Goal: Task Accomplishment & Management: Use online tool/utility

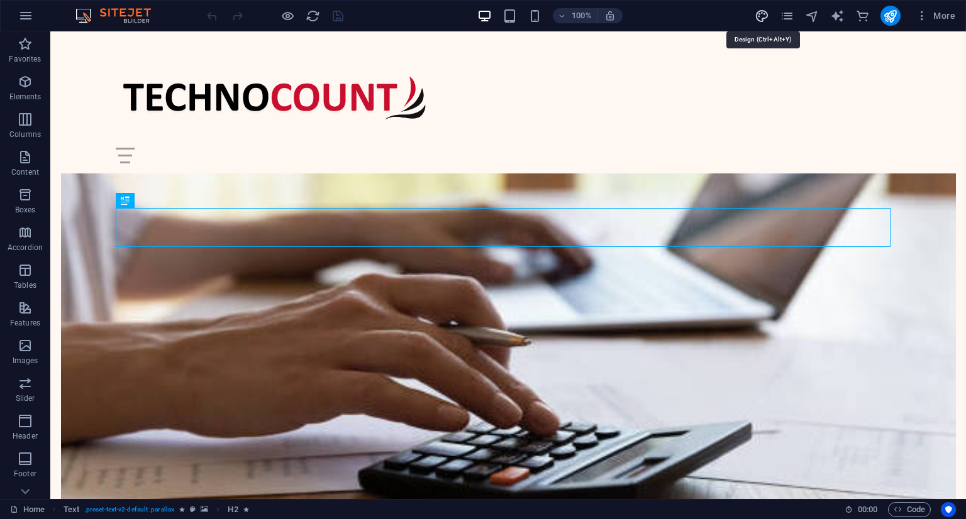
click at [767, 17] on icon "design" at bounding box center [762, 16] width 14 height 14
select select "px"
select select "400"
select select "px"
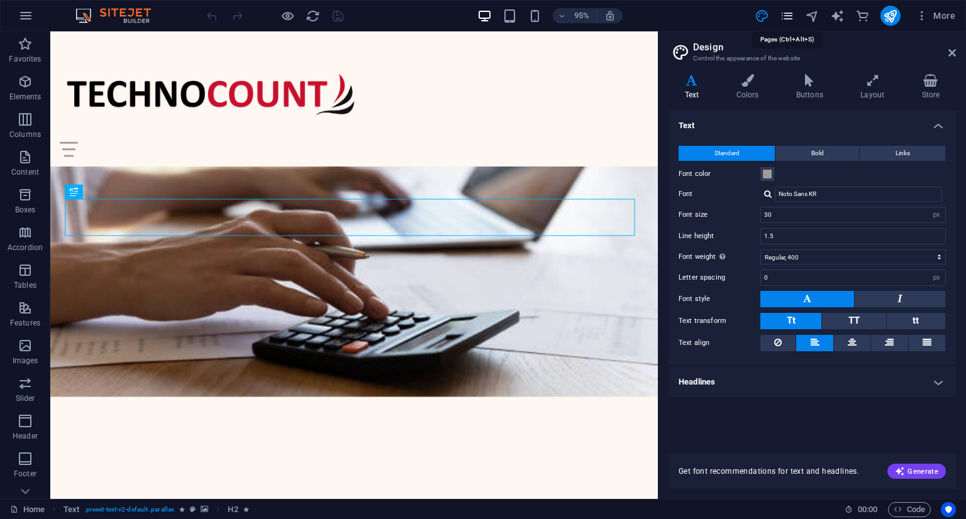
click at [782, 16] on icon "pages" at bounding box center [787, 16] width 14 height 14
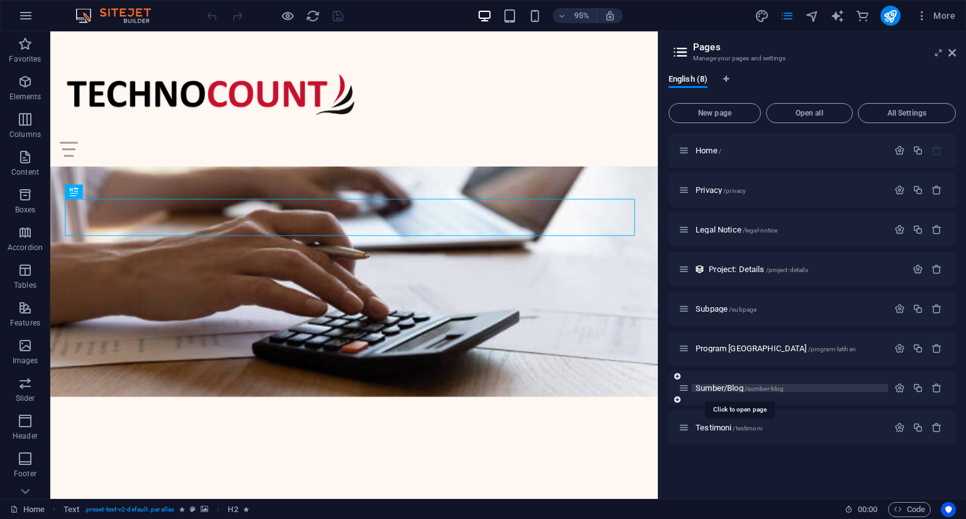
click at [719, 387] on span "Sumber/Blog /sumber-blog" at bounding box center [739, 388] width 88 height 9
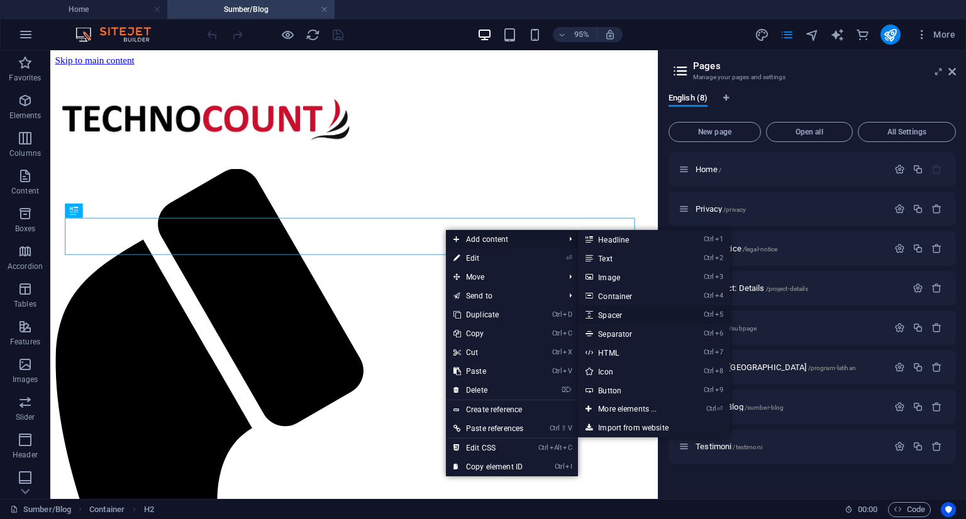
click at [643, 312] on link "Ctrl 5 Spacer" at bounding box center [630, 315] width 104 height 19
select select "px"
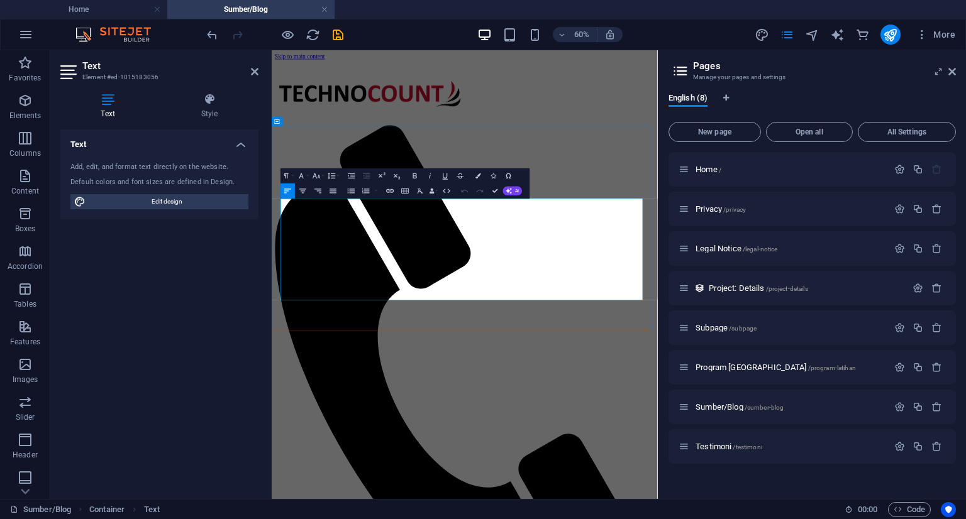
drag, startPoint x: 389, startPoint y: 459, endPoint x: 287, endPoint y: 308, distance: 182.1
click at [329, 171] on button "Line Height" at bounding box center [333, 176] width 14 height 15
click at [327, 223] on link "1.5" at bounding box center [324, 224] width 33 height 11
click at [332, 177] on icon "button" at bounding box center [331, 176] width 9 height 9
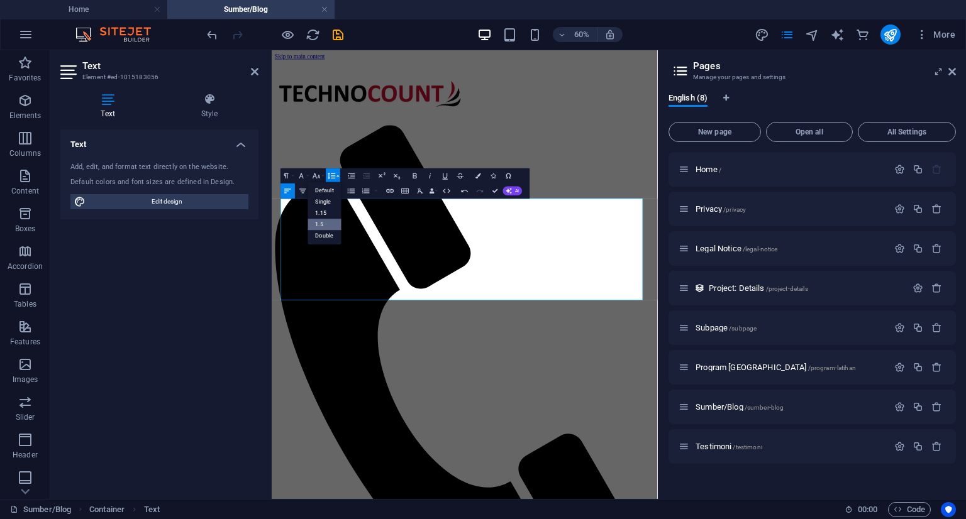
click at [328, 222] on link "1.5" at bounding box center [324, 224] width 33 height 11
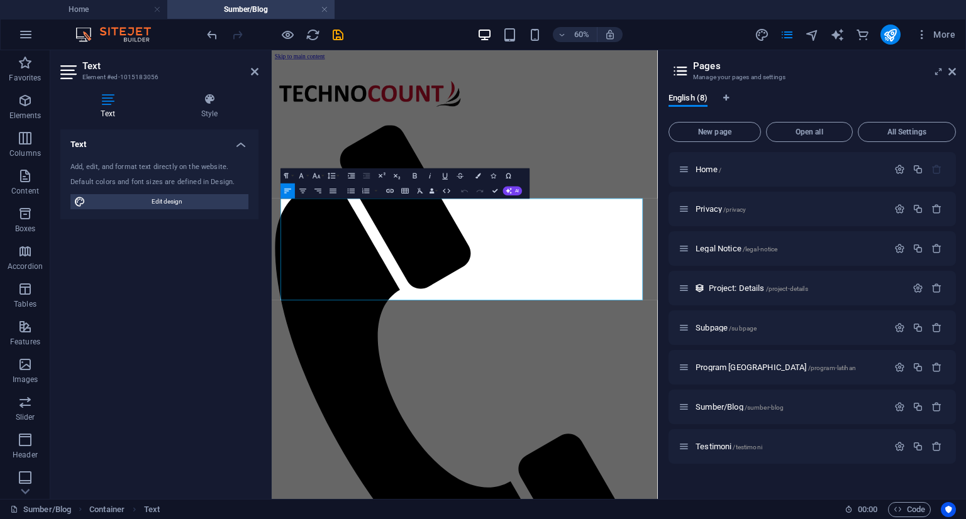
drag, startPoint x: 393, startPoint y: 453, endPoint x: 268, endPoint y: 302, distance: 195.6
click at [301, 189] on icon "button" at bounding box center [302, 191] width 7 height 4
click at [285, 189] on icon "button" at bounding box center [287, 191] width 7 height 4
click at [333, 175] on icon "button" at bounding box center [331, 176] width 9 height 9
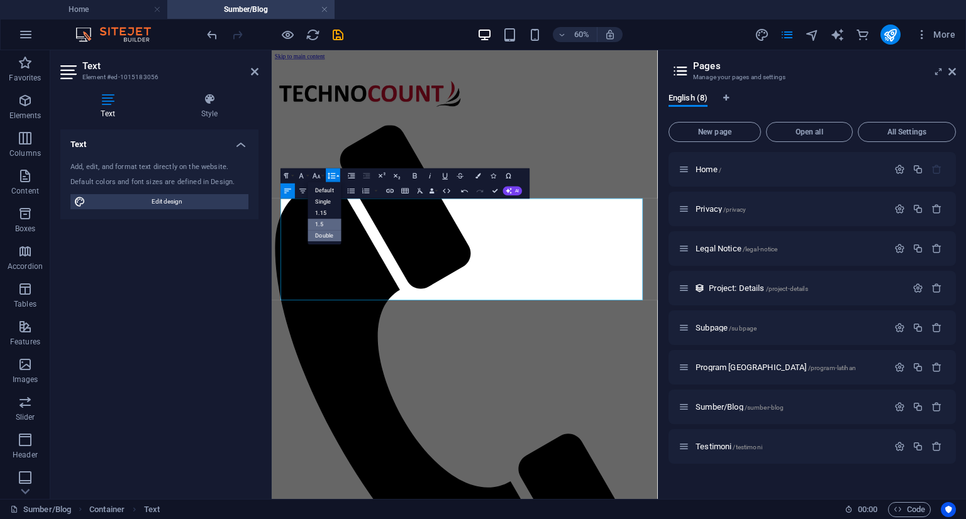
click at [335, 232] on link "Double" at bounding box center [324, 235] width 33 height 11
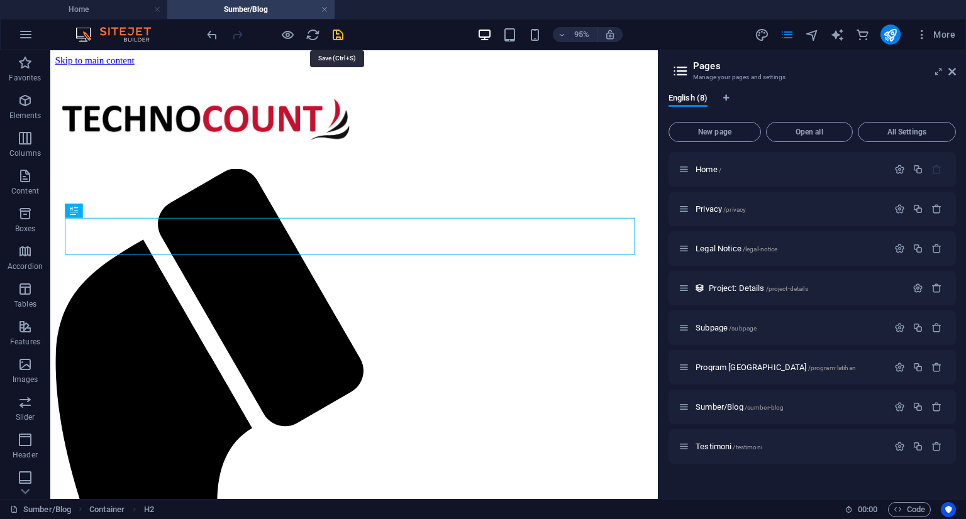
click at [340, 32] on icon "save" at bounding box center [338, 35] width 14 height 14
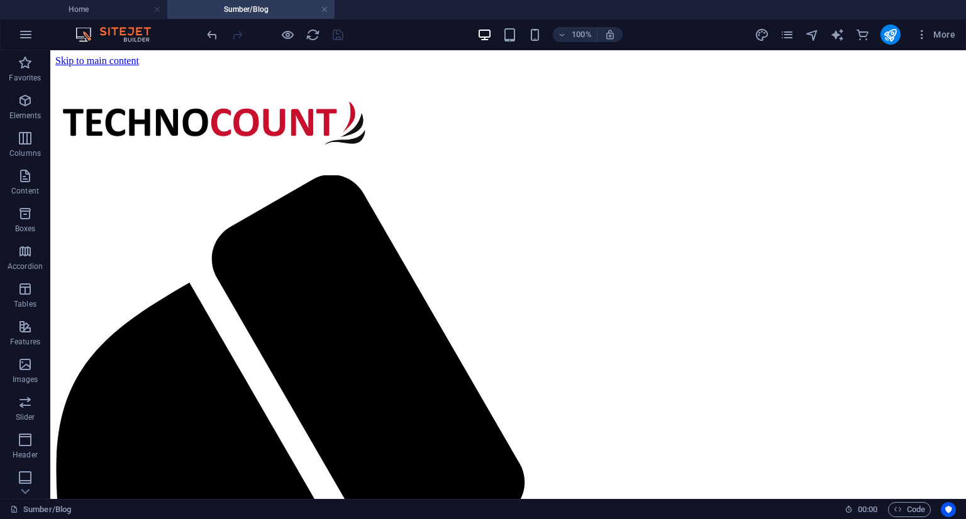
drag, startPoint x: 340, startPoint y: 32, endPoint x: 334, endPoint y: 36, distance: 7.3
click at [334, 36] on div at bounding box center [274, 35] width 141 height 20
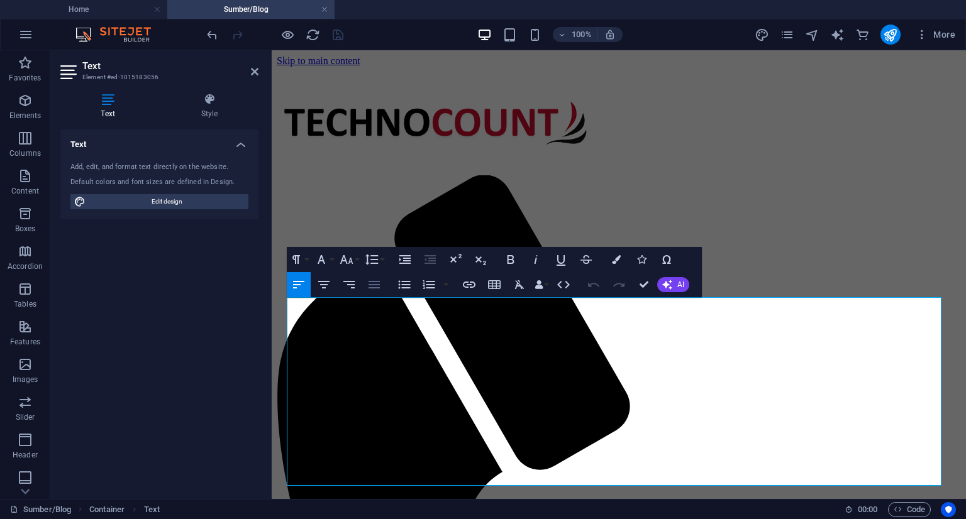
click at [374, 283] on icon "button" at bounding box center [374, 284] width 15 height 15
click at [376, 255] on icon "button" at bounding box center [371, 260] width 13 height 11
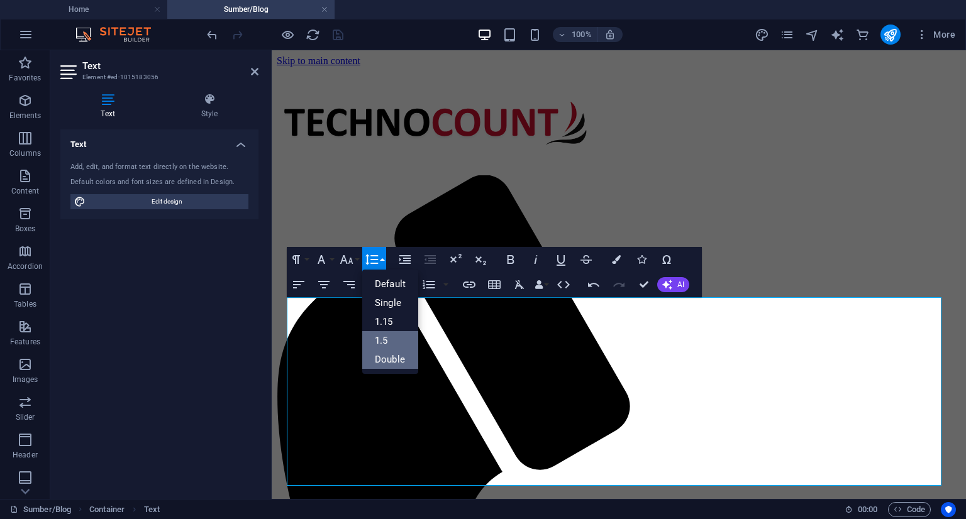
click at [391, 335] on link "1.5" at bounding box center [390, 340] width 56 height 19
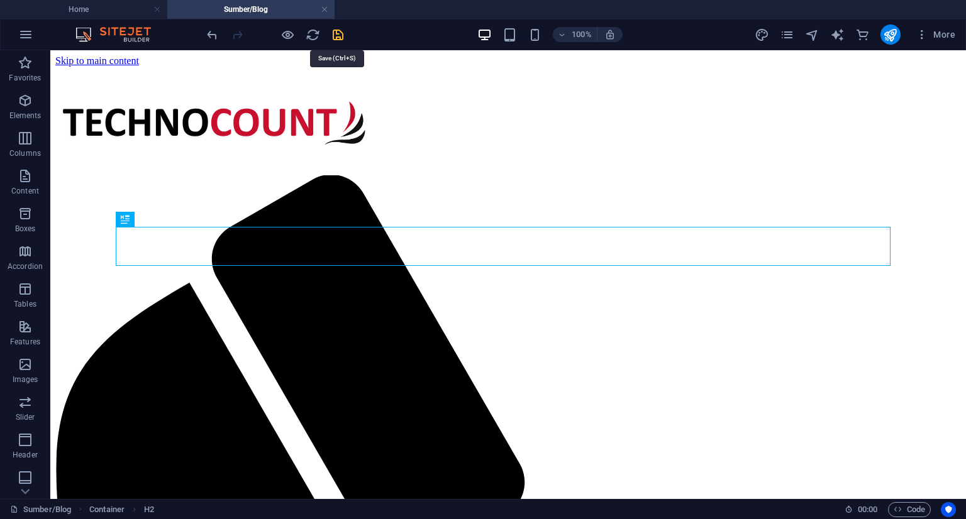
click at [334, 36] on icon "save" at bounding box center [338, 35] width 14 height 14
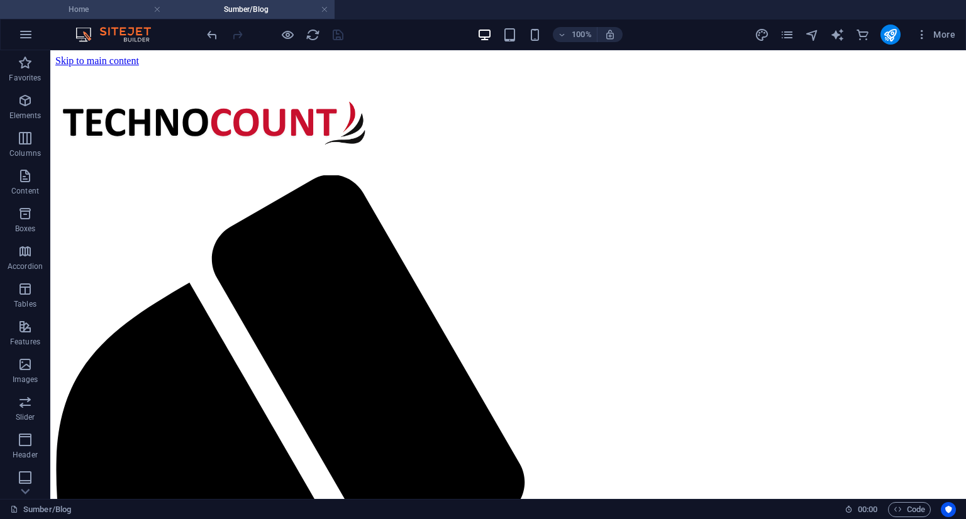
click at [111, 7] on h4 "Home" at bounding box center [83, 10] width 167 height 14
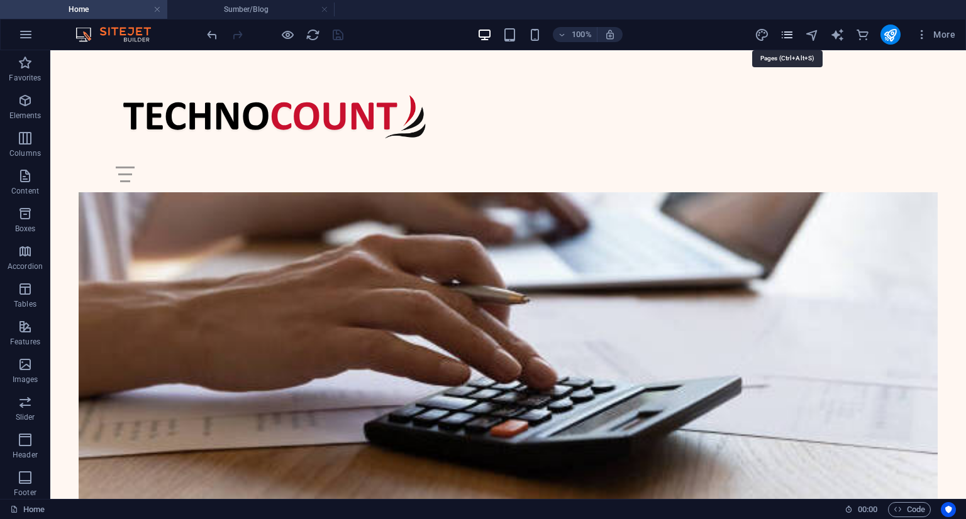
click at [786, 38] on icon "pages" at bounding box center [787, 35] width 14 height 14
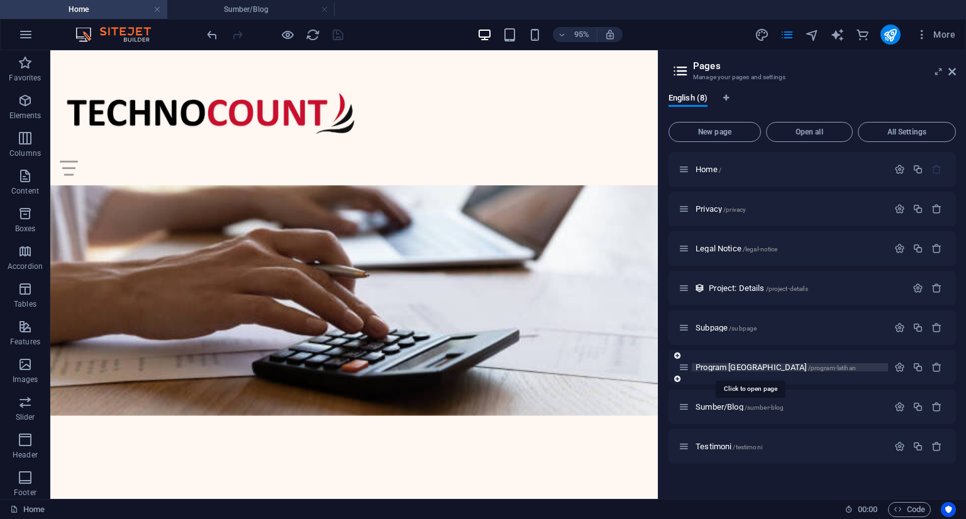
click at [738, 366] on span "Program Latihan /program-latihan" at bounding box center [775, 367] width 160 height 9
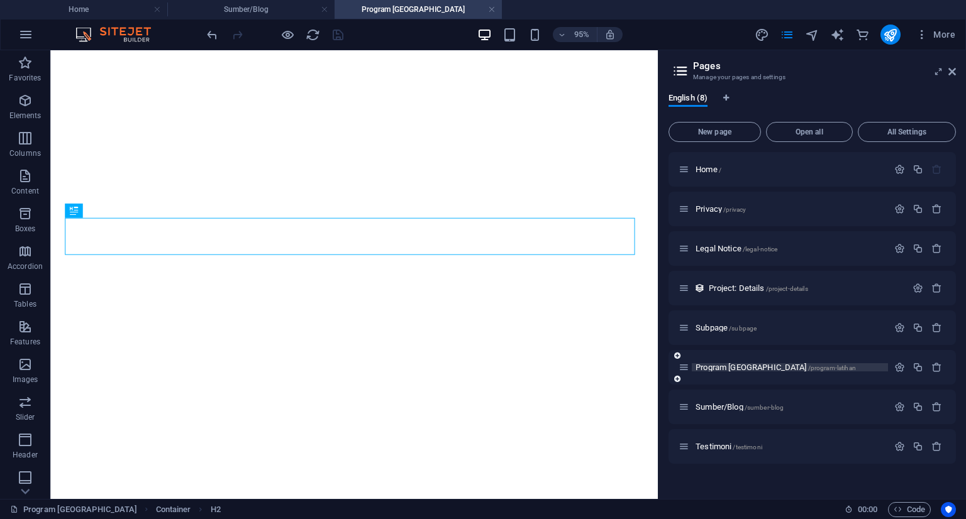
select select
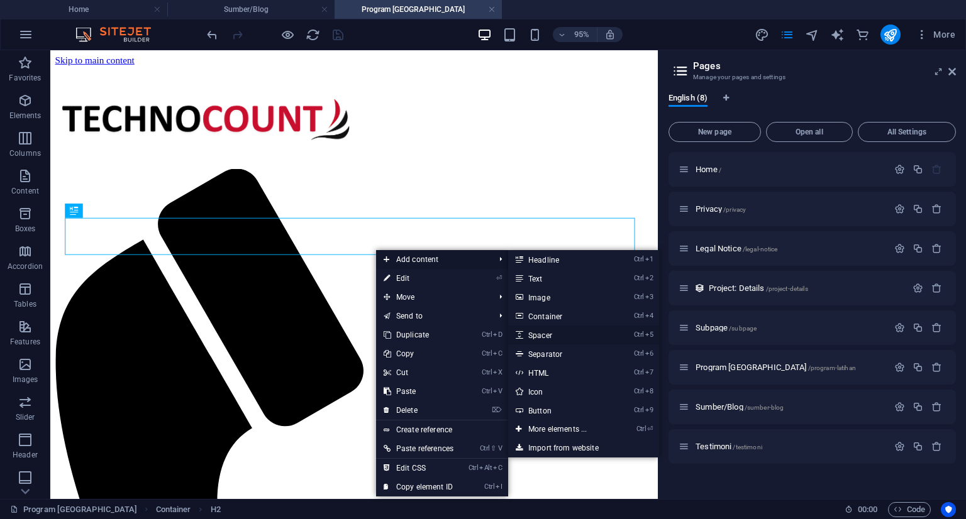
click at [572, 338] on link "Ctrl 5 Spacer" at bounding box center [560, 335] width 104 height 19
select select "px"
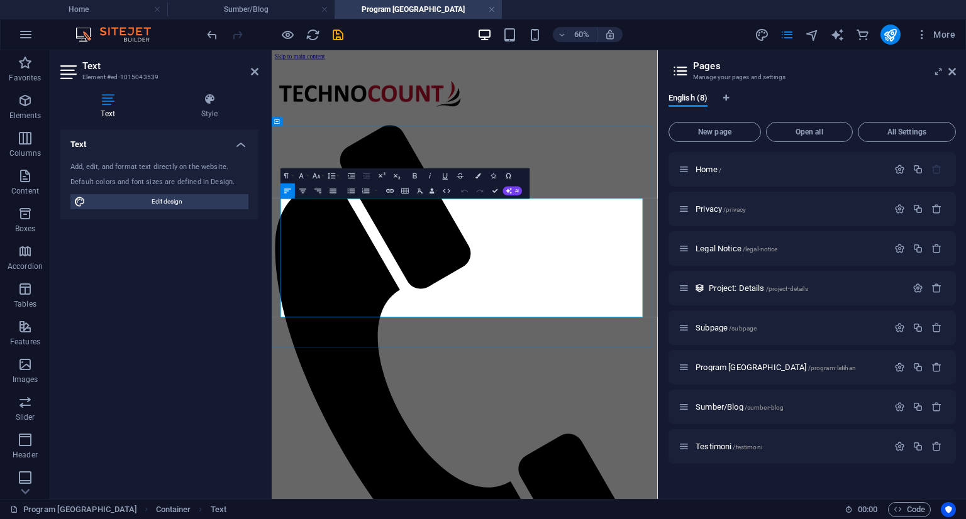
click at [327, 188] on button "Align Justify" at bounding box center [333, 191] width 14 height 15
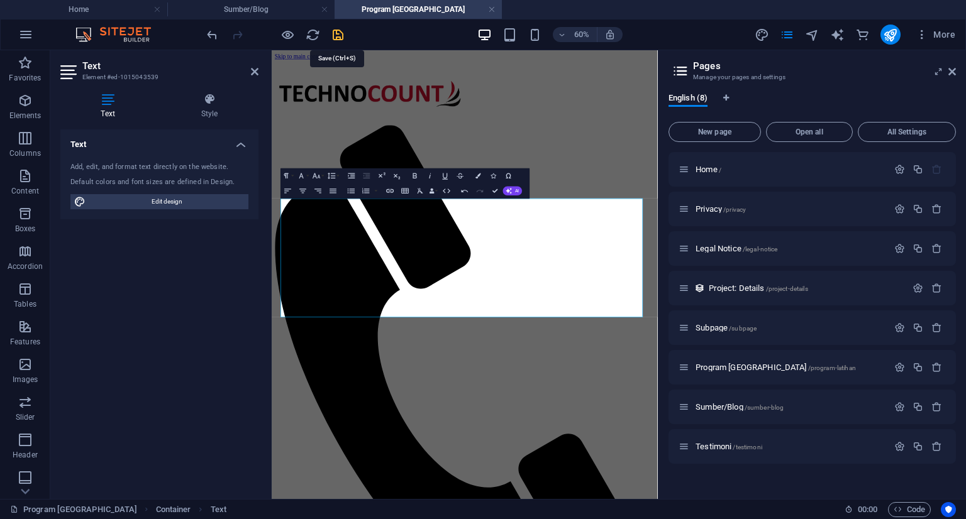
click at [338, 36] on icon "save" at bounding box center [338, 35] width 14 height 14
select select
checkbox input "false"
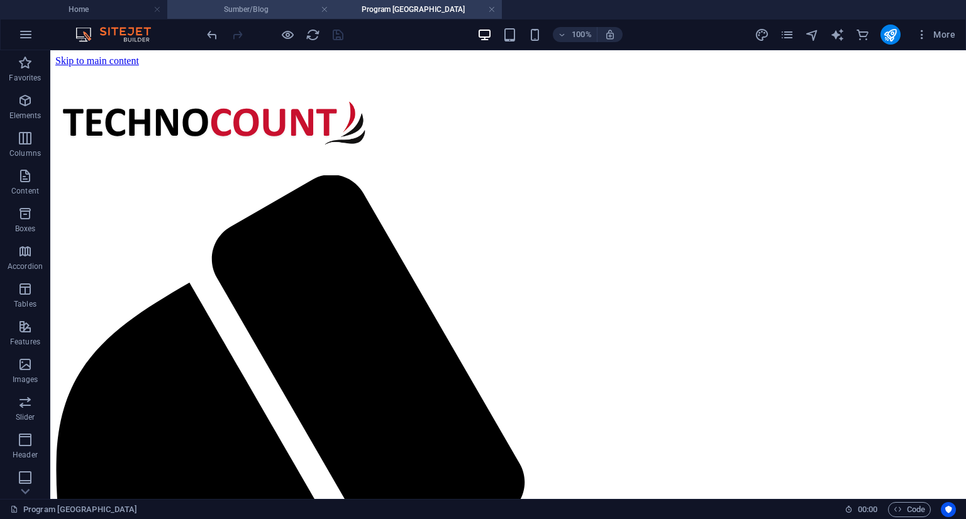
click at [201, 1] on li "Sumber/Blog" at bounding box center [250, 9] width 167 height 19
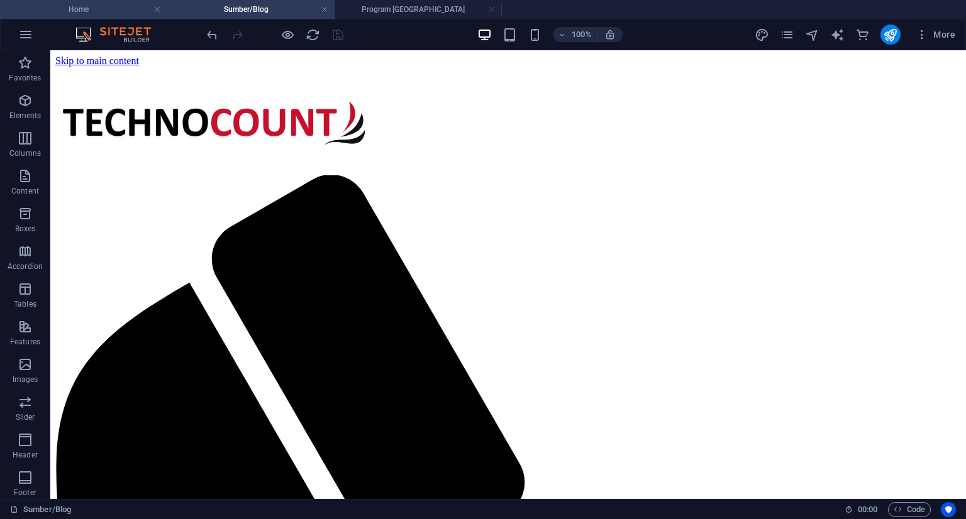
click at [108, 6] on h4 "Home" at bounding box center [83, 10] width 167 height 14
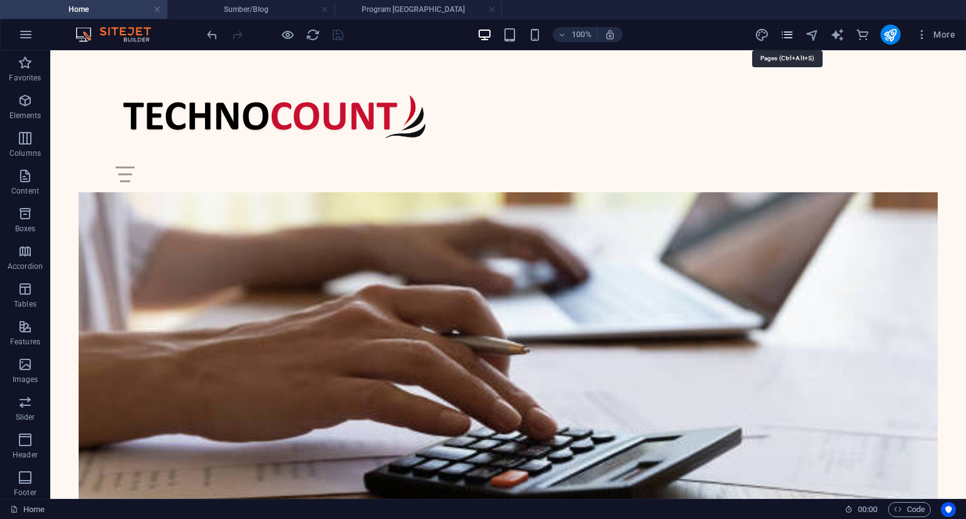
click at [785, 35] on icon "pages" at bounding box center [787, 35] width 14 height 14
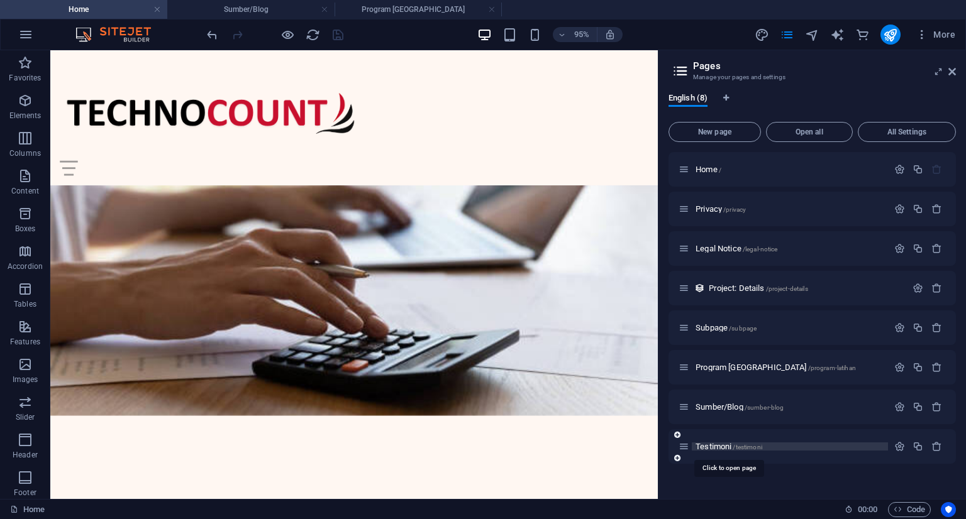
click at [716, 443] on span "Testimoni /testimoni" at bounding box center [728, 446] width 67 height 9
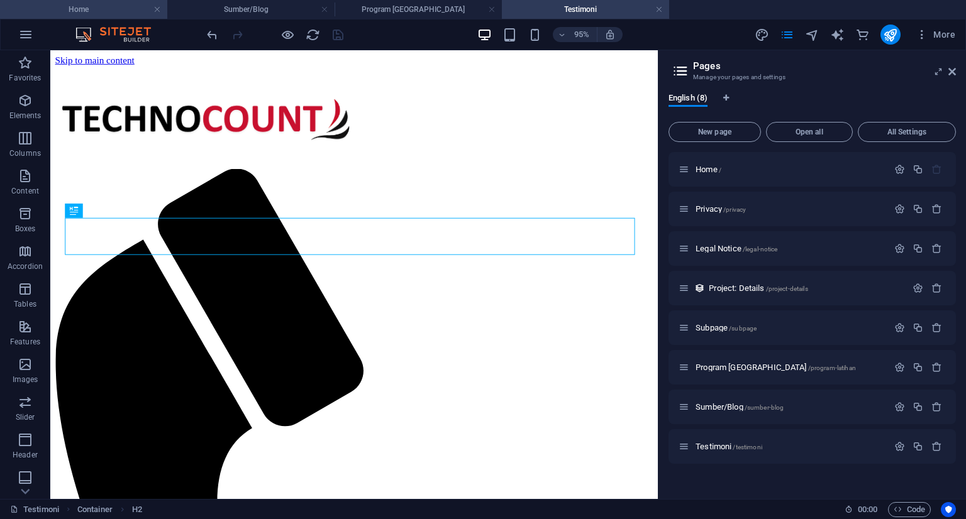
click at [86, 14] on h4 "Home" at bounding box center [83, 10] width 167 height 14
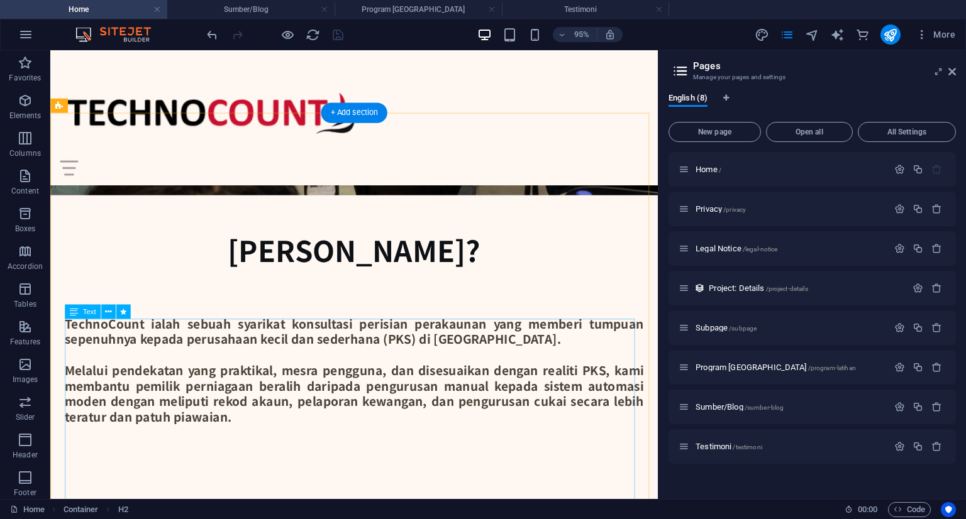
scroll to position [1171, 0]
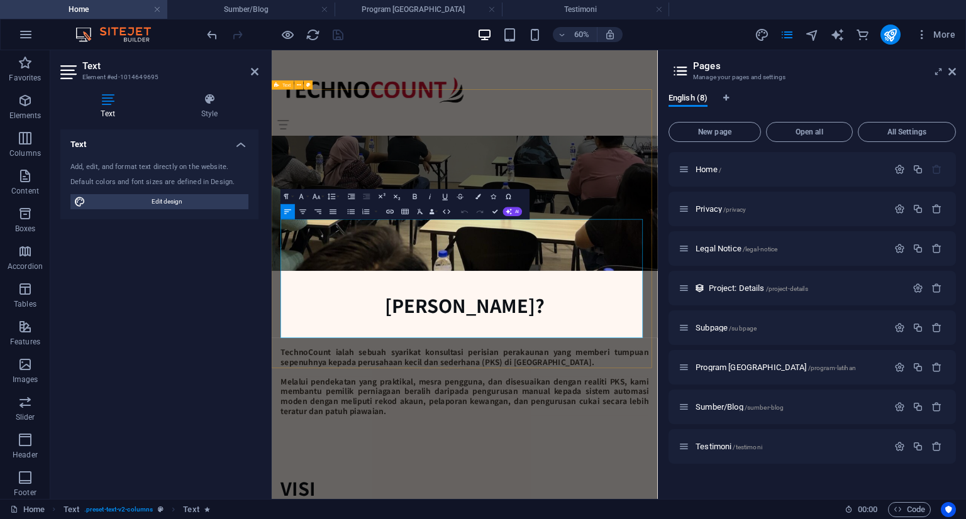
drag, startPoint x: 469, startPoint y: 509, endPoint x: 279, endPoint y: 340, distance: 255.2
click at [335, 211] on icon "button" at bounding box center [333, 211] width 9 height 9
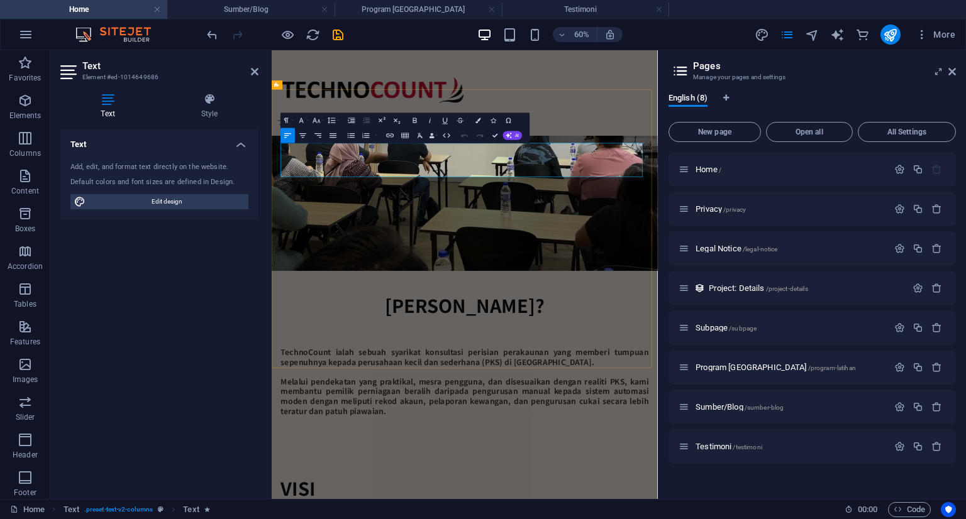
click at [333, 134] on icon "button" at bounding box center [332, 135] width 7 height 4
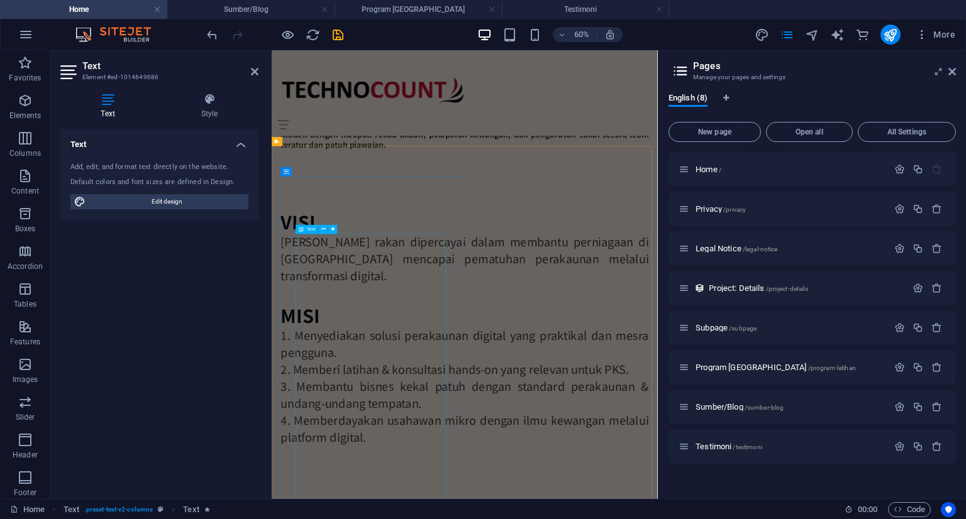
scroll to position [1615, 0]
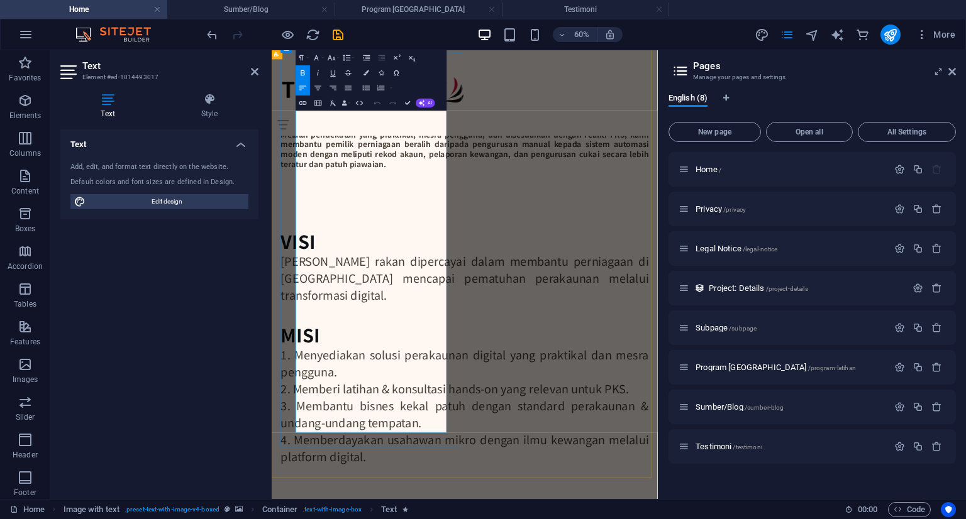
scroll to position [1818, 0]
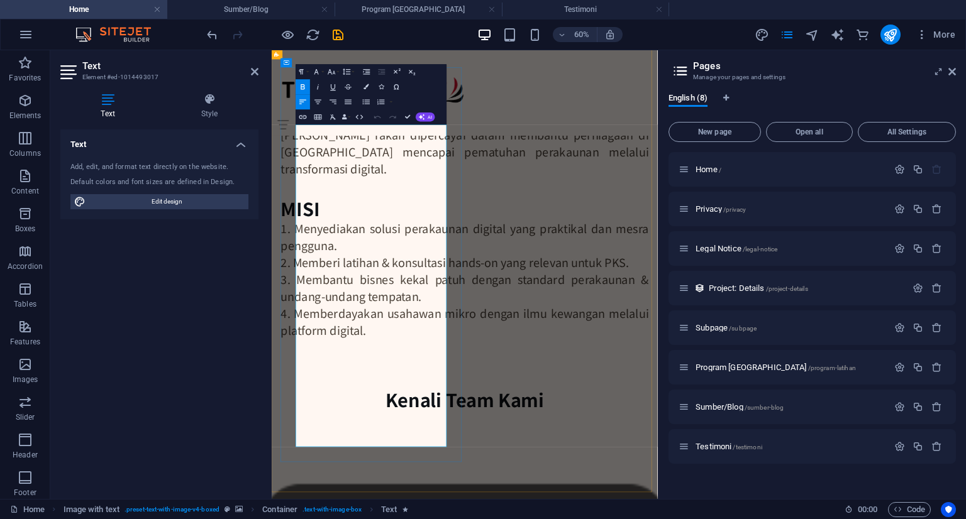
scroll to position [1794, 0]
drag, startPoint x: 481, startPoint y: 672, endPoint x: 304, endPoint y: 113, distance: 585.8
click at [351, 99] on icon "button" at bounding box center [348, 101] width 9 height 9
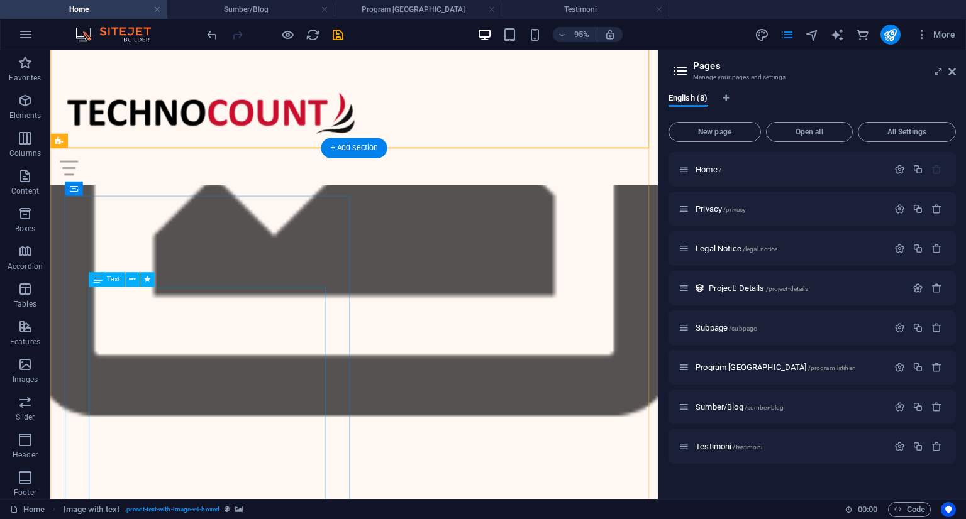
scroll to position [2471, 0]
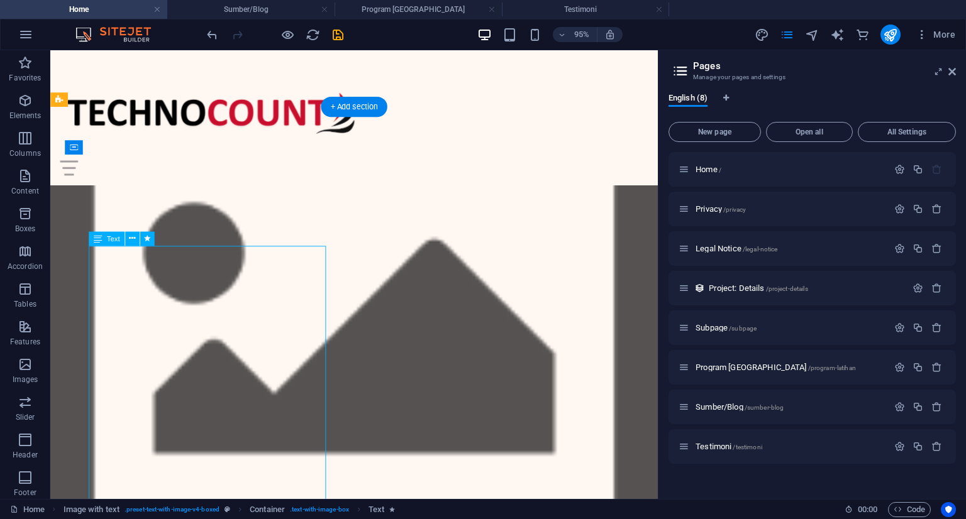
click at [185, 309] on div "Drag here to replace the existing content. Press “Ctrl” if you want to create a…" at bounding box center [353, 274] width 607 height 449
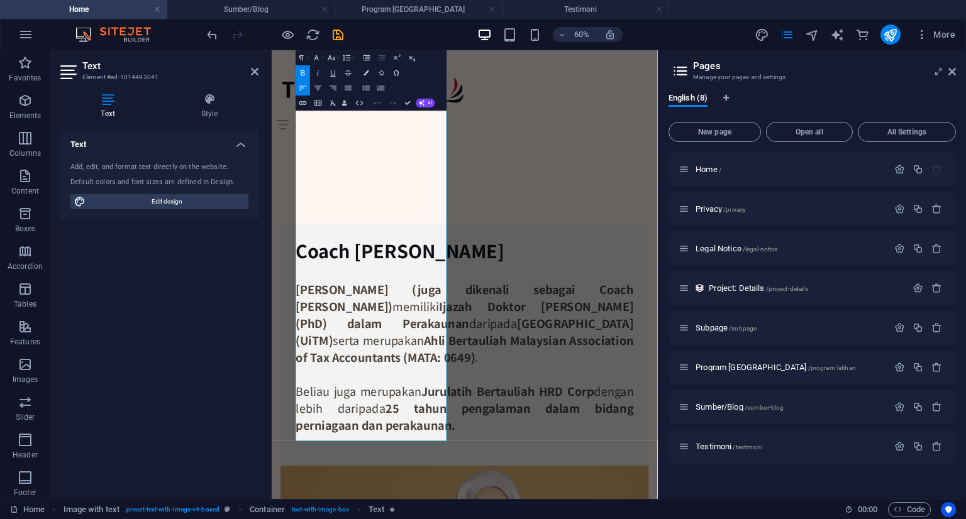
scroll to position [3022, 0]
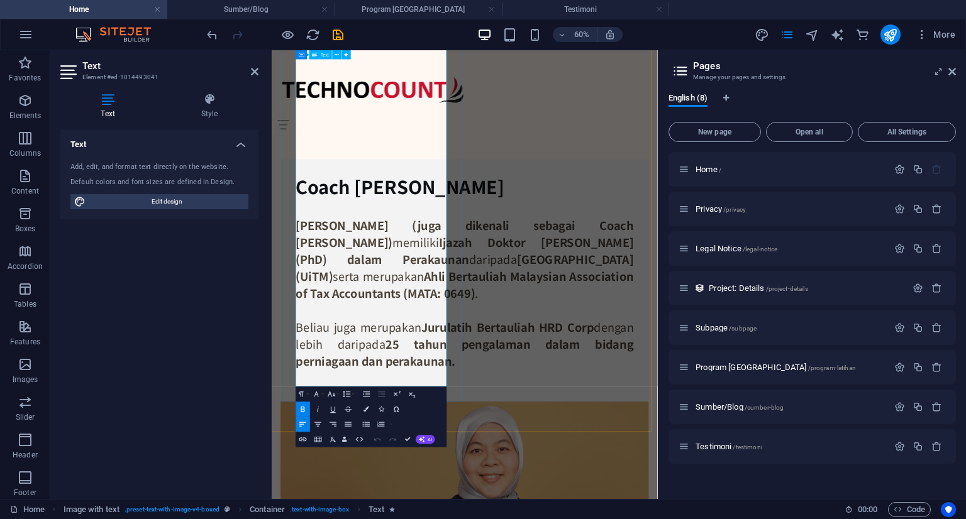
drag, startPoint x: 314, startPoint y: 277, endPoint x: 465, endPoint y: 604, distance: 359.5
click at [350, 421] on icon "button" at bounding box center [348, 424] width 9 height 9
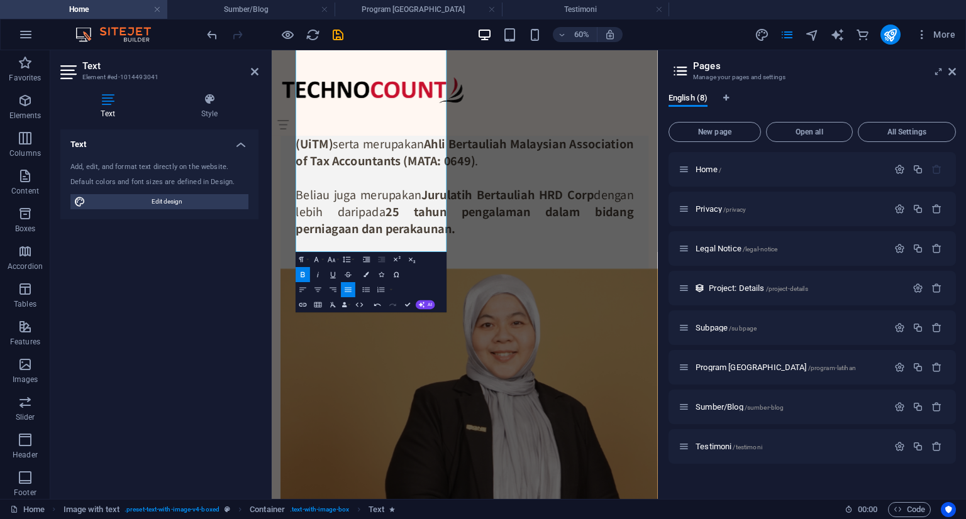
scroll to position [3246, 0]
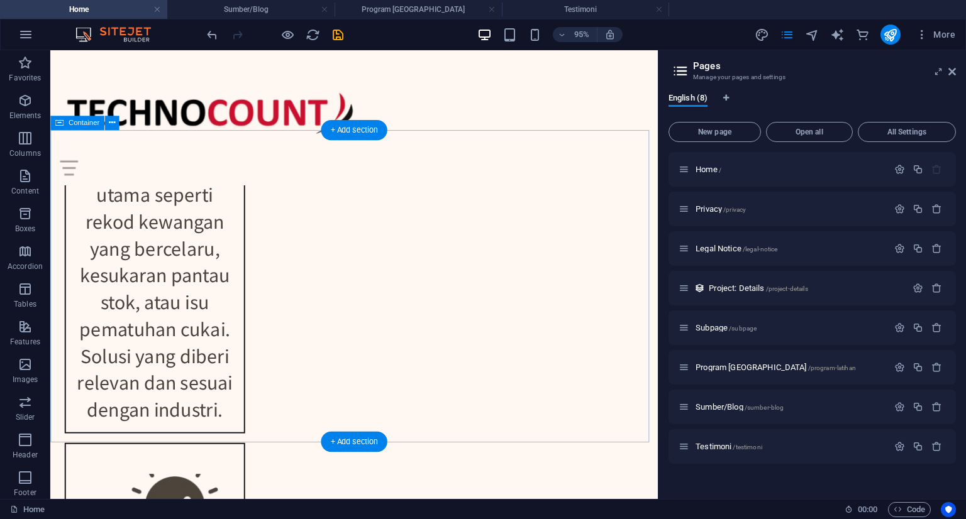
scroll to position [6527, 0]
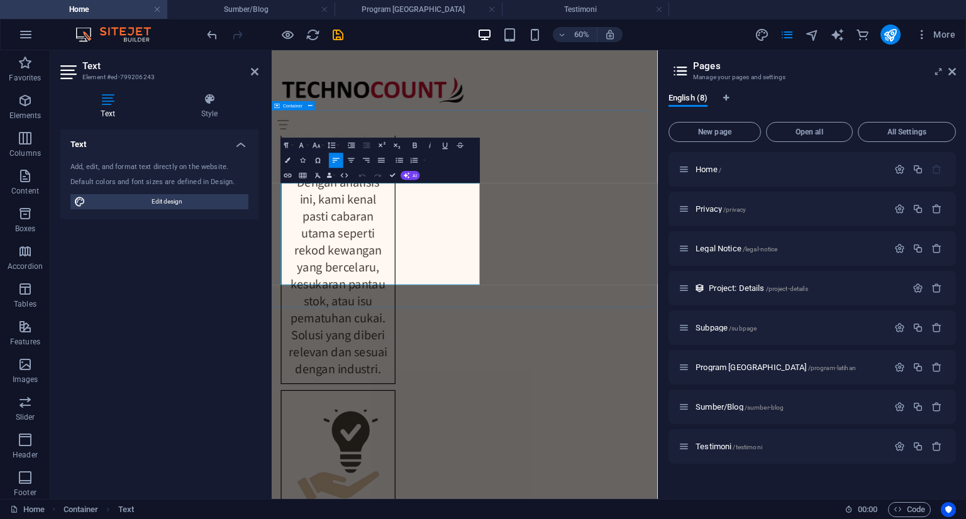
drag, startPoint x: 582, startPoint y: 430, endPoint x: 277, endPoint y: 279, distance: 339.7
click at [381, 160] on icon "button" at bounding box center [381, 160] width 9 height 9
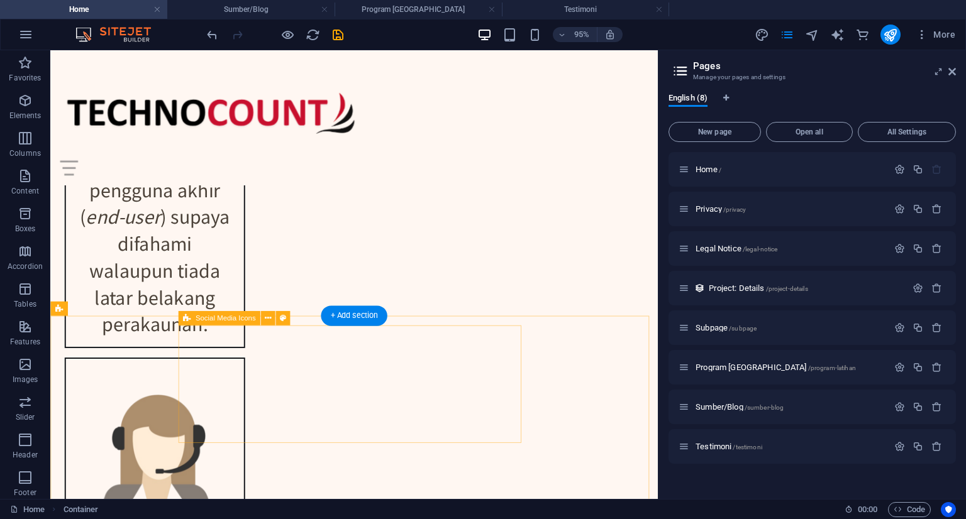
scroll to position [7606, 0]
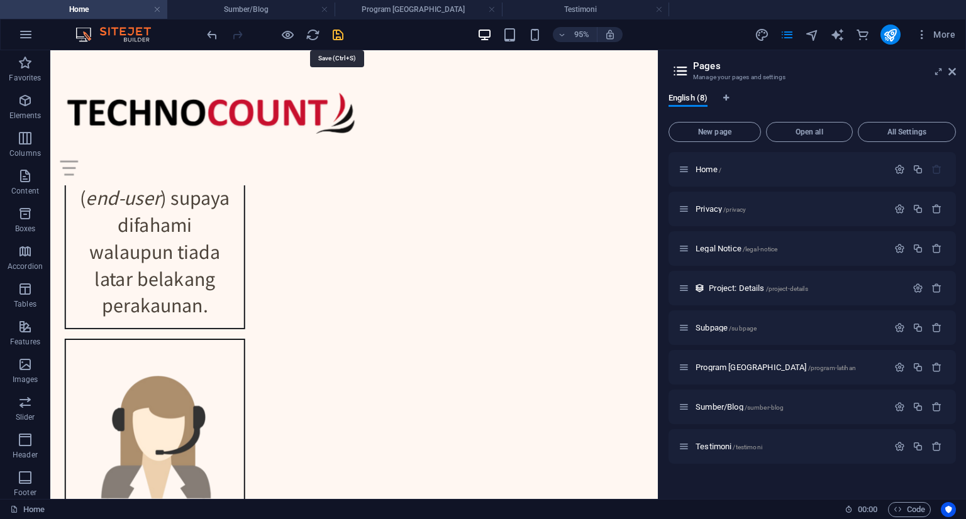
click at [340, 34] on icon "save" at bounding box center [338, 35] width 14 height 14
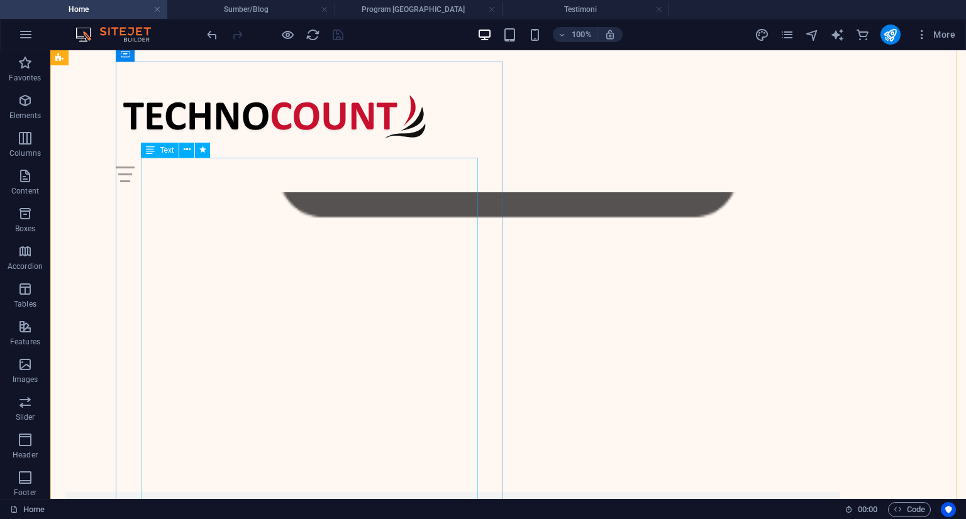
scroll to position [2289, 0]
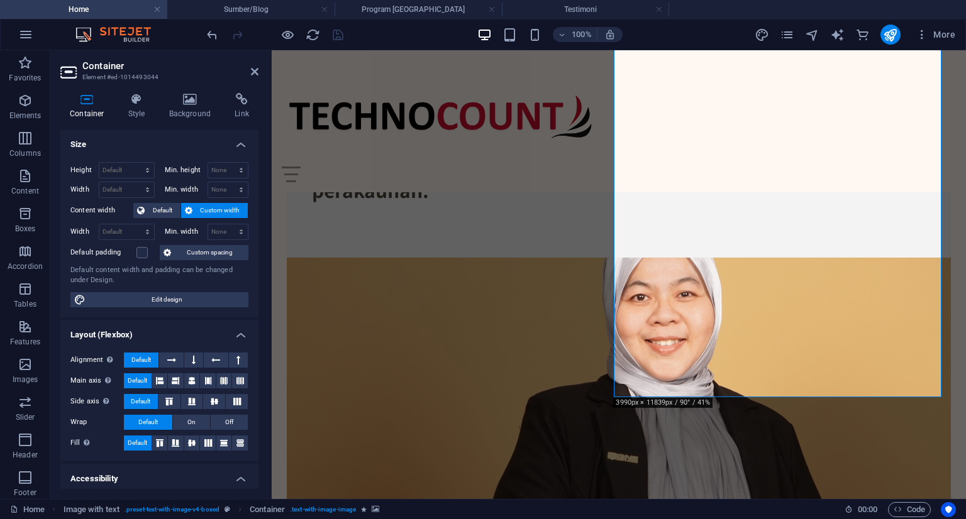
scroll to position [3147, 0]
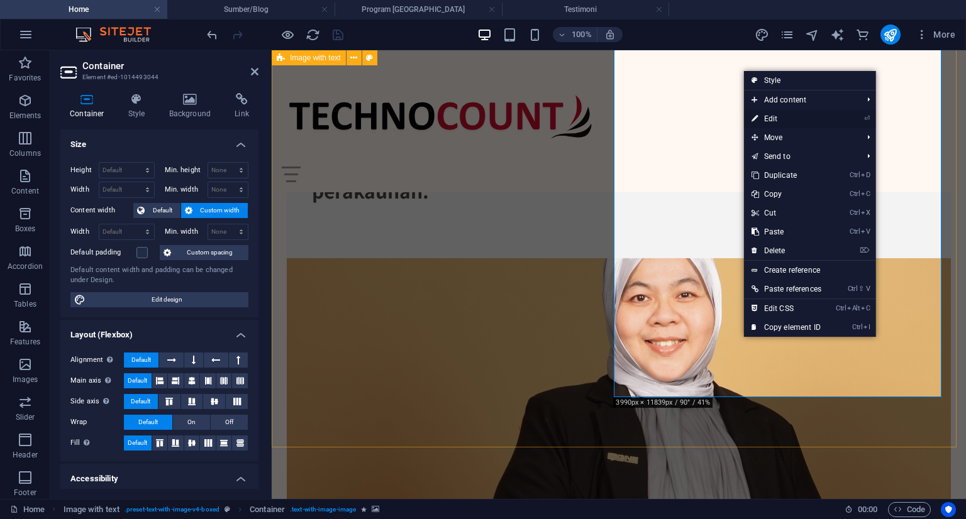
click at [799, 119] on link "⏎ Edit" at bounding box center [786, 118] width 85 height 19
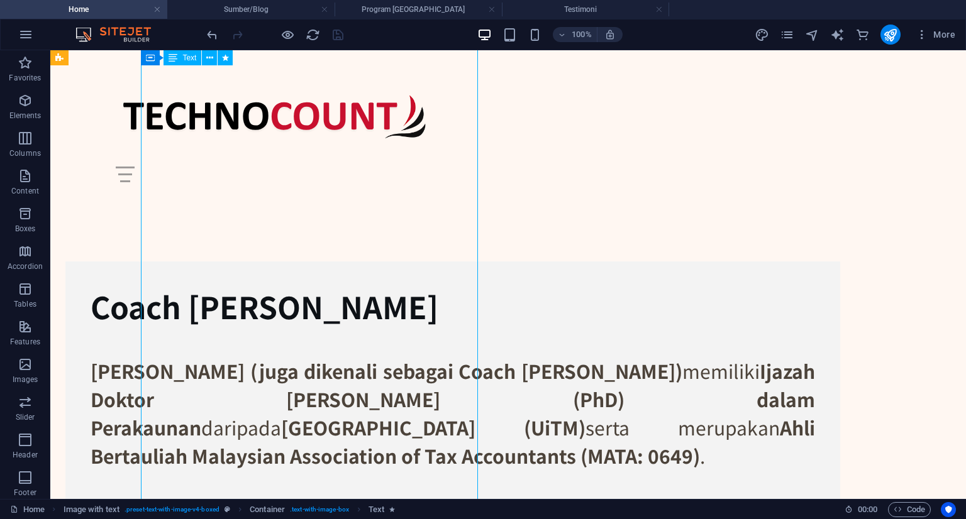
scroll to position [2567, 0]
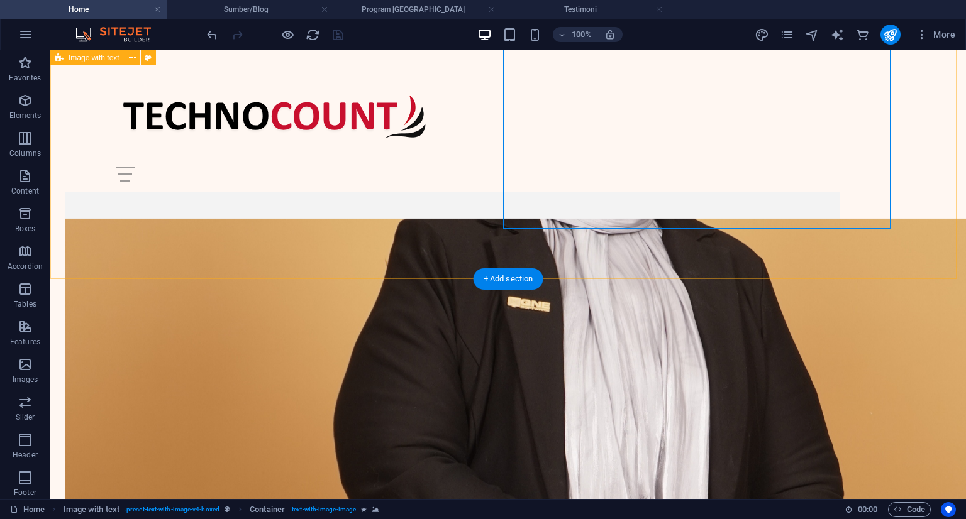
scroll to position [2960, 0]
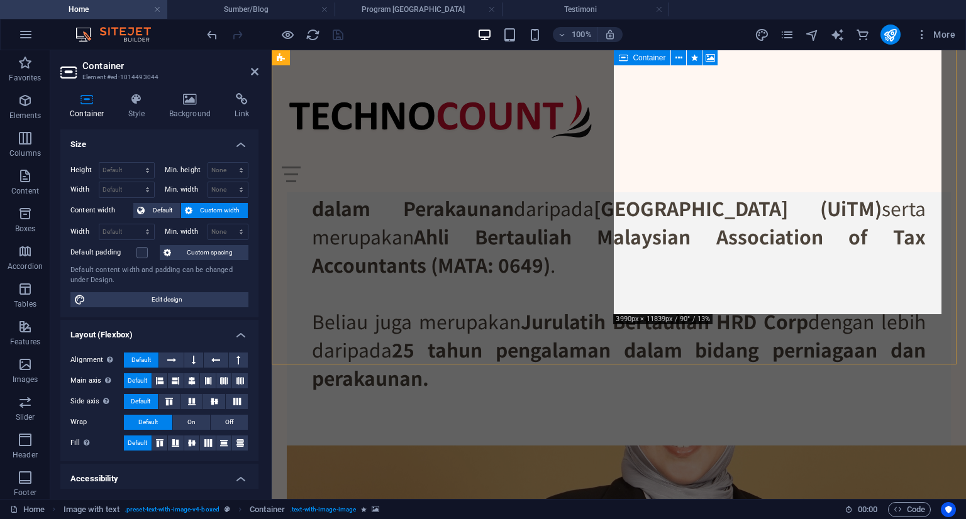
scroll to position [3231, 0]
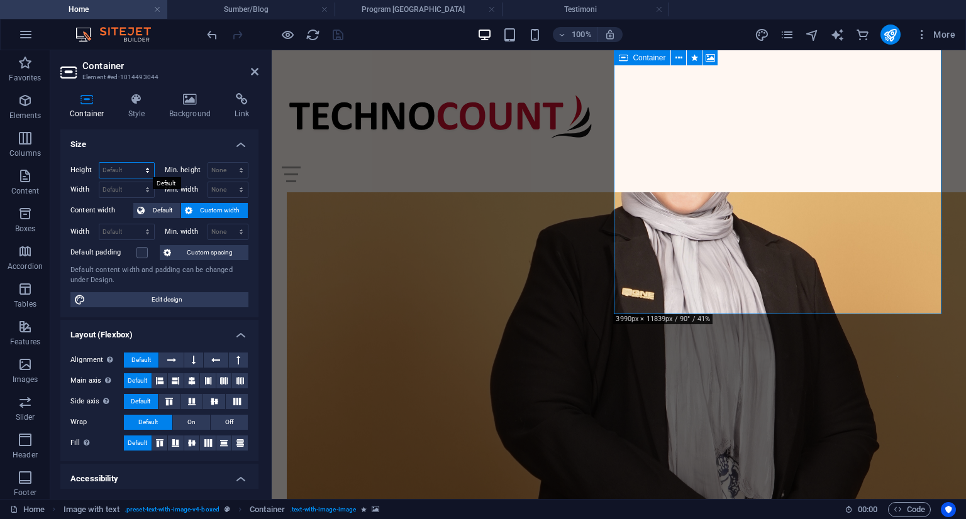
click at [121, 164] on select "Default px rem % vh vw" at bounding box center [126, 170] width 55 height 15
select select "px"
click at [135, 163] on select "Default px rem % vh vw" at bounding box center [126, 170] width 55 height 15
type input "1542"
click at [126, 189] on select "Default px rem % em vh vw" at bounding box center [126, 189] width 55 height 15
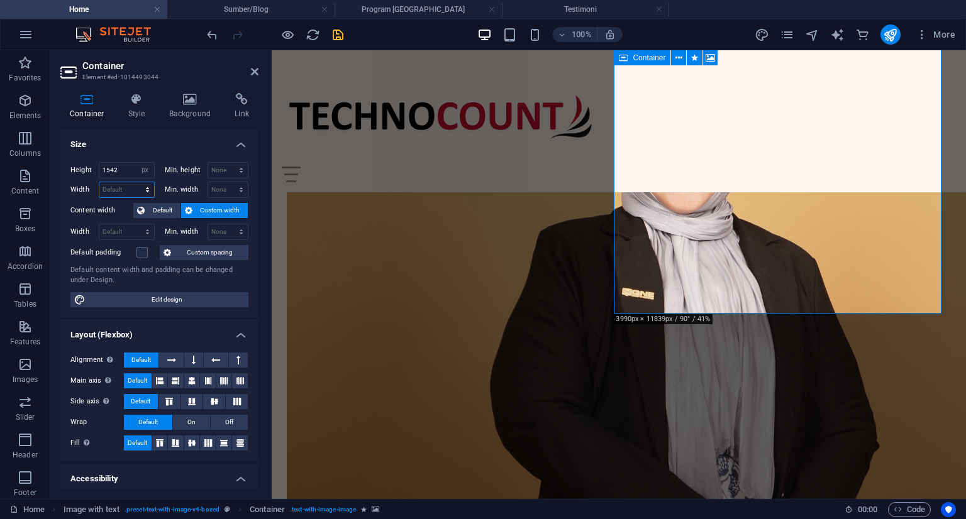
select select "px"
click at [135, 182] on select "Default px rem % em vh vw" at bounding box center [126, 189] width 55 height 15
type input "520"
click at [183, 109] on h4 "Background" at bounding box center [193, 106] width 66 height 26
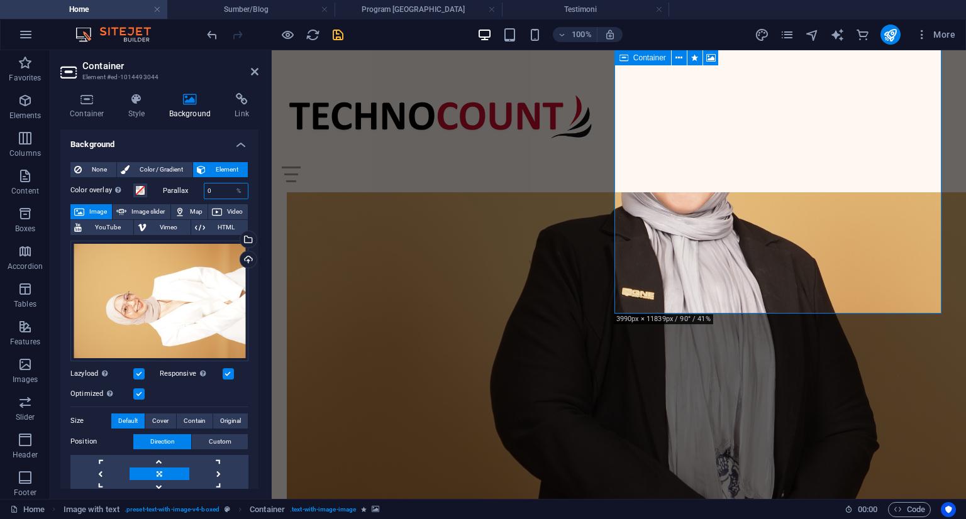
click at [215, 192] on input "0" at bounding box center [226, 191] width 44 height 15
type input "10"
click at [460, 116] on div "Menu" at bounding box center [619, 121] width 674 height 122
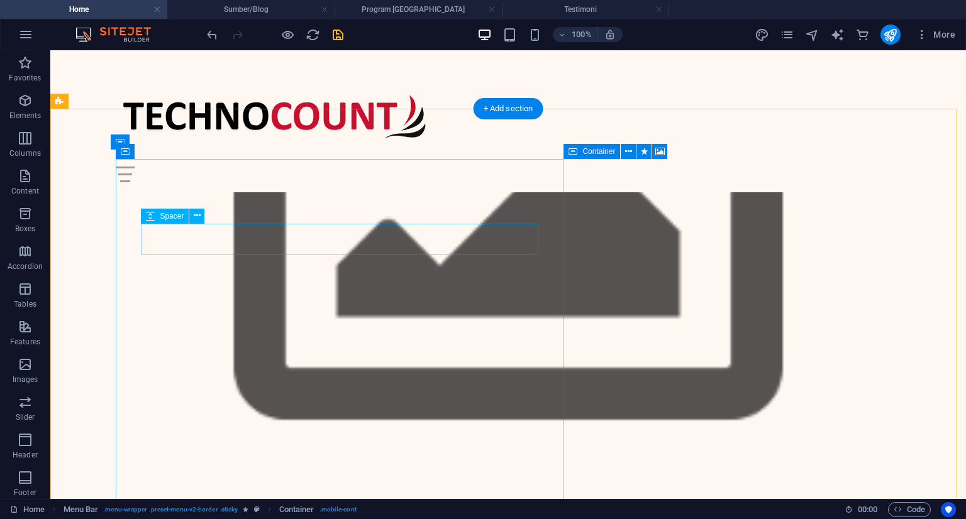
scroll to position [2253, 0]
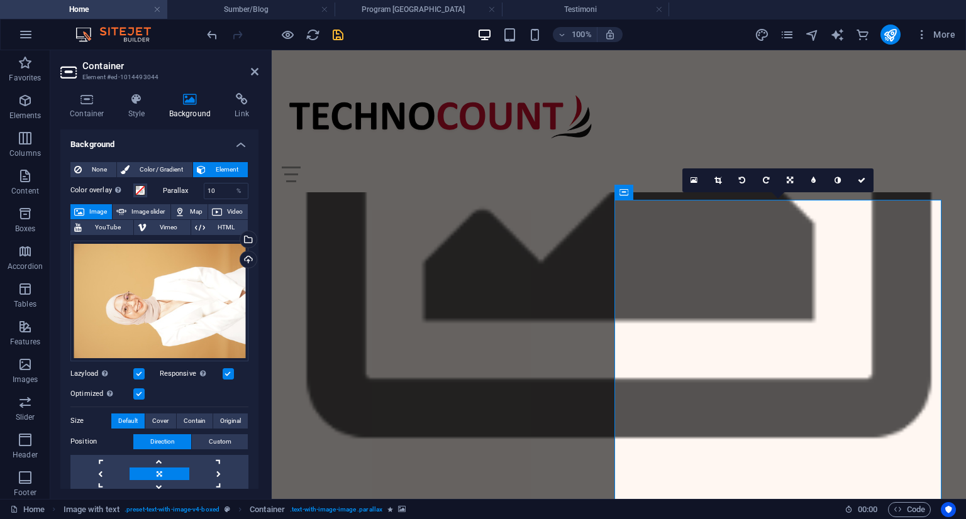
scroll to position [2415, 0]
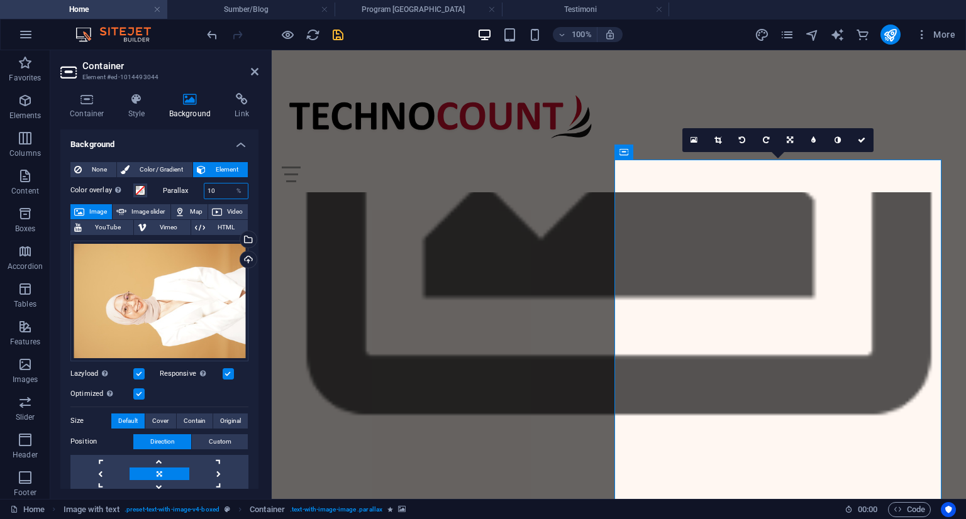
click at [224, 188] on input "10" at bounding box center [226, 191] width 44 height 15
type input "5"
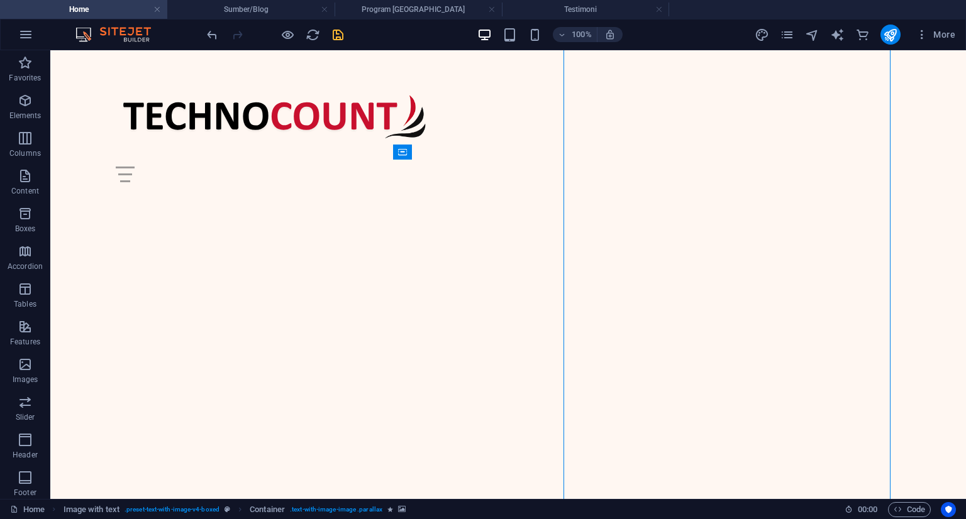
scroll to position [2573, 0]
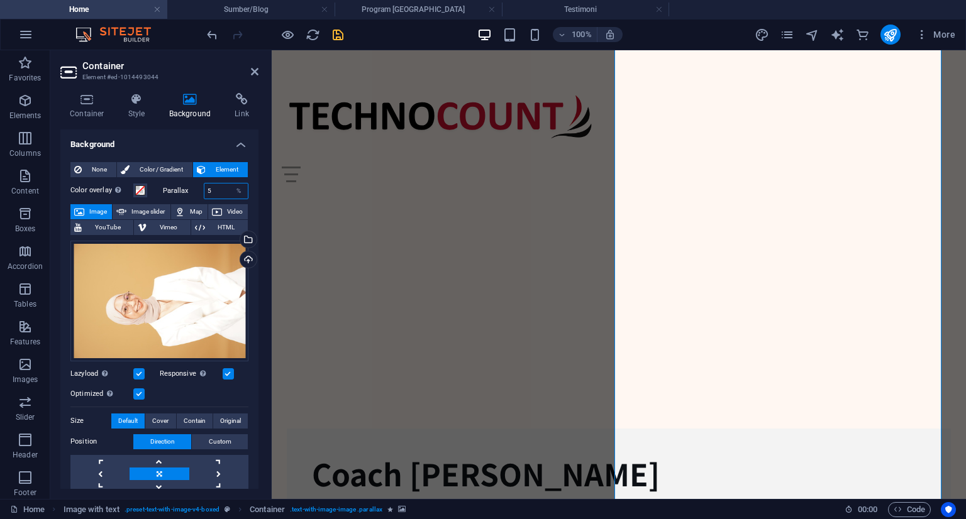
click at [221, 192] on input "5" at bounding box center [226, 191] width 44 height 15
type input "1"
click at [221, 192] on input "30" at bounding box center [226, 191] width 44 height 15
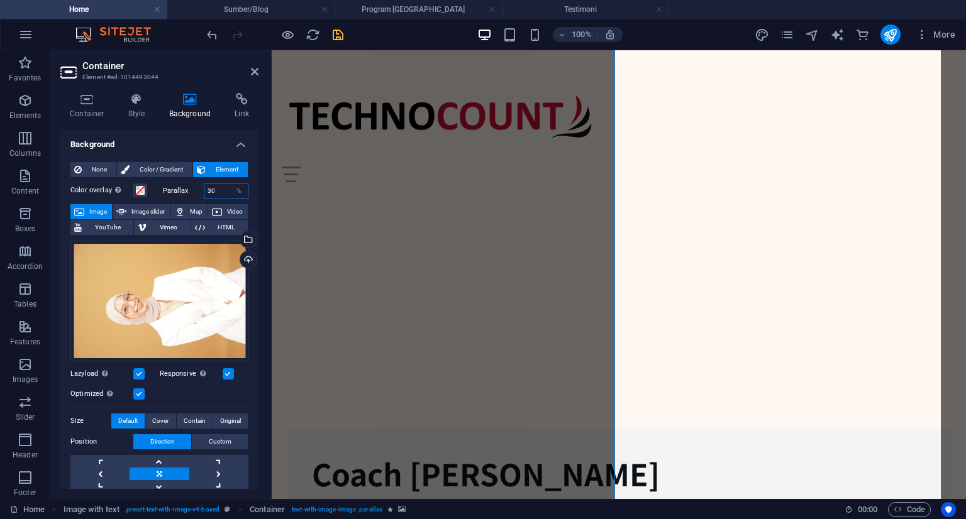
click at [221, 192] on input "30" at bounding box center [226, 191] width 44 height 15
click at [216, 189] on input "30" at bounding box center [226, 191] width 44 height 15
type input "60"
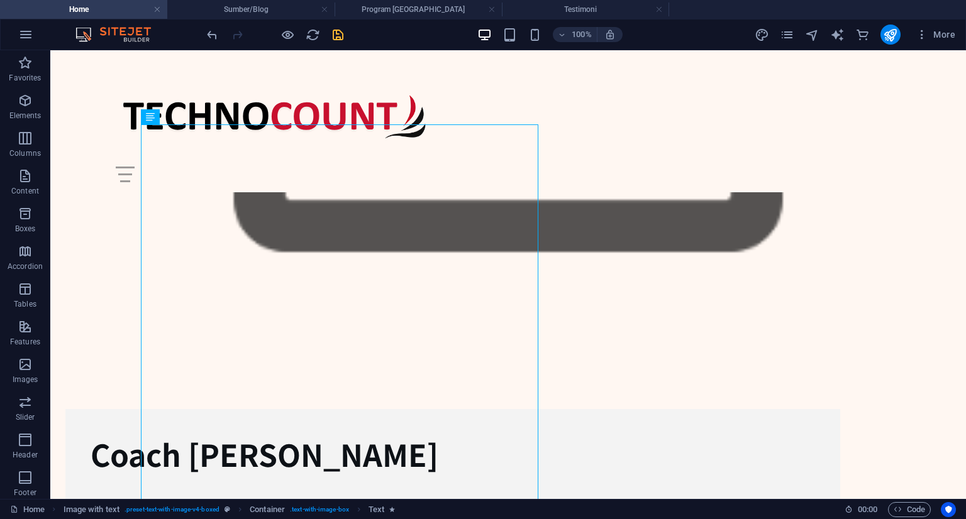
scroll to position [2389, 0]
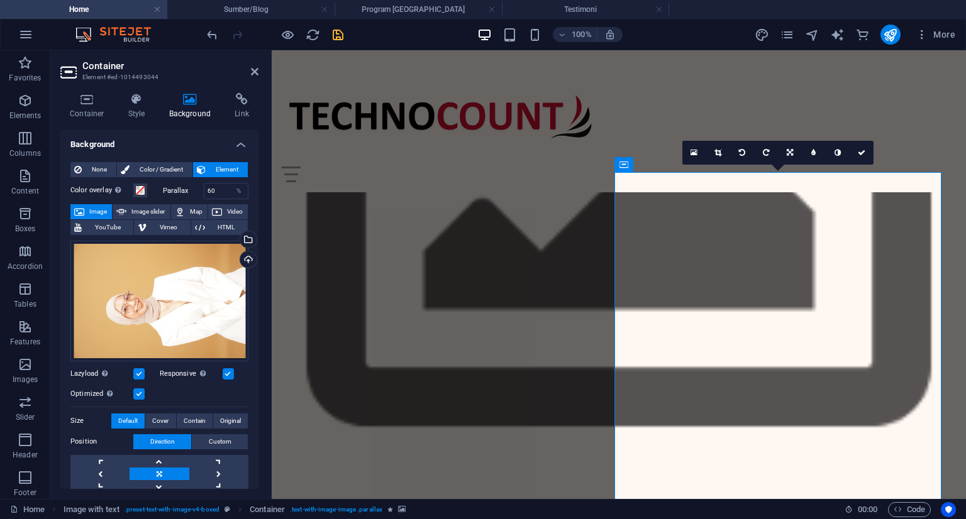
scroll to position [2403, 0]
click at [726, 158] on link at bounding box center [718, 153] width 24 height 24
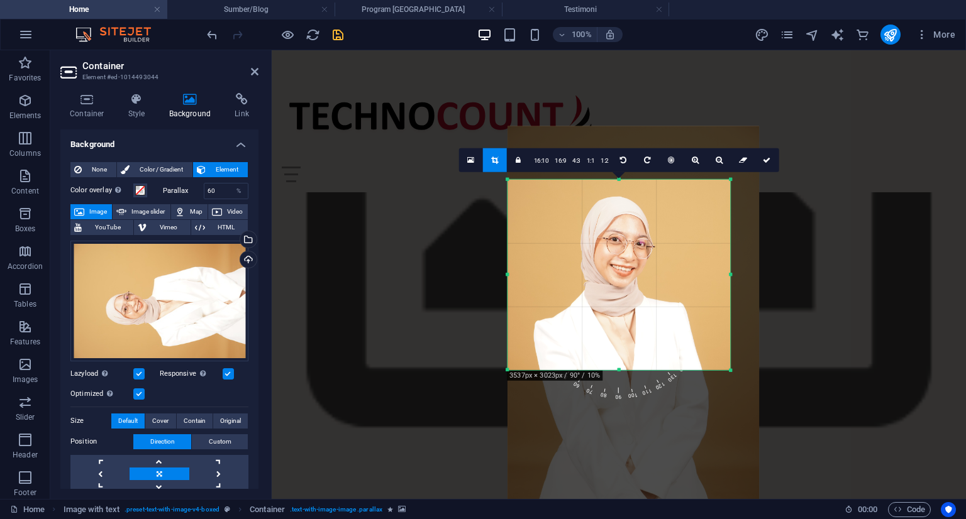
drag, startPoint x: 744, startPoint y: 395, endPoint x: 714, endPoint y: 348, distance: 55.1
click at [714, 348] on div "180 170 160 150 140 130 120 110 100 90 80 70 60 50 40 30 20 10 0 -10 -20 -30 -4…" at bounding box center [618, 275] width 223 height 191
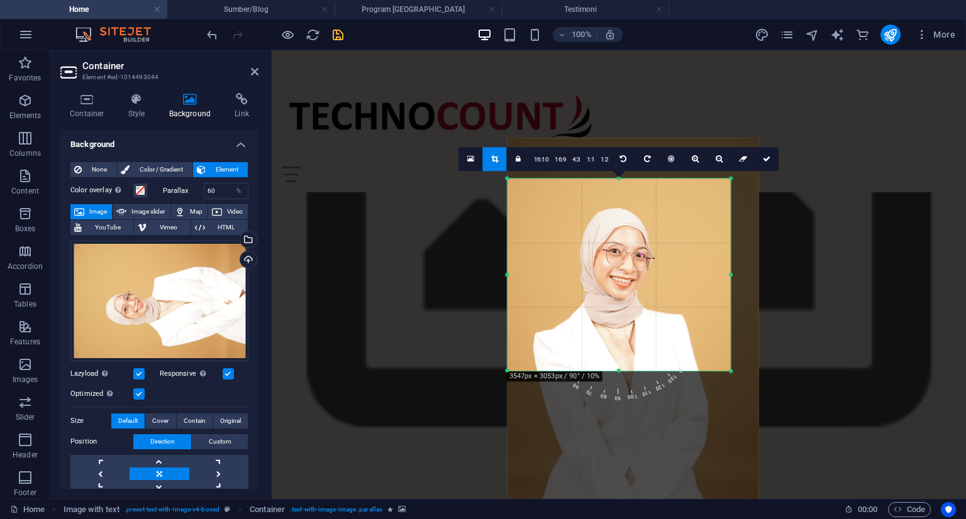
drag, startPoint x: 651, startPoint y: 280, endPoint x: 653, endPoint y: 292, distance: 12.7
click at [653, 292] on div at bounding box center [633, 326] width 252 height 377
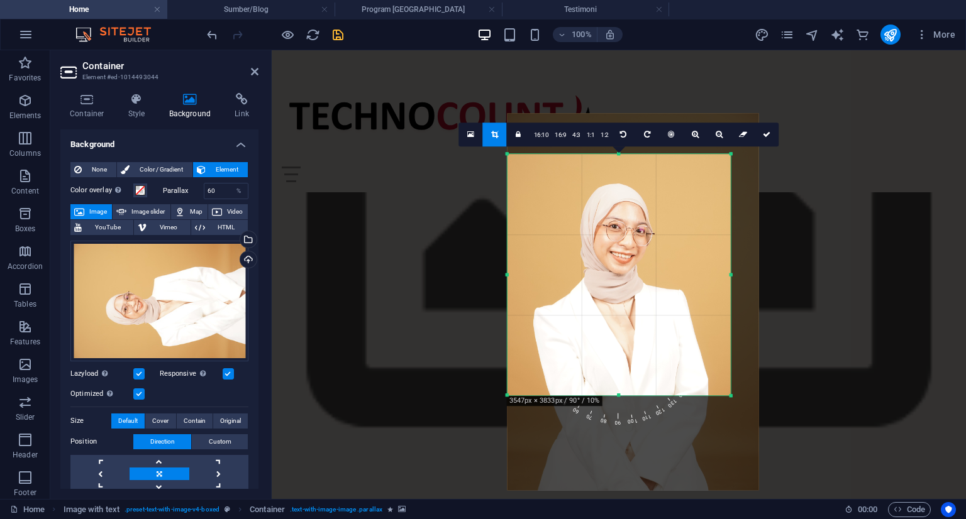
drag, startPoint x: 619, startPoint y: 373, endPoint x: 621, endPoint y: 426, distance: 52.9
click at [621, 395] on div "180 170 160 150 140 130 120 110 100 90 80 70 60 50 40 30 20 10 0 -10 -20 -30 -4…" at bounding box center [618, 274] width 223 height 241
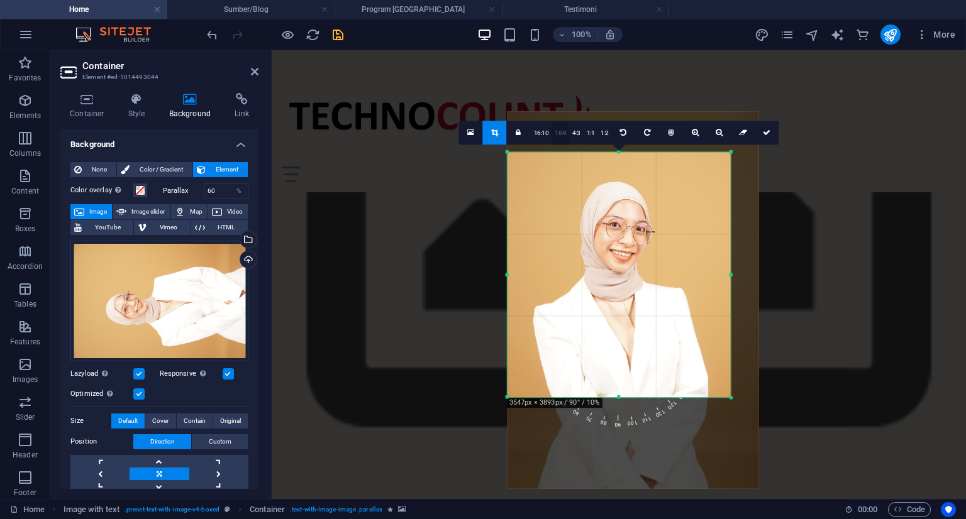
click at [560, 130] on link "16:9" at bounding box center [560, 133] width 18 height 24
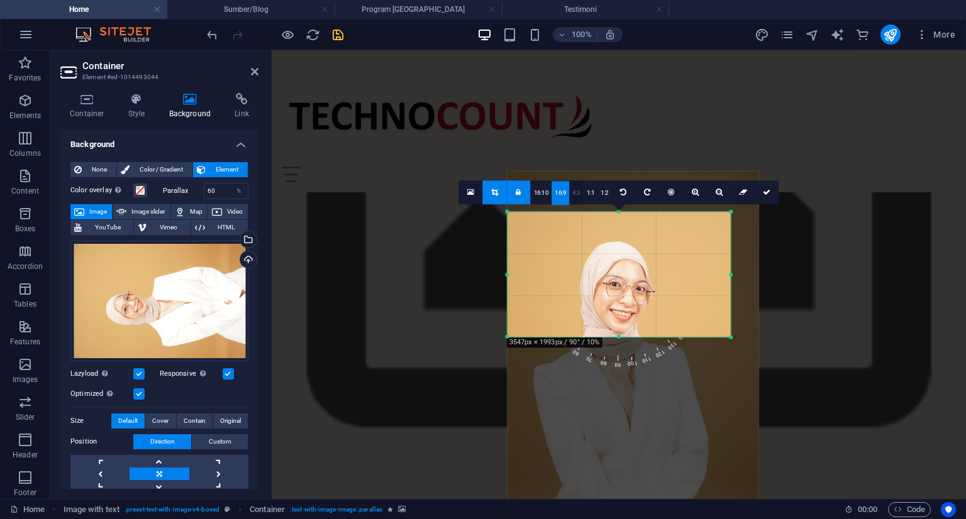
click at [577, 196] on link "4:3" at bounding box center [576, 193] width 14 height 24
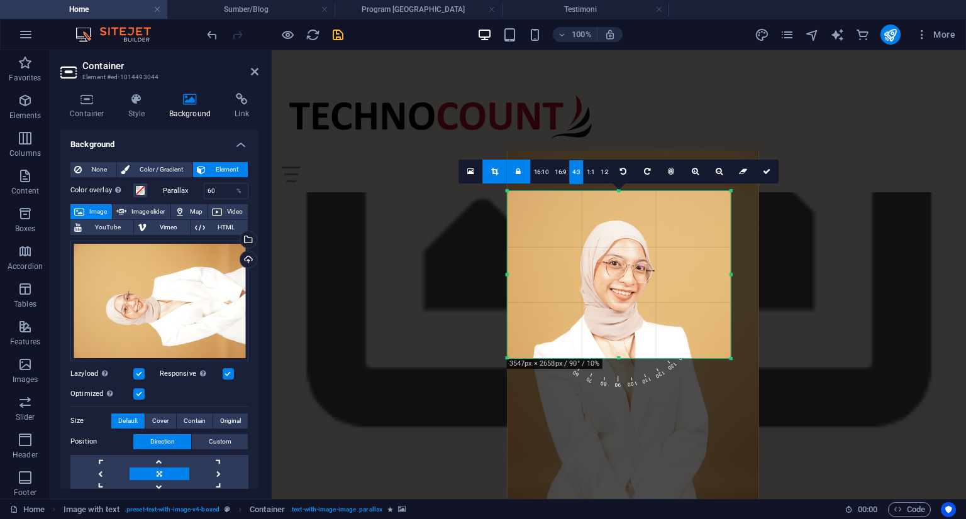
click at [765, 169] on icon at bounding box center [767, 172] width 8 height 8
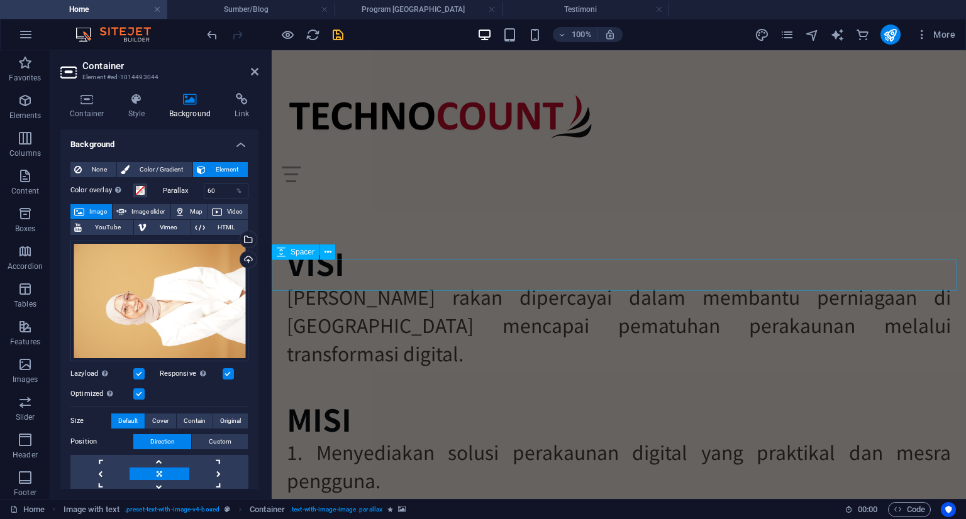
scroll to position [1729, 0]
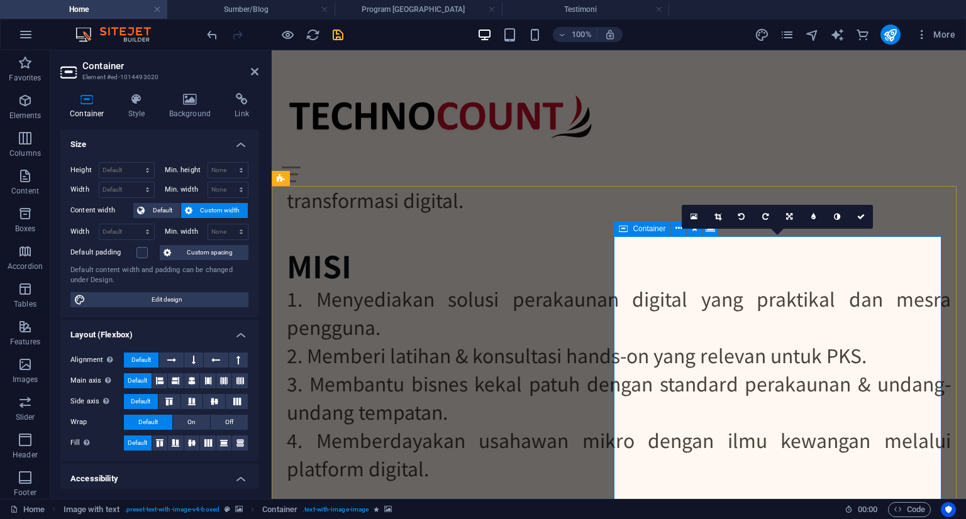
scroll to position [1645, 0]
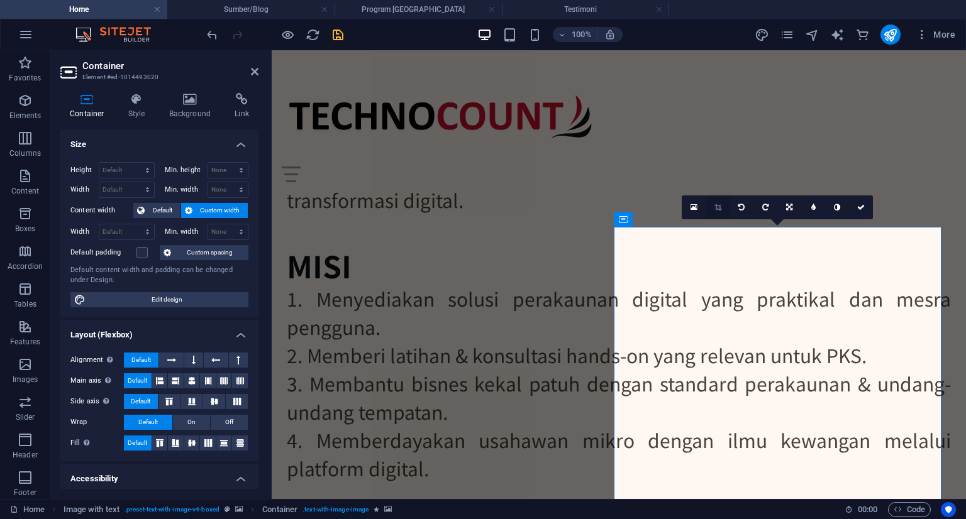
click at [717, 209] on icon at bounding box center [717, 208] width 7 height 8
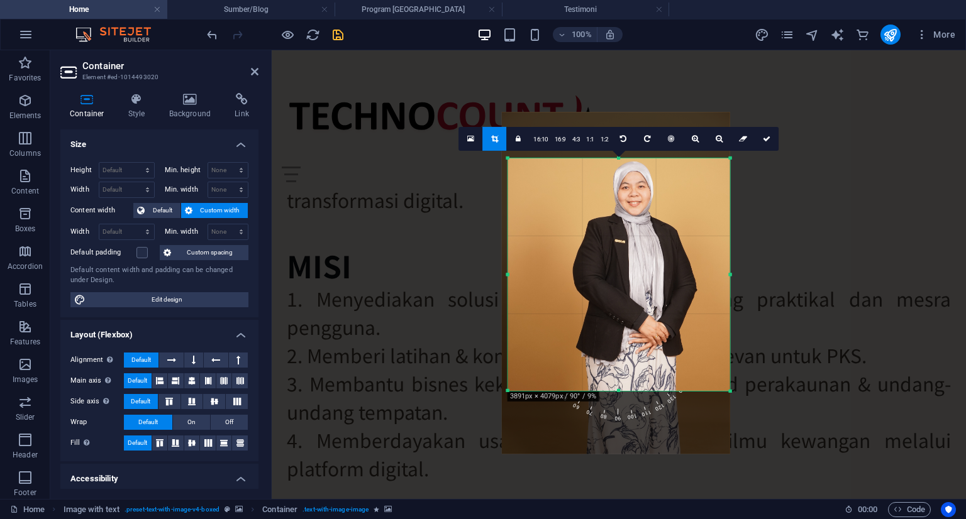
click at [767, 140] on icon at bounding box center [767, 139] width 8 height 8
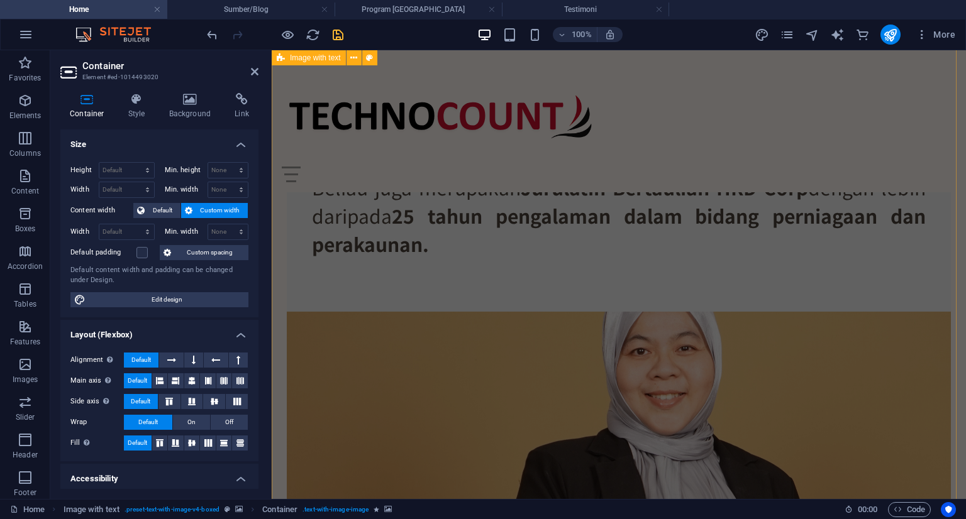
scroll to position [3092, 0]
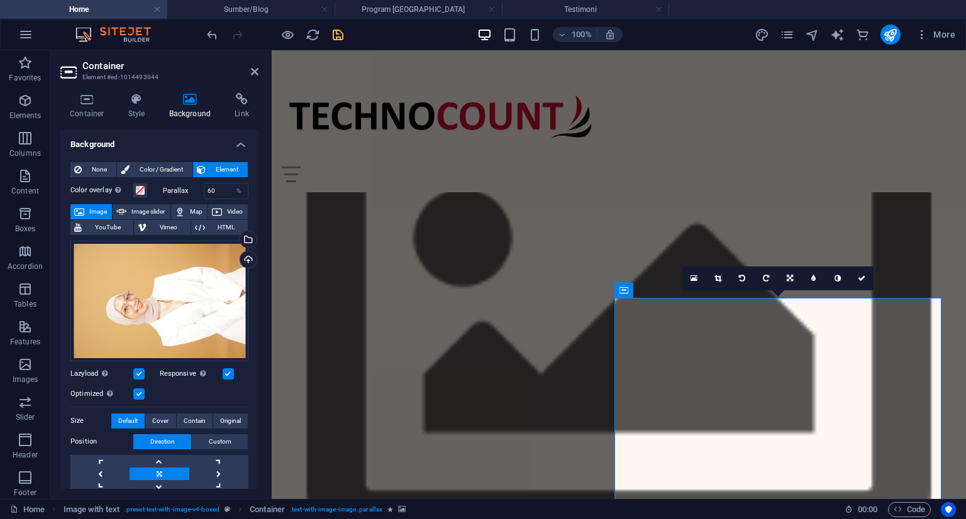
scroll to position [2277, 0]
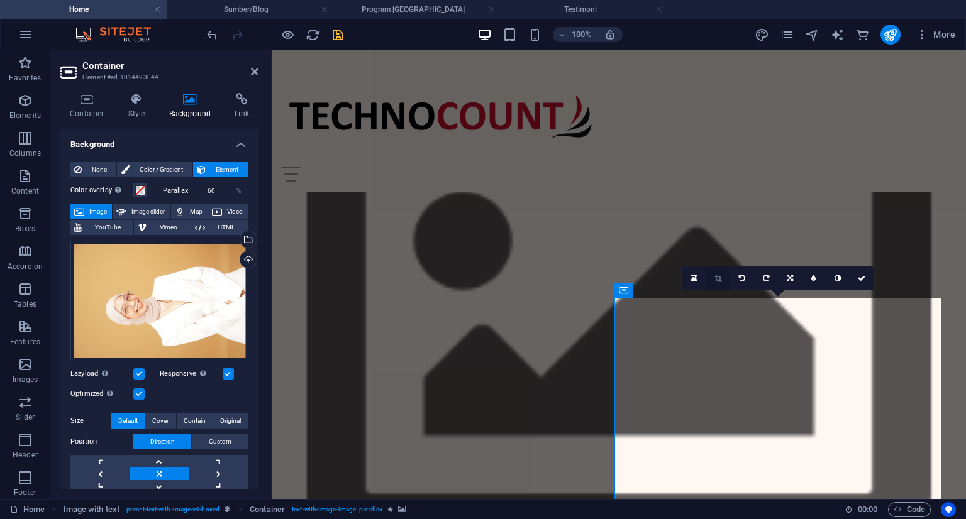
click at [714, 277] on icon at bounding box center [717, 279] width 7 height 8
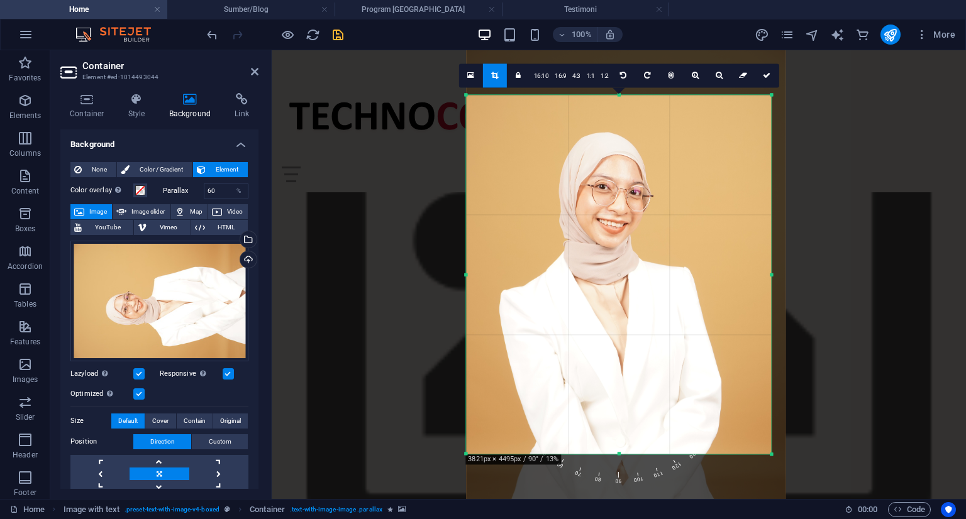
drag, startPoint x: 763, startPoint y: 384, endPoint x: 785, endPoint y: 548, distance: 166.2
click at [785, 519] on html "[DOMAIN_NAME] Home Sumber/Blog Program Latihan Testimoni Favorites Elements Col…" at bounding box center [483, 259] width 966 height 519
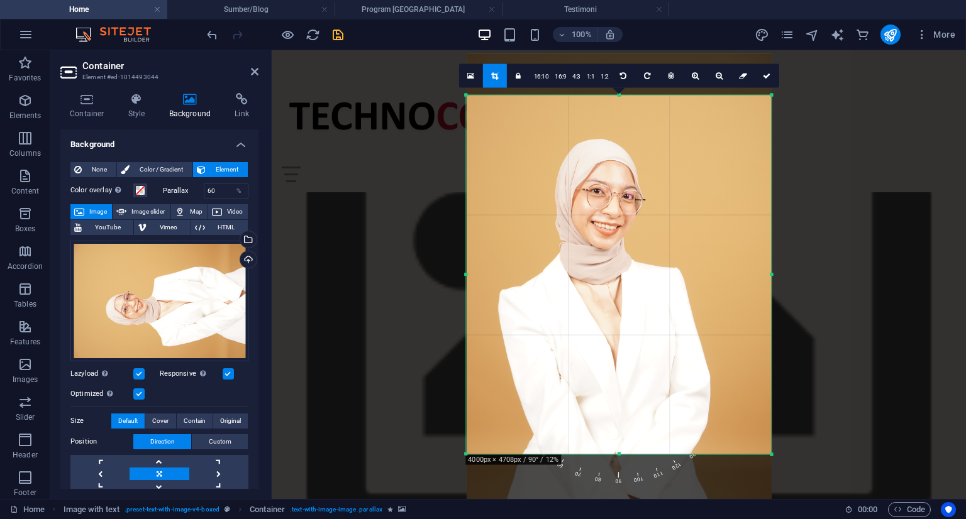
click at [760, 73] on link at bounding box center [767, 76] width 24 height 24
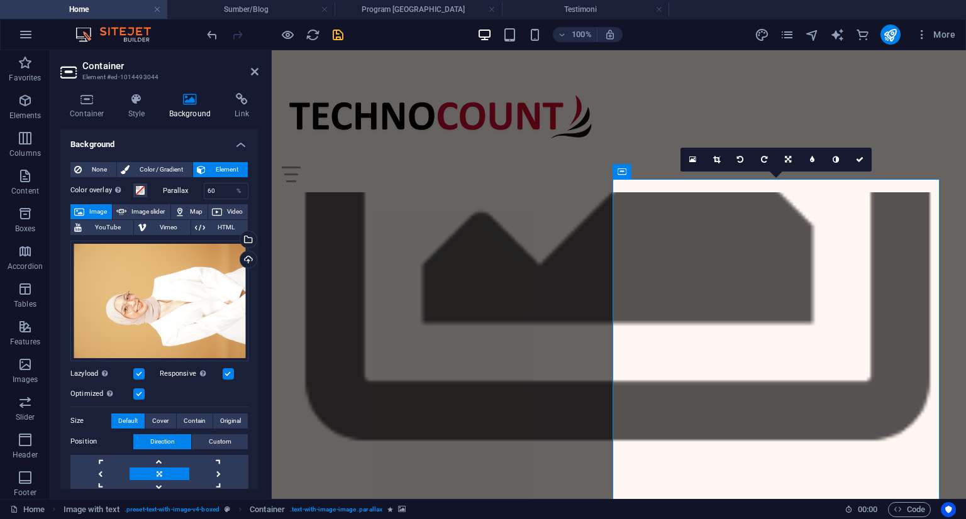
scroll to position [2385, 1]
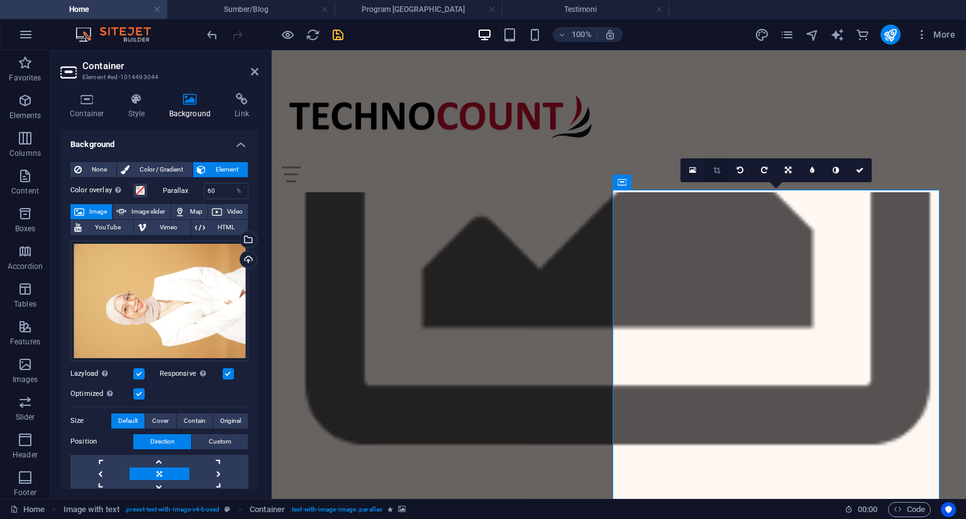
click at [716, 169] on icon at bounding box center [716, 171] width 7 height 8
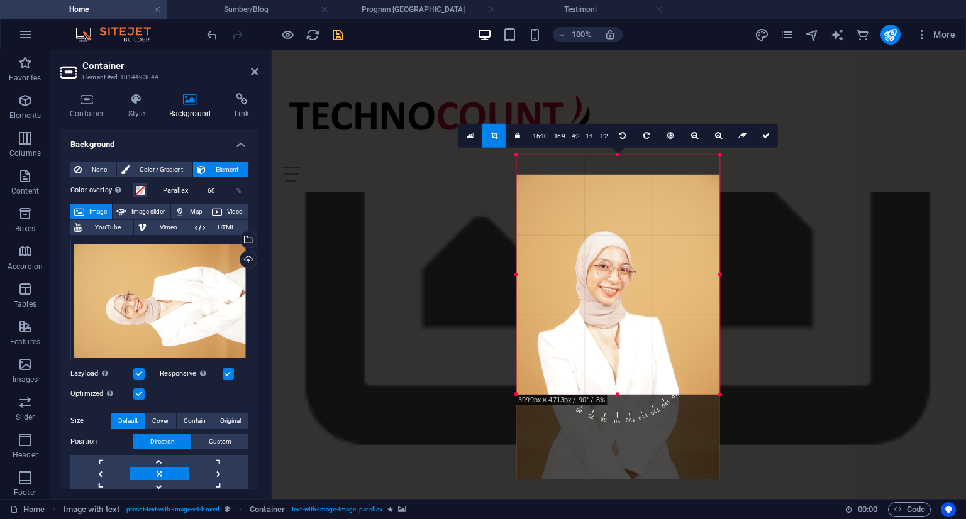
drag, startPoint x: 573, startPoint y: 233, endPoint x: 572, endPoint y: 280, distance: 47.2
click at [572, 280] on div at bounding box center [617, 327] width 203 height 305
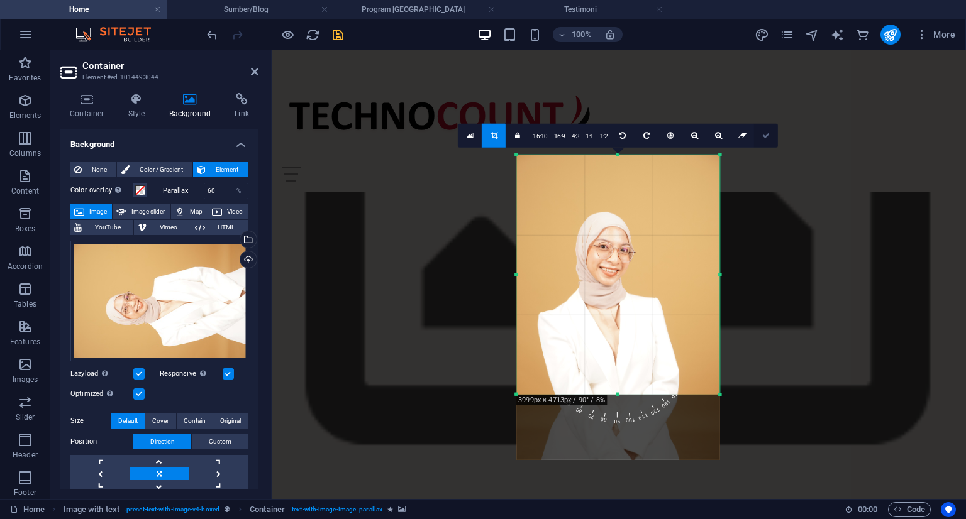
click at [767, 135] on icon at bounding box center [766, 136] width 8 height 8
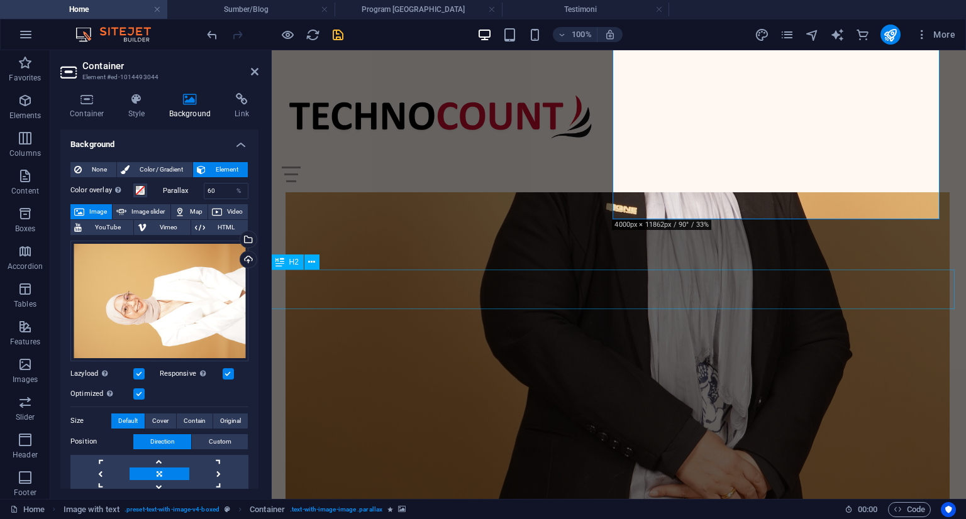
scroll to position [3325, 1]
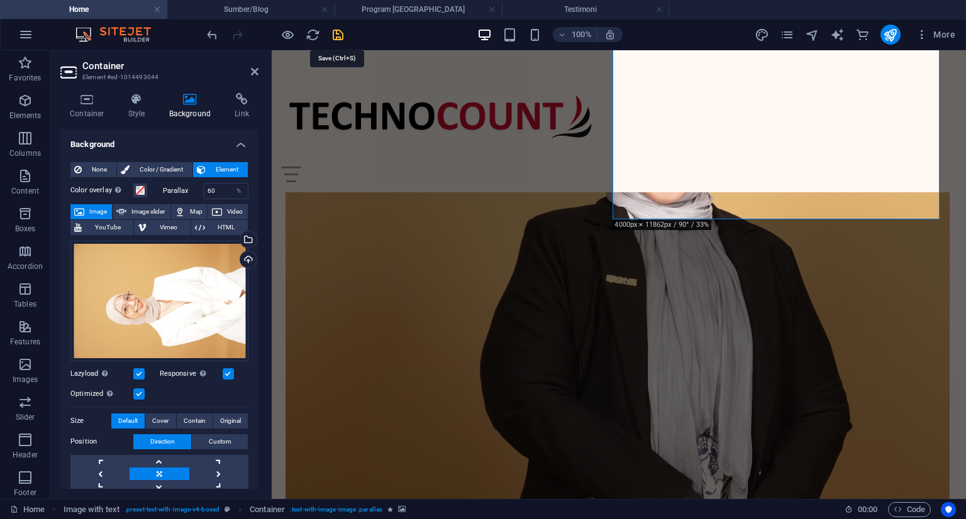
click at [332, 33] on icon "save" at bounding box center [338, 35] width 14 height 14
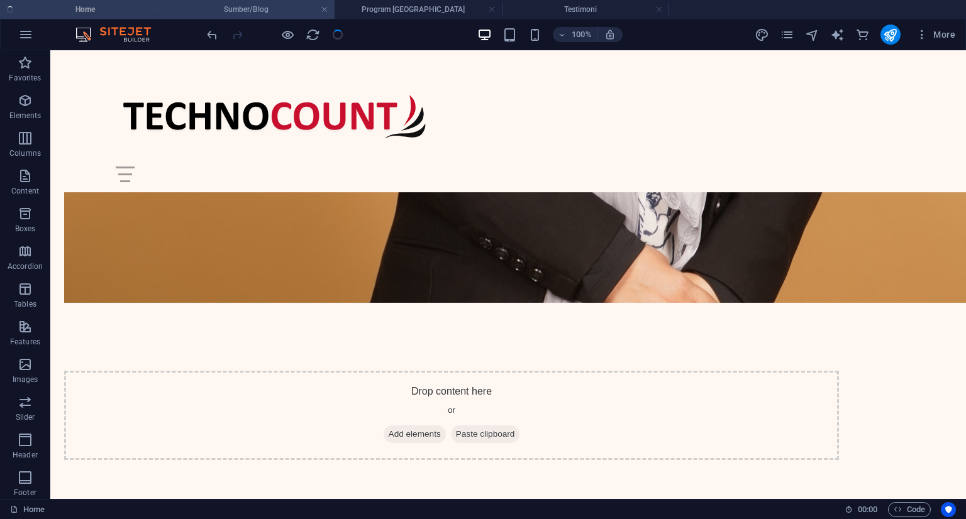
scroll to position [2969, 0]
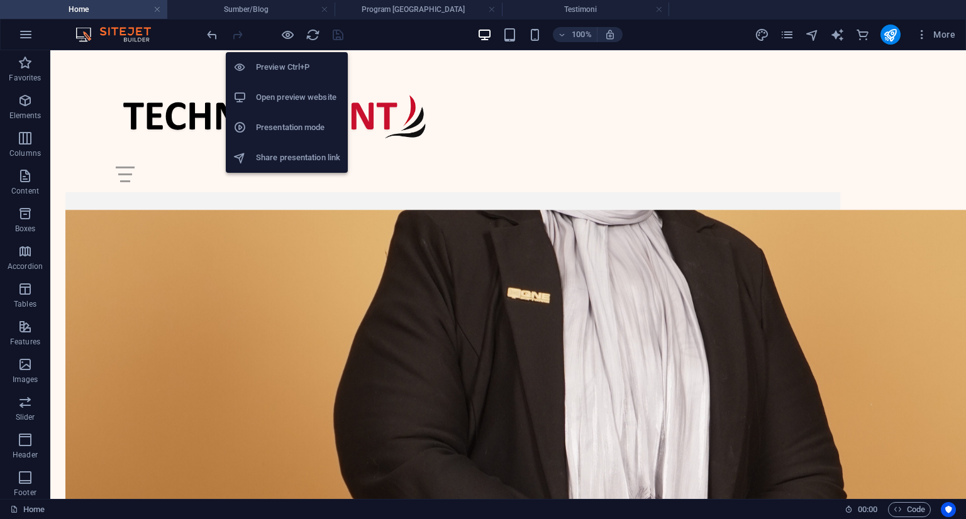
click at [294, 92] on h6 "Open preview website" at bounding box center [298, 97] width 84 height 15
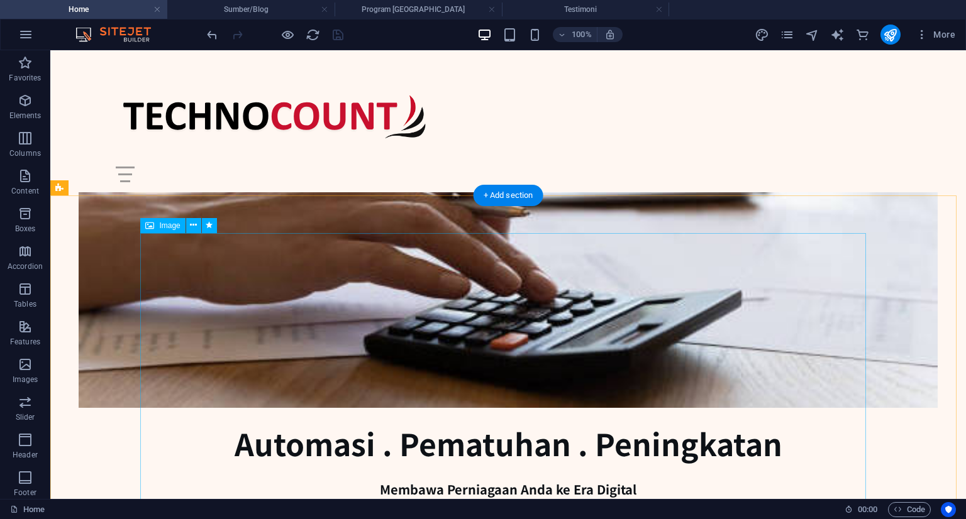
scroll to position [216, 0]
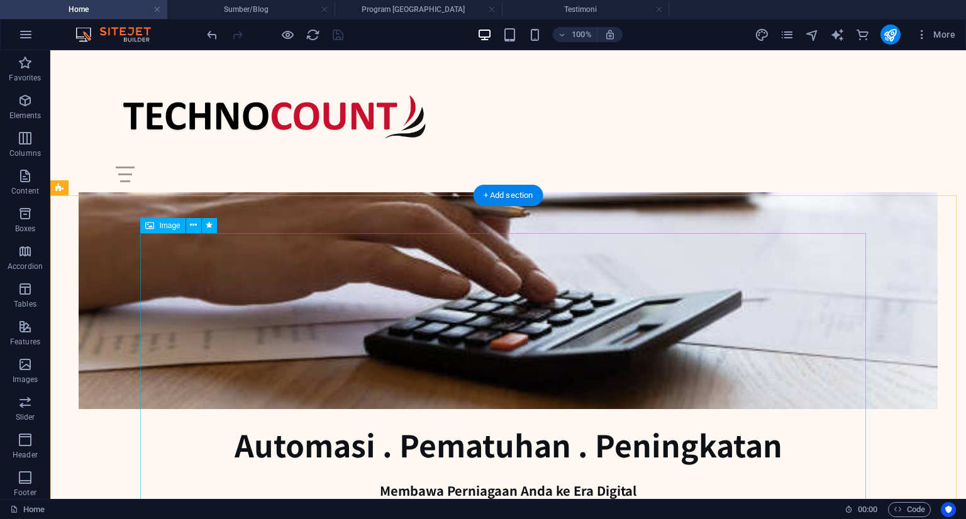
select select "px"
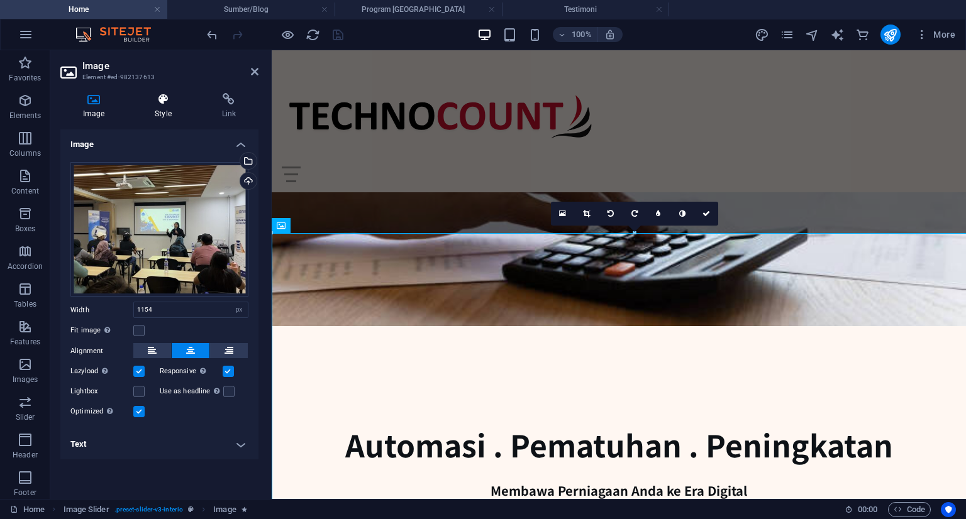
click at [175, 100] on icon at bounding box center [163, 99] width 62 height 13
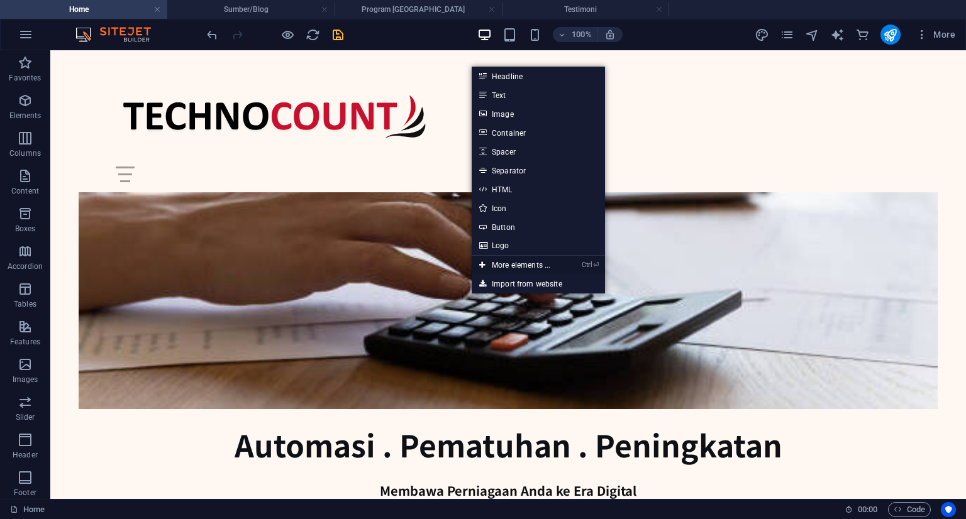
click at [527, 262] on link "Ctrl ⏎ More elements ..." at bounding box center [515, 265] width 86 height 19
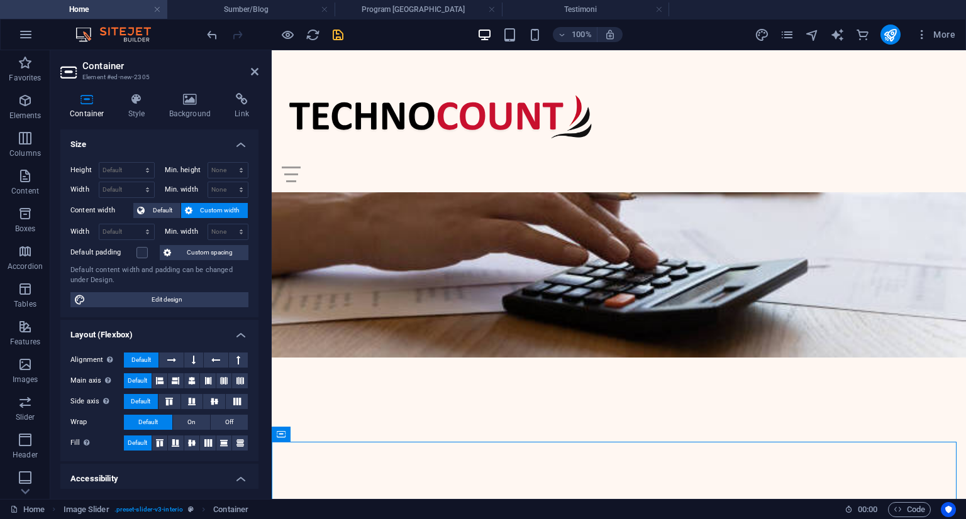
scroll to position [196, 0]
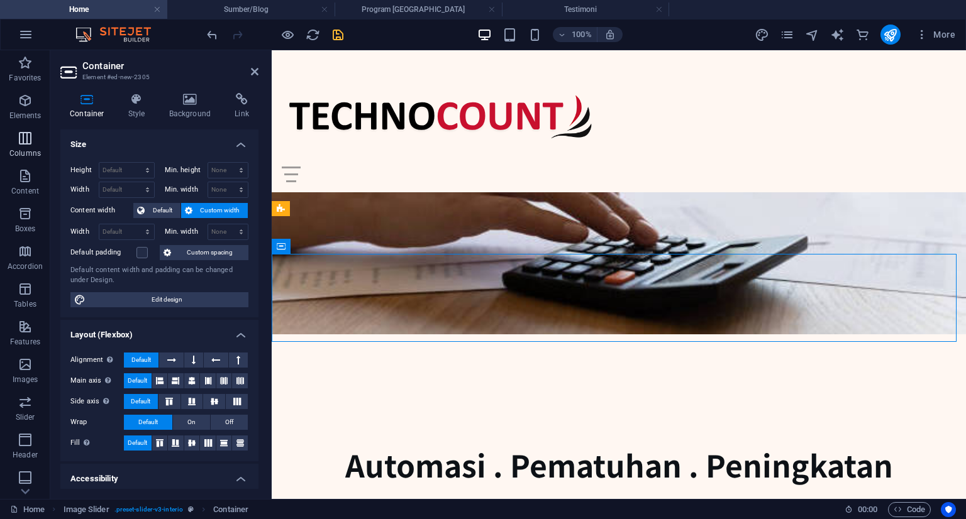
click at [28, 142] on icon "button" at bounding box center [25, 138] width 15 height 15
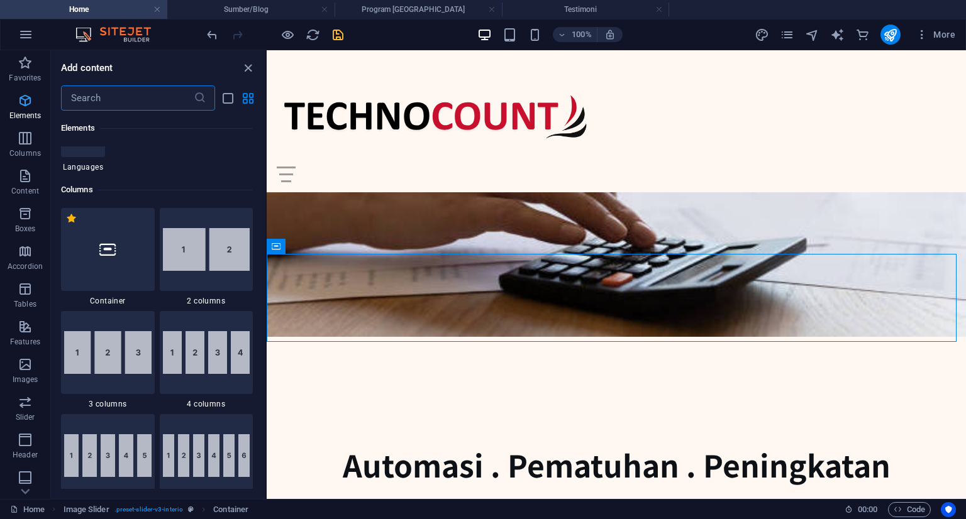
scroll to position [622, 0]
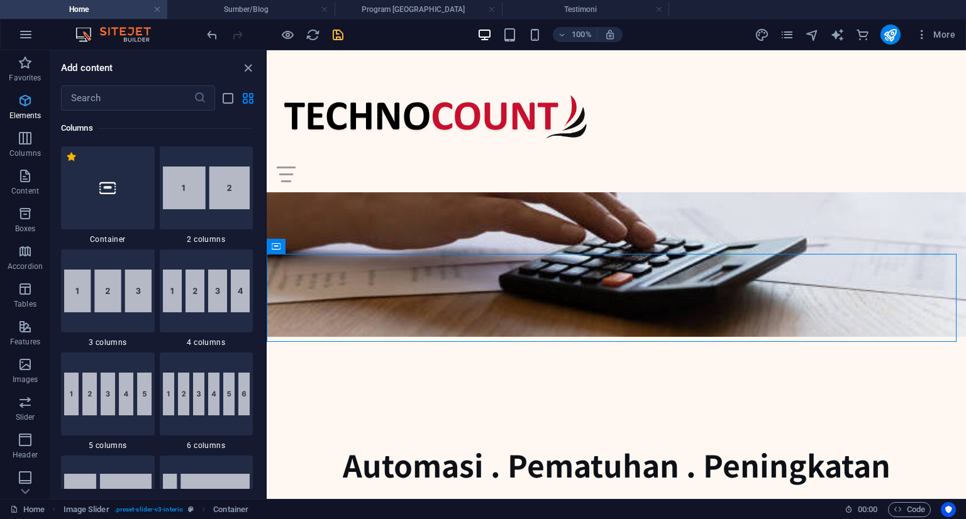
click at [25, 107] on icon "button" at bounding box center [25, 100] width 15 height 15
click at [26, 98] on icon "button" at bounding box center [25, 100] width 15 height 15
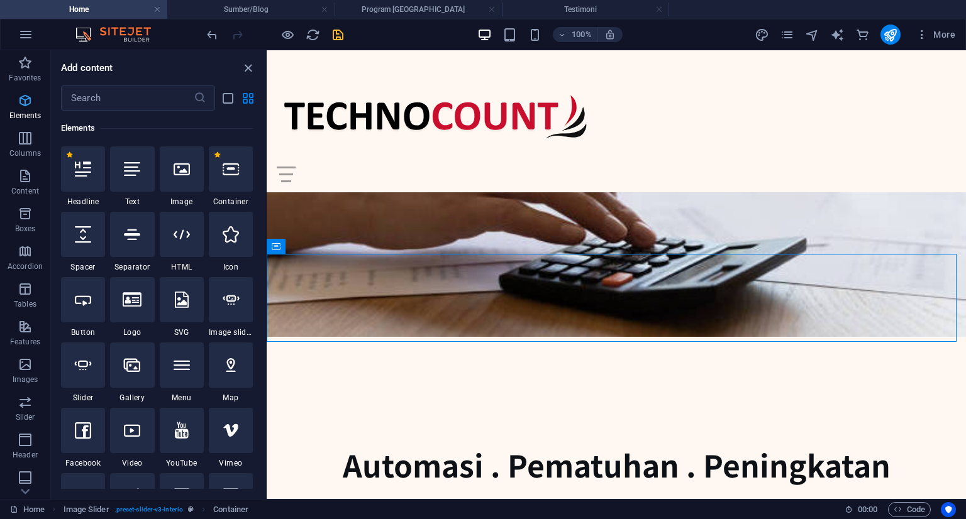
scroll to position [134, 0]
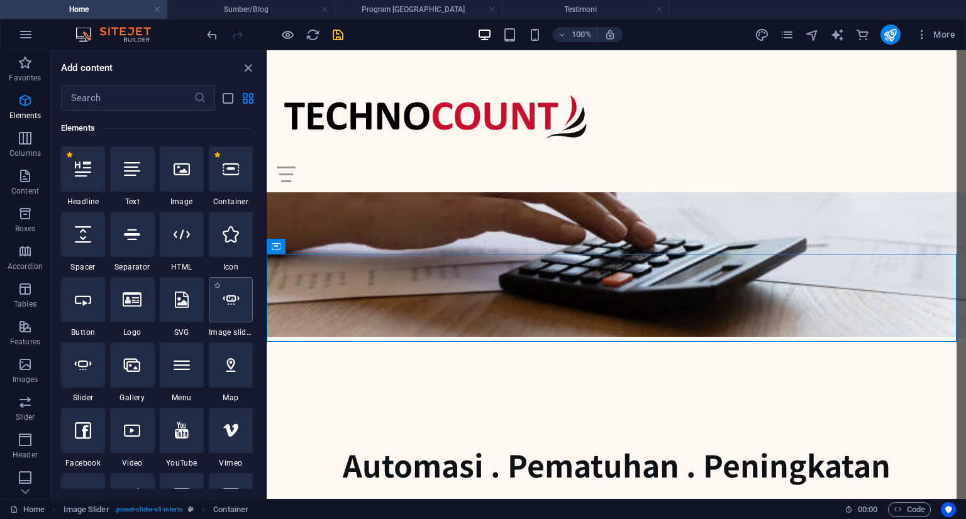
select select "ms"
select select "s"
select select "progressive"
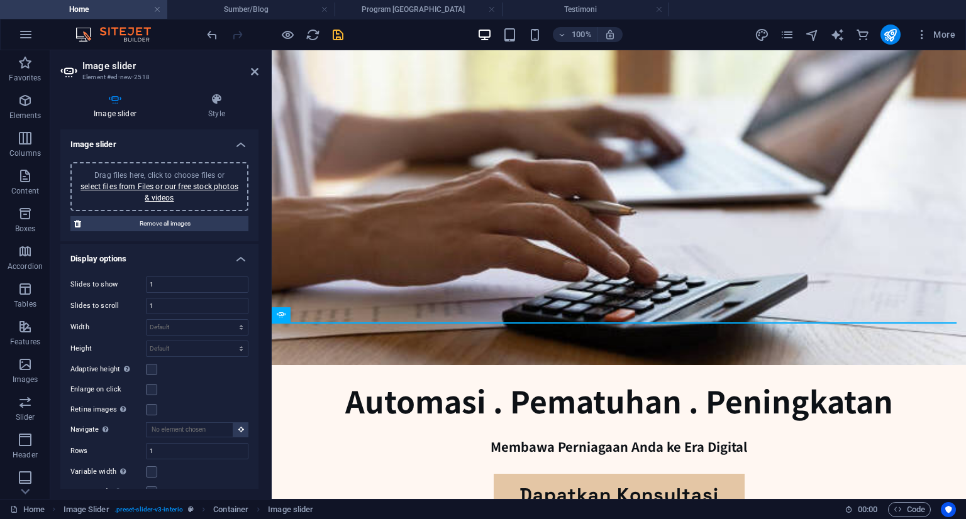
scroll to position [100, 0]
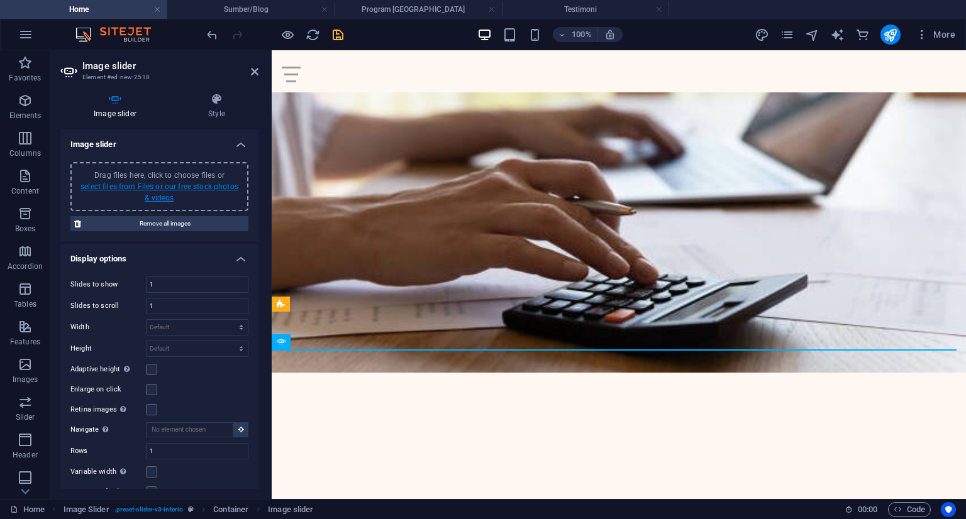
click at [169, 186] on link "select files from Files or our free stock photos & videos" at bounding box center [159, 192] width 158 height 20
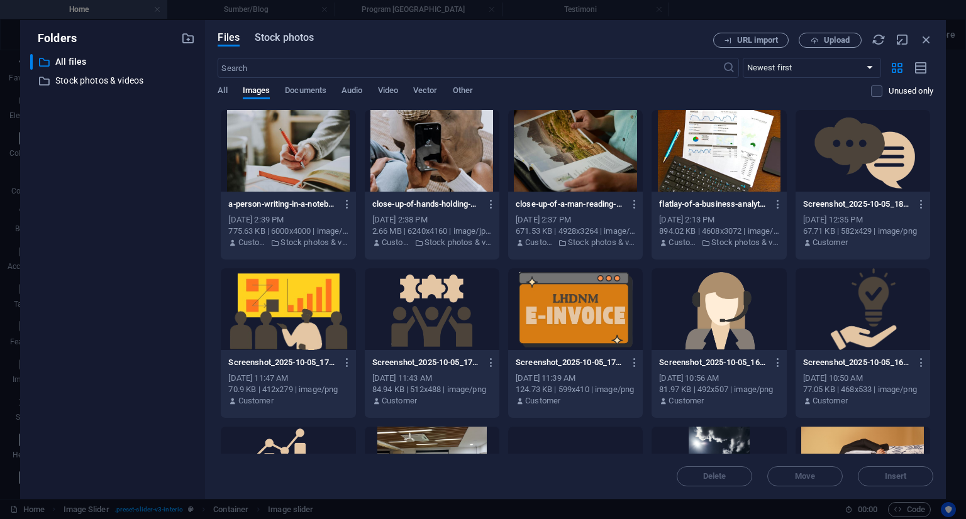
click at [289, 36] on span "Stock photos" at bounding box center [284, 37] width 59 height 15
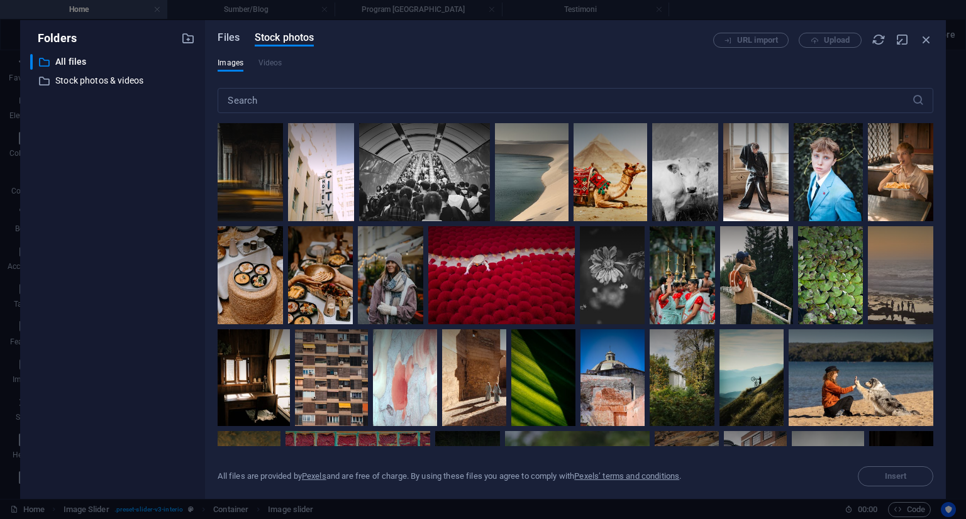
click at [229, 38] on span "Files" at bounding box center [229, 37] width 22 height 15
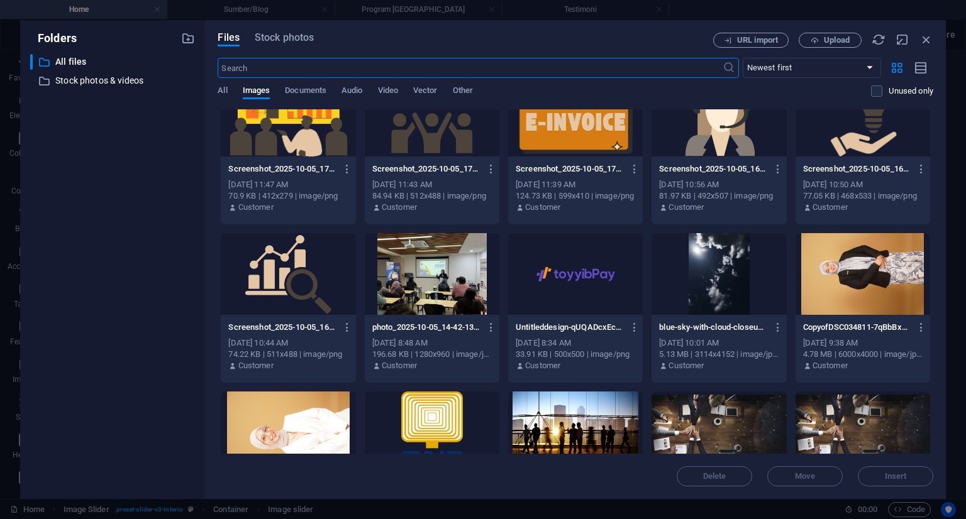
scroll to position [276, 0]
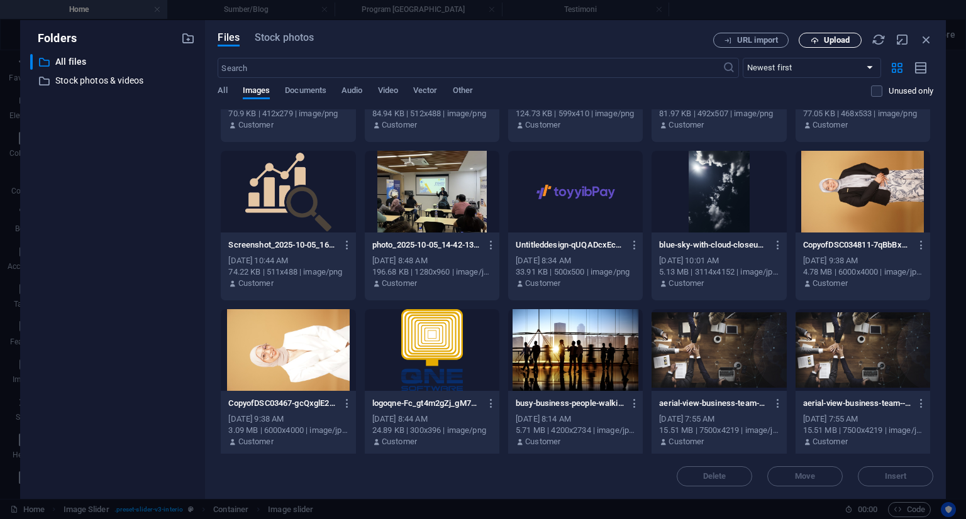
click at [836, 40] on span "Upload" at bounding box center [837, 40] width 26 height 8
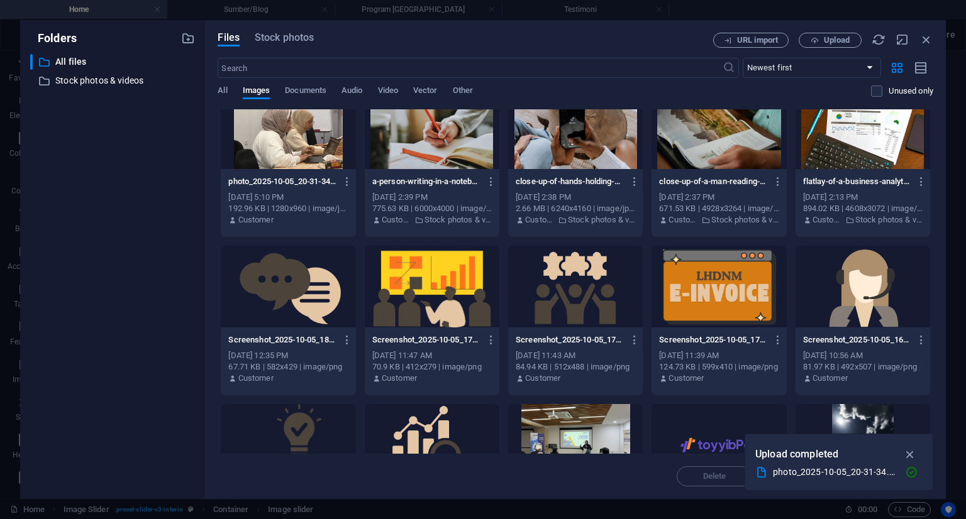
scroll to position [0, 0]
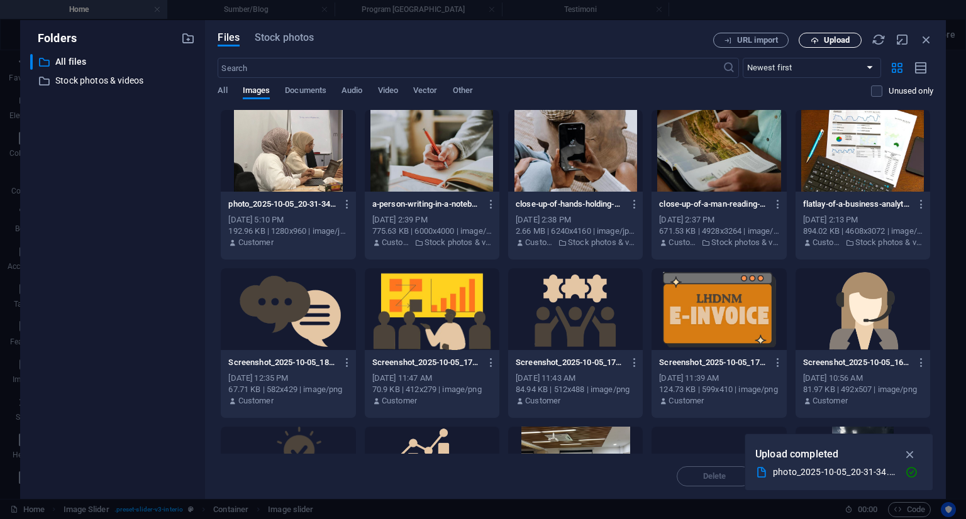
click at [829, 36] on span "Upload" at bounding box center [837, 40] width 26 height 8
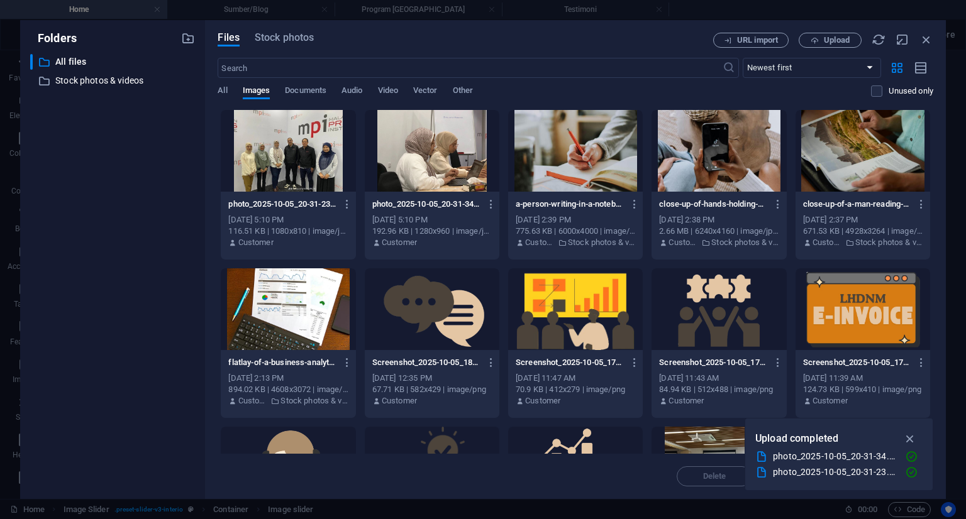
click at [835, 41] on span "Upload" at bounding box center [837, 40] width 26 height 8
click at [832, 33] on button "Upload" at bounding box center [830, 40] width 63 height 15
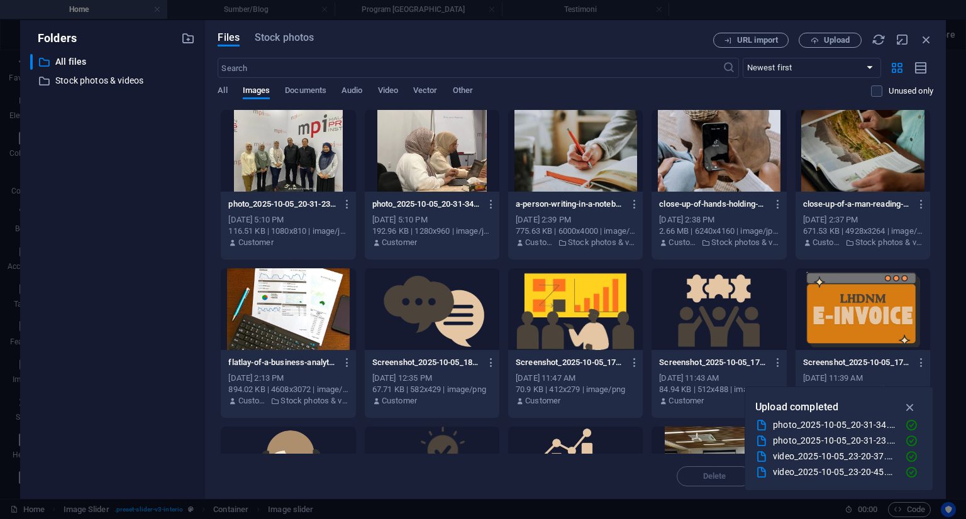
click at [347, 192] on div "photo_2025-10-05_20-31-23-hXlVEyBtff8EwMs-VRXidA.jpg photo_2025-10-05_20-31-23-…" at bounding box center [288, 224] width 135 height 64
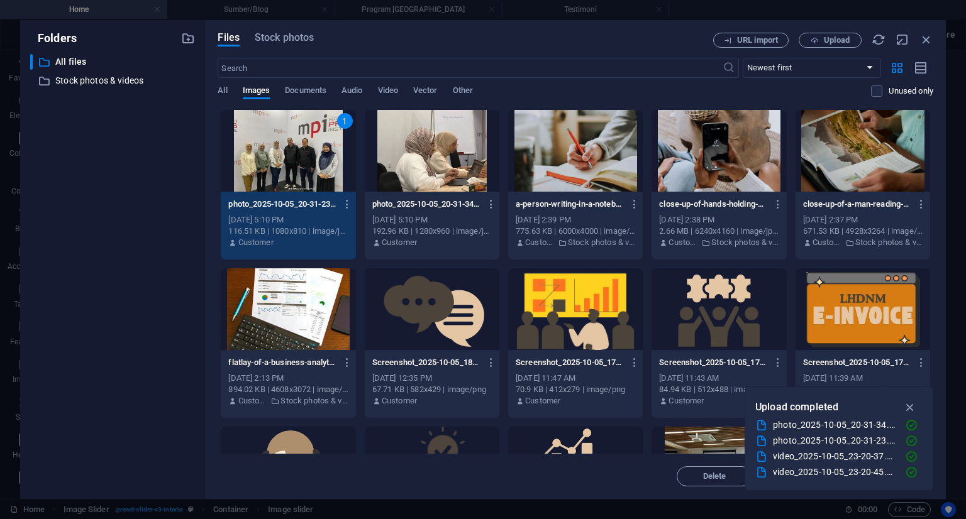
click at [347, 192] on div "photo_2025-10-05_20-31-23-hXlVEyBtff8EwMs-VRXidA.jpg photo_2025-10-05_20-31-23-…" at bounding box center [288, 224] width 135 height 64
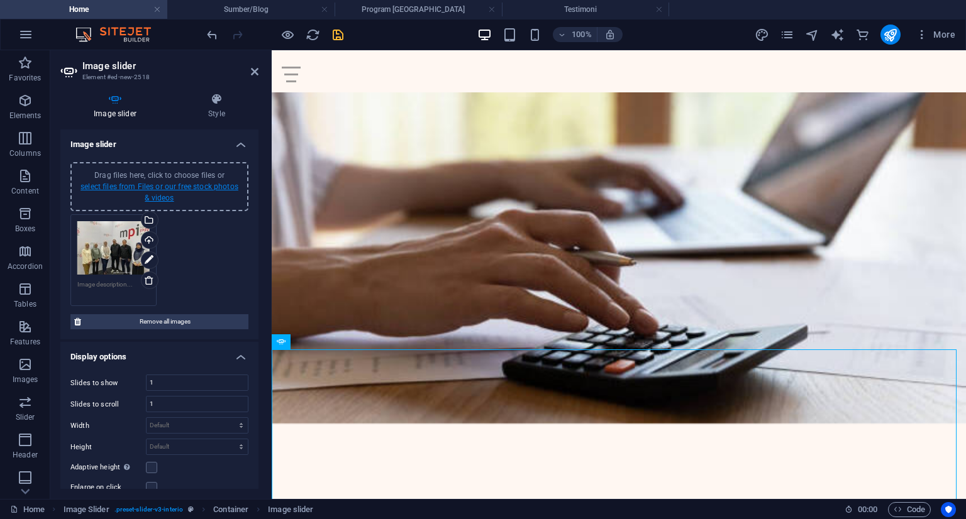
click at [177, 185] on link "select files from Files or our free stock photos & videos" at bounding box center [159, 192] width 158 height 20
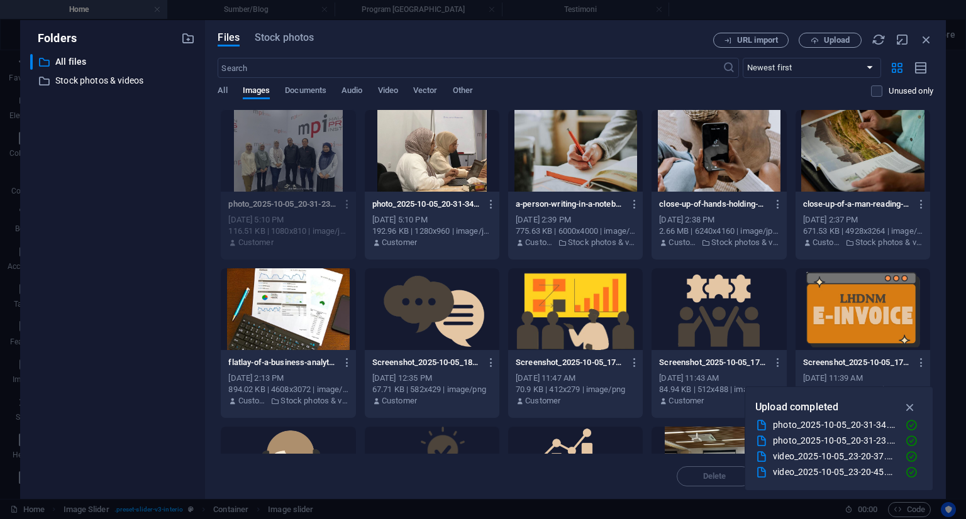
click at [424, 160] on div at bounding box center [432, 151] width 135 height 82
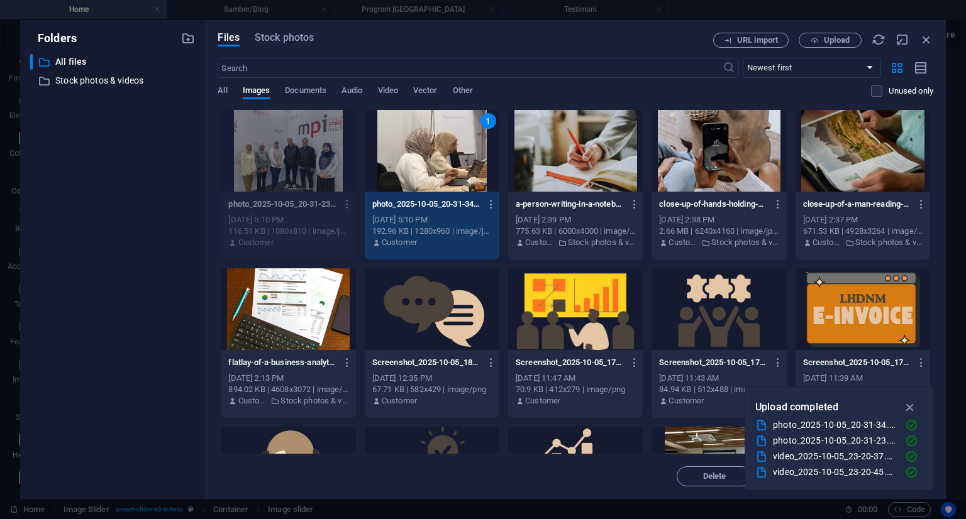
click at [424, 160] on div "1" at bounding box center [432, 151] width 135 height 82
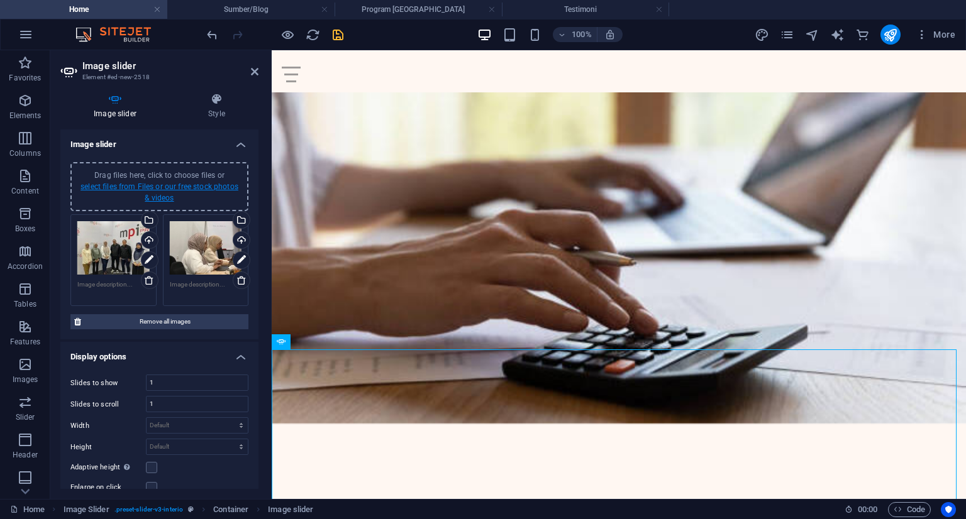
click at [174, 184] on link "select files from Files or our free stock photos & videos" at bounding box center [159, 192] width 158 height 20
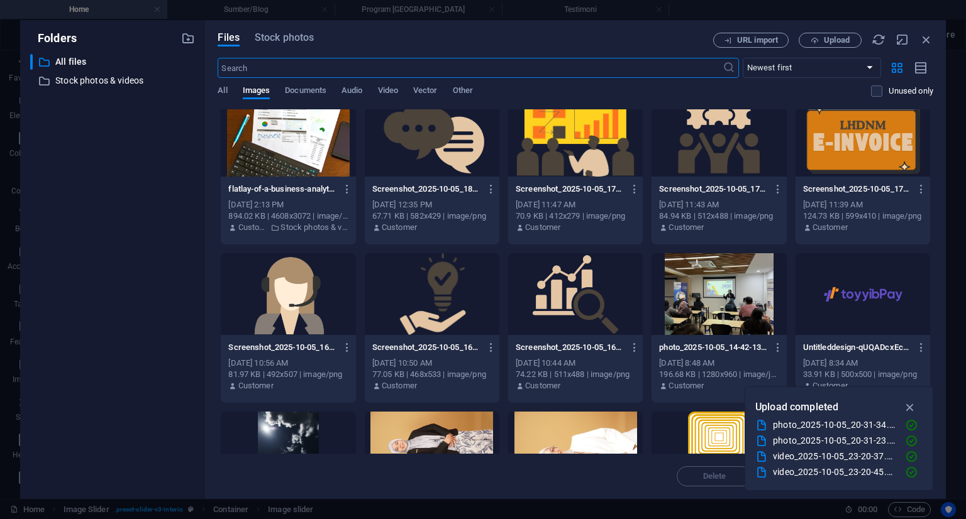
scroll to position [179, 0]
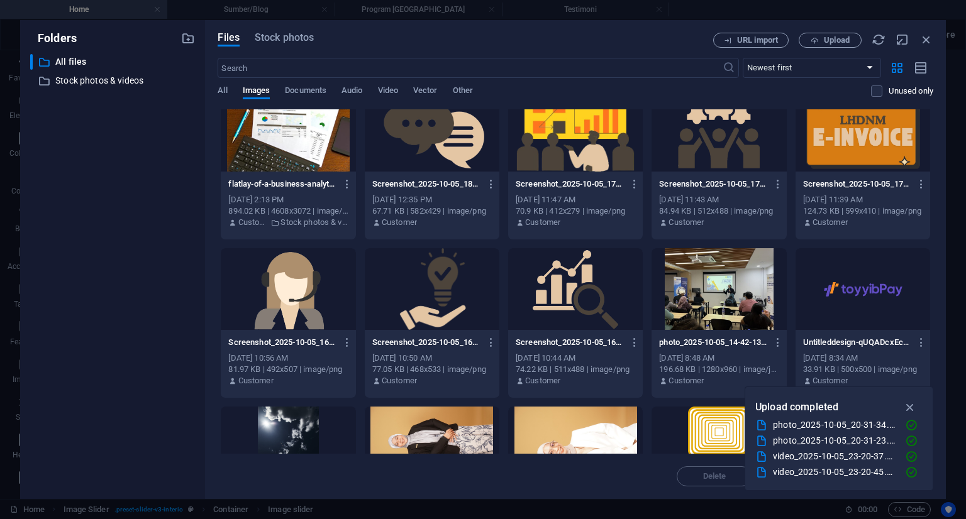
click at [702, 267] on div at bounding box center [718, 289] width 135 height 82
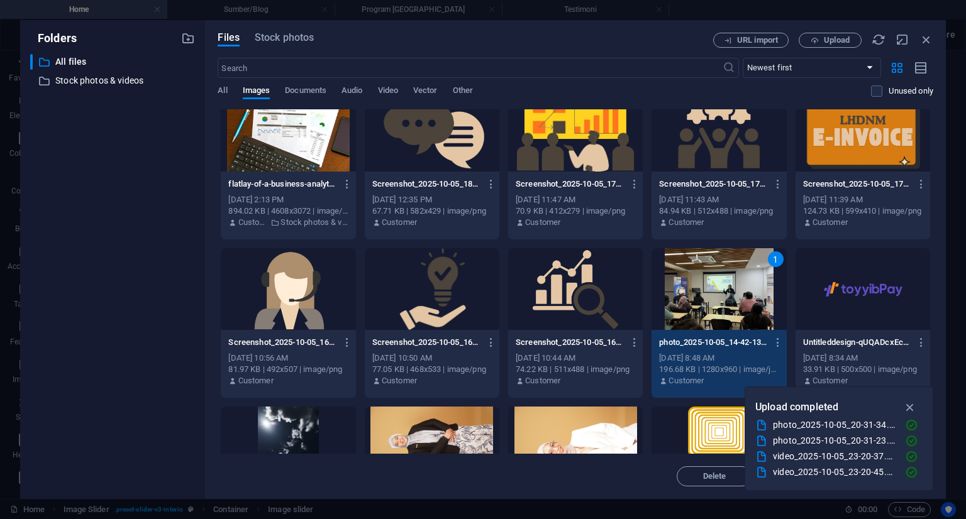
click at [702, 267] on div "1" at bounding box center [718, 289] width 135 height 82
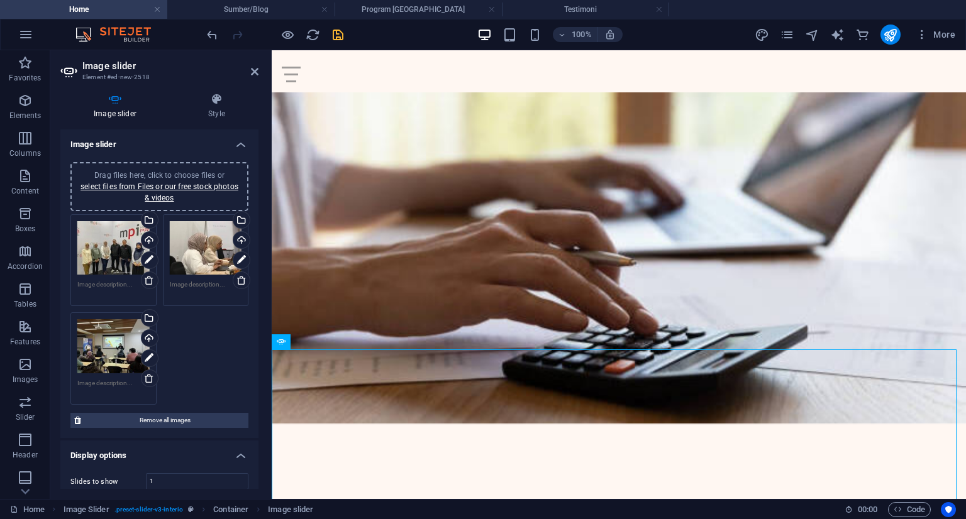
click at [185, 177] on span "Drag files here, click to choose files or select files from Files or our free s…" at bounding box center [159, 186] width 158 height 31
click at [189, 379] on div "Drag files here, click to choose files or select files from Files or our free s…" at bounding box center [159, 309] width 184 height 197
drag, startPoint x: 189, startPoint y: 379, endPoint x: 179, endPoint y: 358, distance: 23.3
click at [179, 358] on div "Drag files here, click to choose files or select files from Files or our free s…" at bounding box center [159, 309] width 184 height 197
click at [179, 189] on link "select files from Files or our free stock photos & videos" at bounding box center [159, 192] width 158 height 20
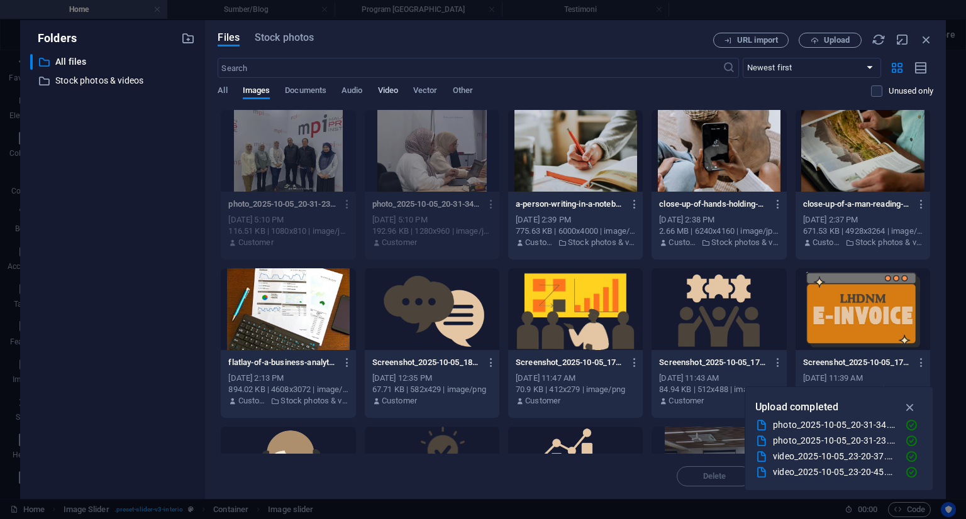
click at [389, 92] on span "Video" at bounding box center [388, 92] width 20 height 18
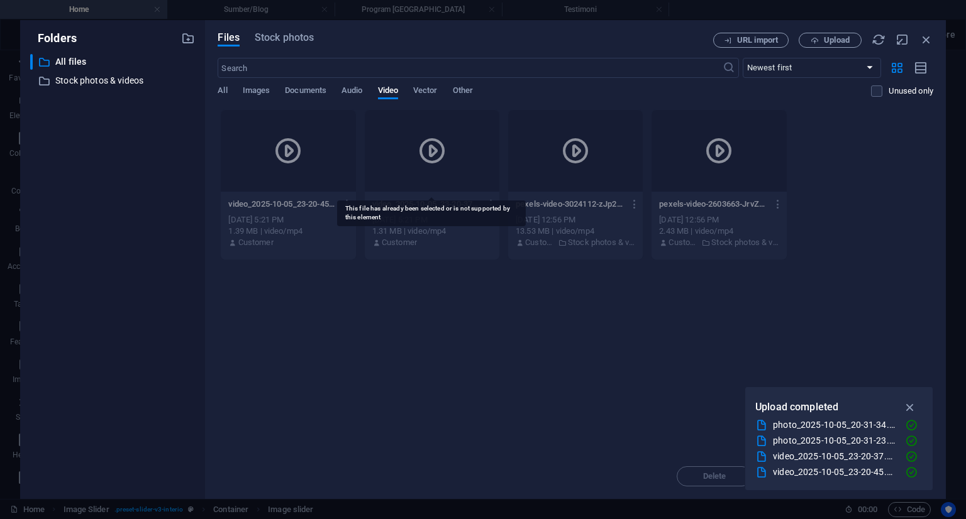
click at [423, 172] on div at bounding box center [432, 151] width 135 height 82
click at [220, 88] on span "All" at bounding box center [222, 92] width 9 height 18
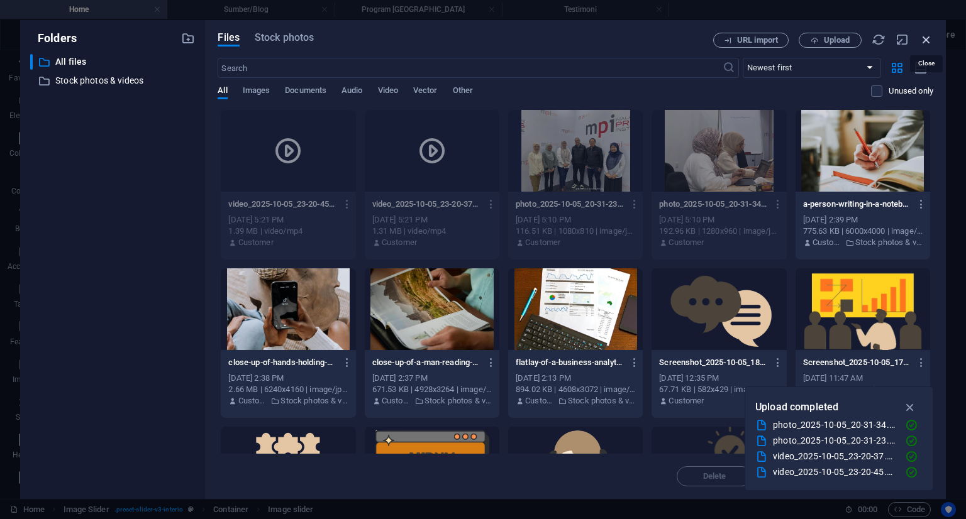
click at [926, 41] on icon "button" at bounding box center [926, 40] width 14 height 14
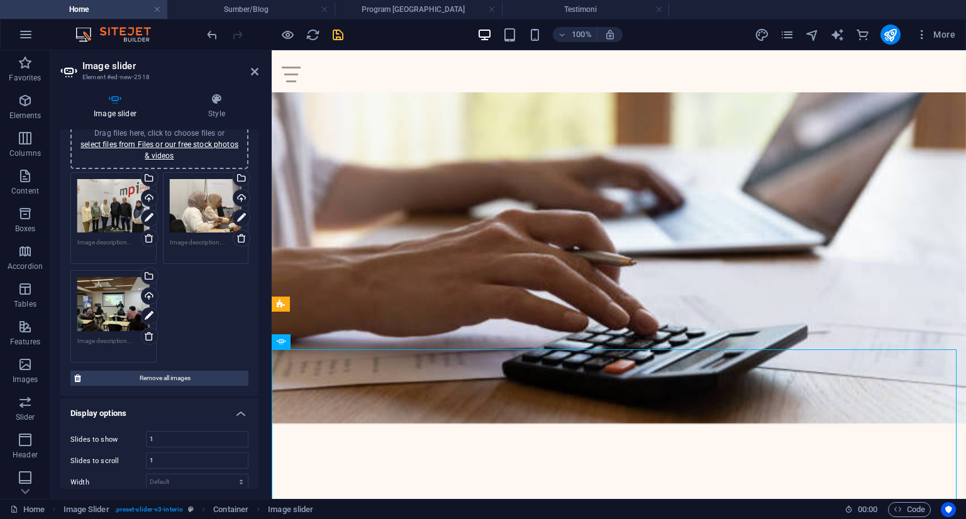
scroll to position [0, 0]
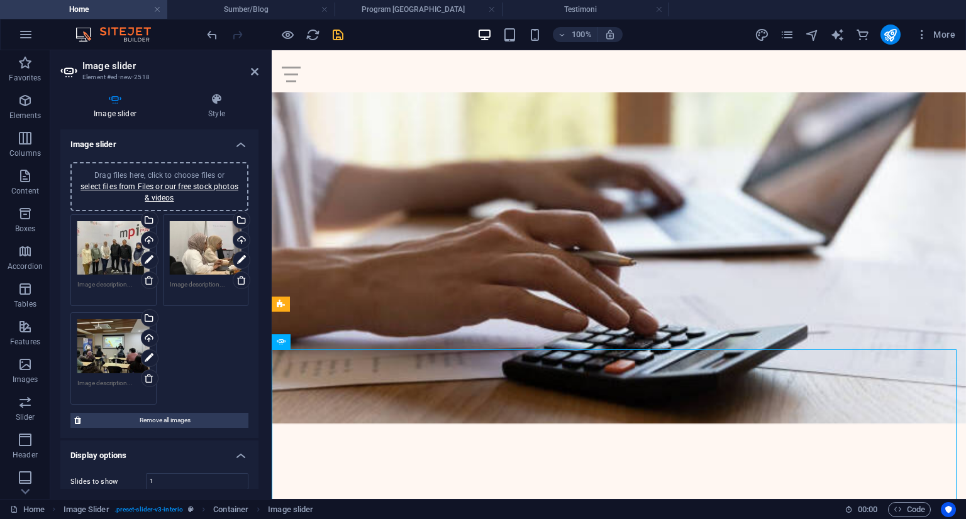
click at [152, 177] on span "Drag files here, click to choose files or select files from Files or our free s…" at bounding box center [159, 186] width 158 height 31
click at [155, 180] on div "Drag files here, click to choose files or select files from Files or our free s…" at bounding box center [159, 187] width 163 height 34
click at [170, 173] on span "Drag files here, click to choose files or select files from Files or our free s…" at bounding box center [159, 186] width 158 height 31
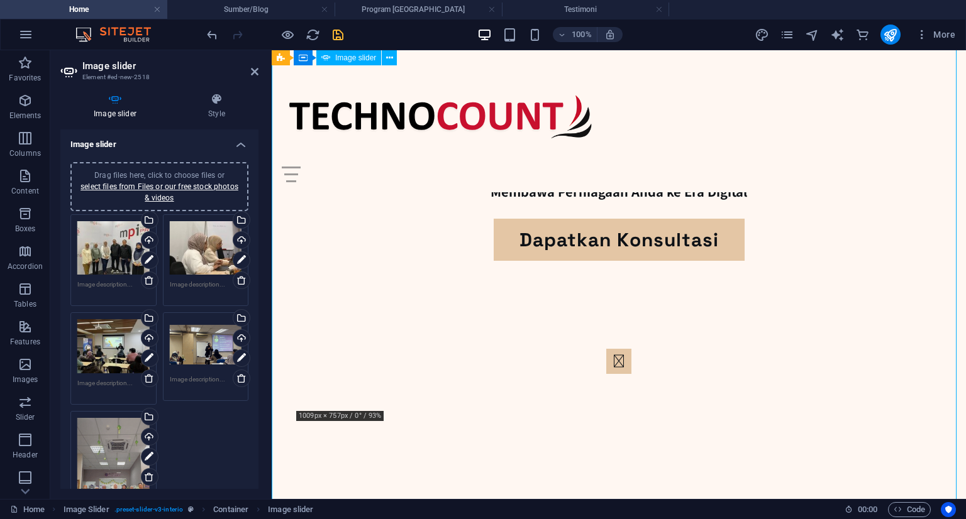
scroll to position [429, 0]
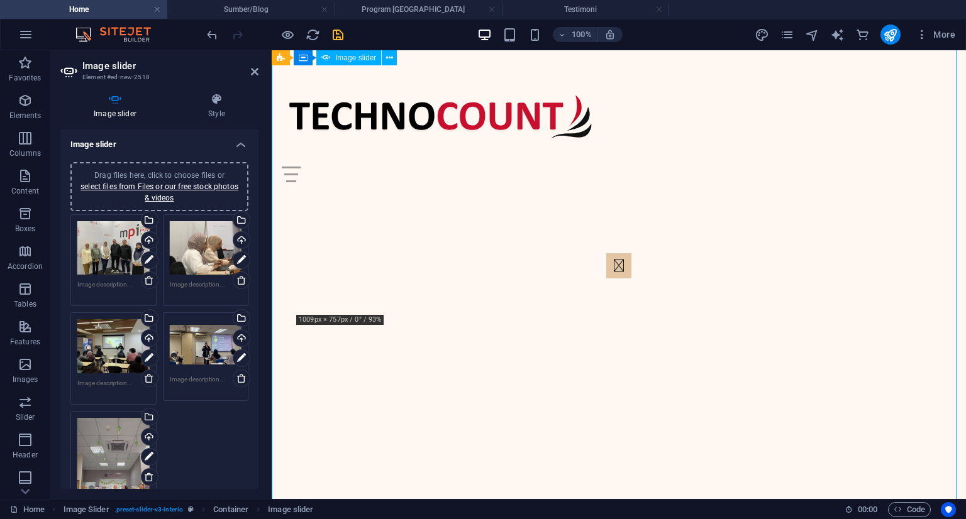
scroll to position [599, 0]
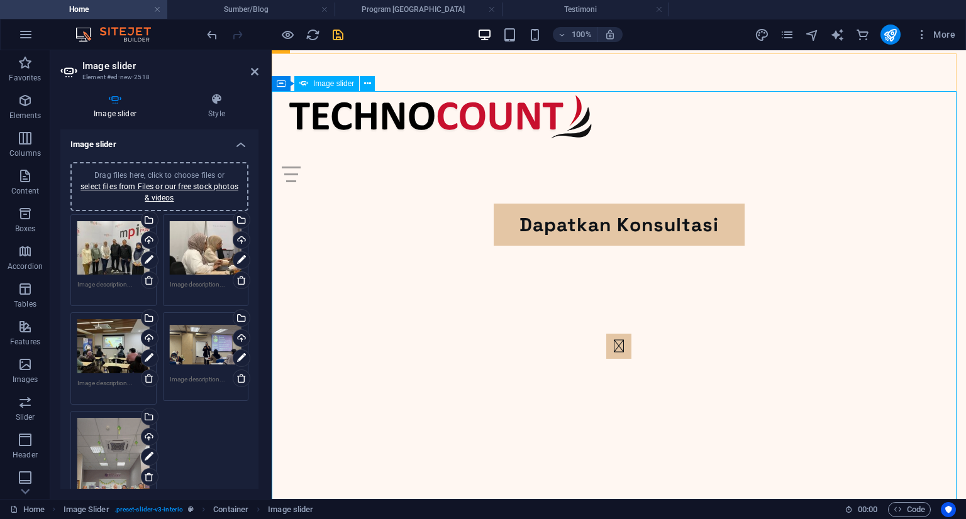
scroll to position [553, 0]
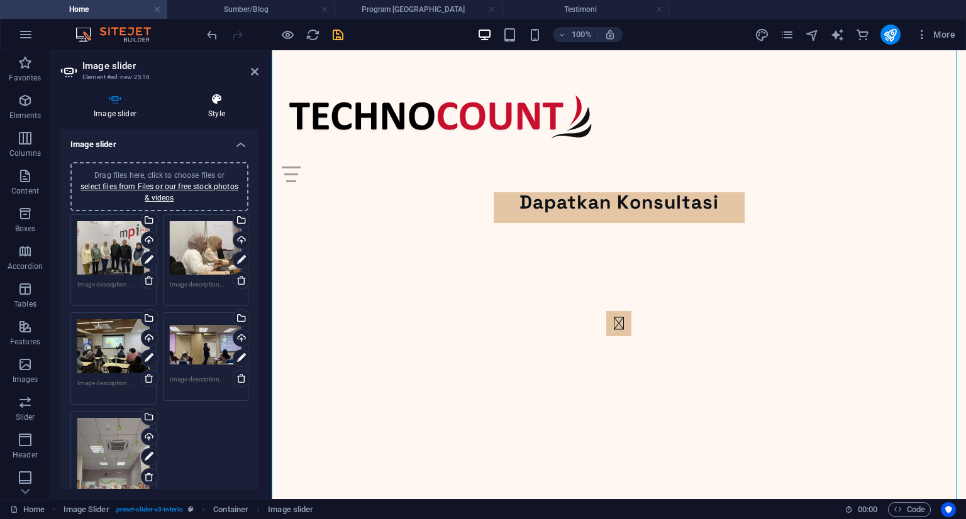
click at [223, 110] on h4 "Style" at bounding box center [217, 106] width 84 height 26
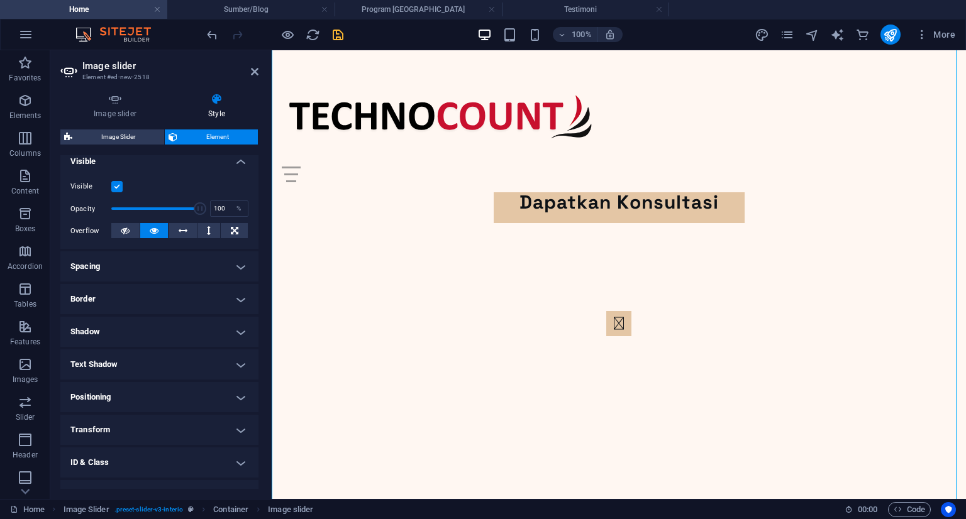
scroll to position [197, 0]
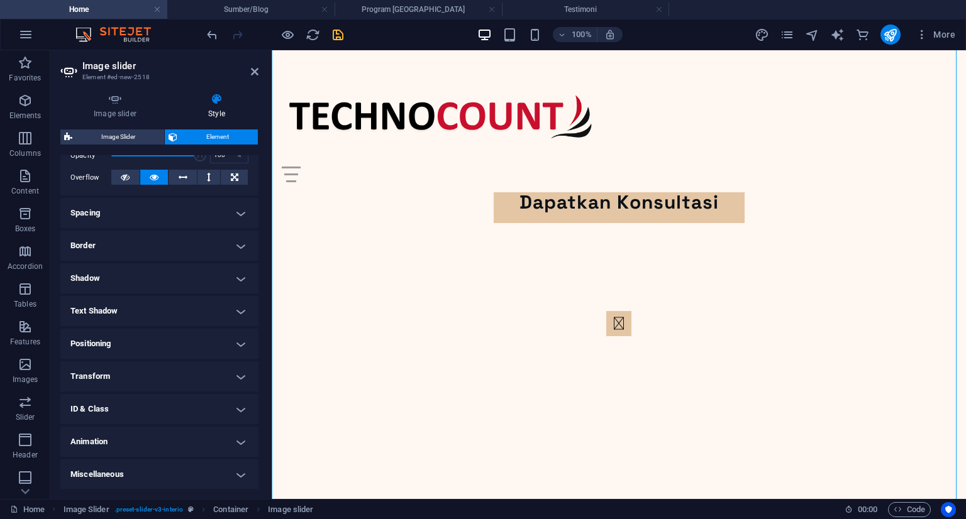
click at [137, 436] on h4 "Animation" at bounding box center [159, 442] width 198 height 30
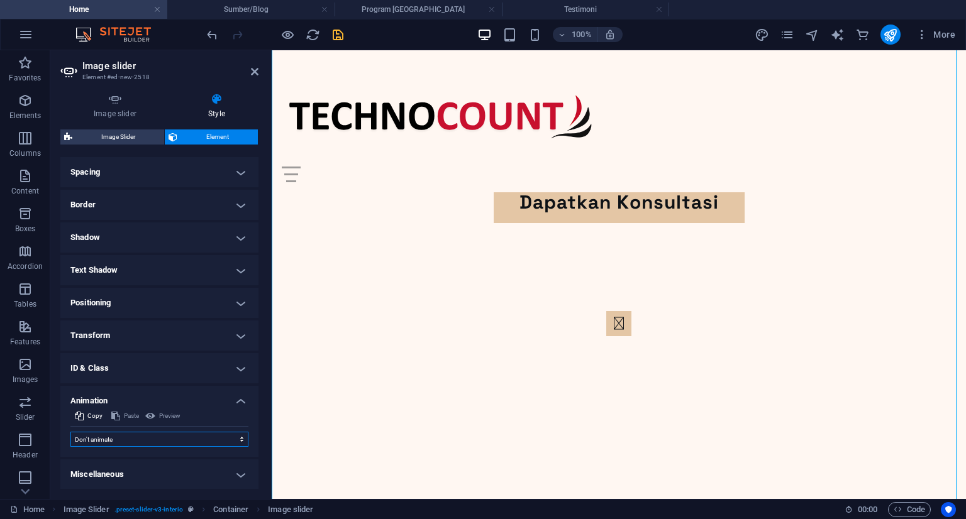
click at [143, 437] on select "Don't animate Show / Hide Slide up/down Zoom in/out Slide left to right Slide r…" at bounding box center [159, 439] width 178 height 15
click at [70, 432] on select "Don't animate Show / Hide Slide up/down Zoom in/out Slide left to right Slide r…" at bounding box center [159, 439] width 178 height 15
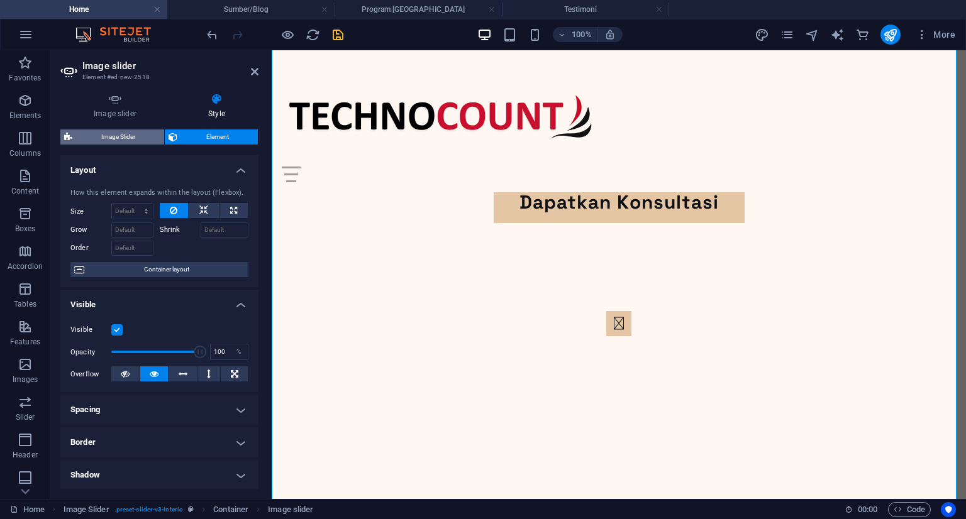
click at [114, 132] on span "Image Slider" at bounding box center [118, 137] width 84 height 15
select select "px"
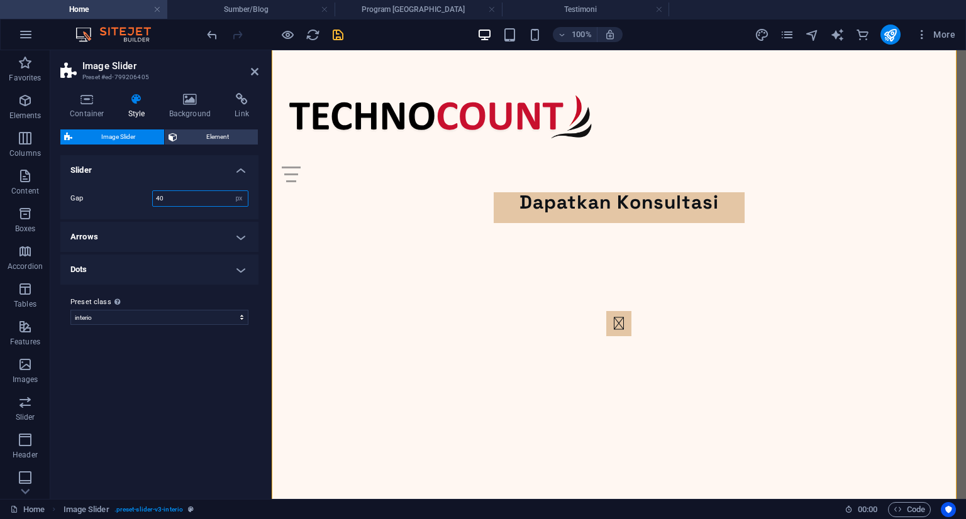
click at [204, 197] on input "40" at bounding box center [200, 198] width 95 height 15
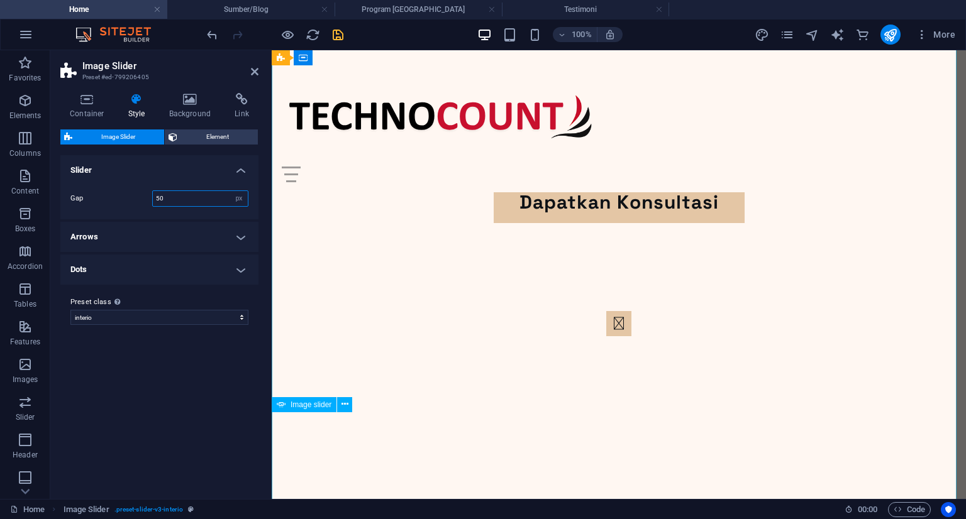
type input "50"
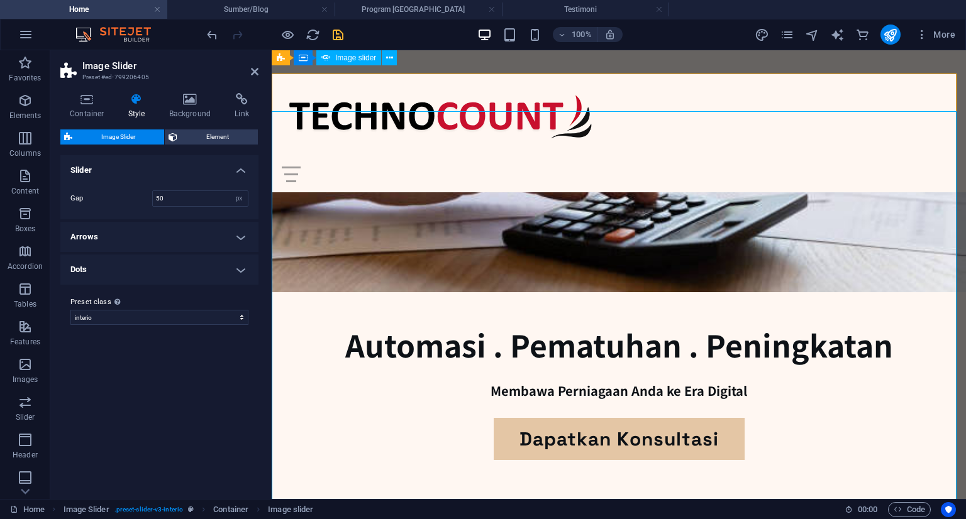
scroll to position [299, 0]
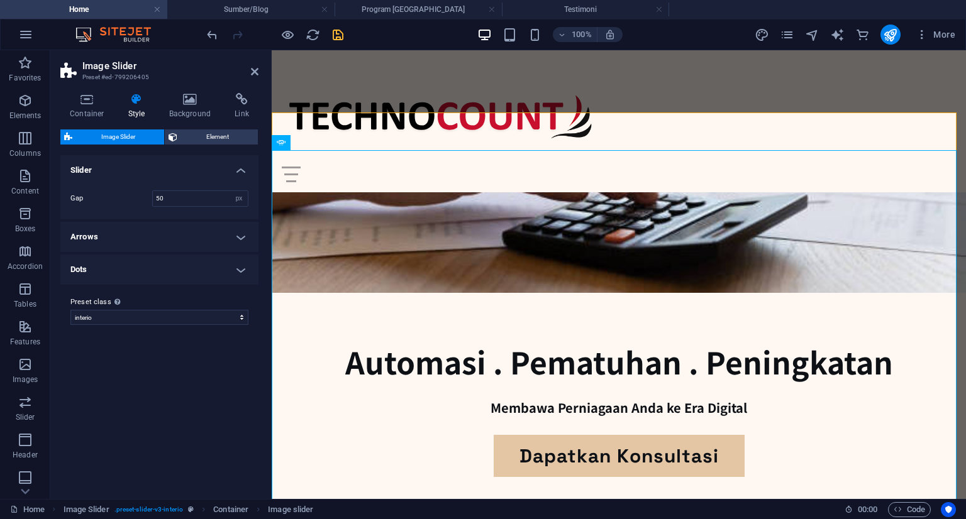
click at [171, 244] on h4 "Arrows" at bounding box center [159, 237] width 198 height 30
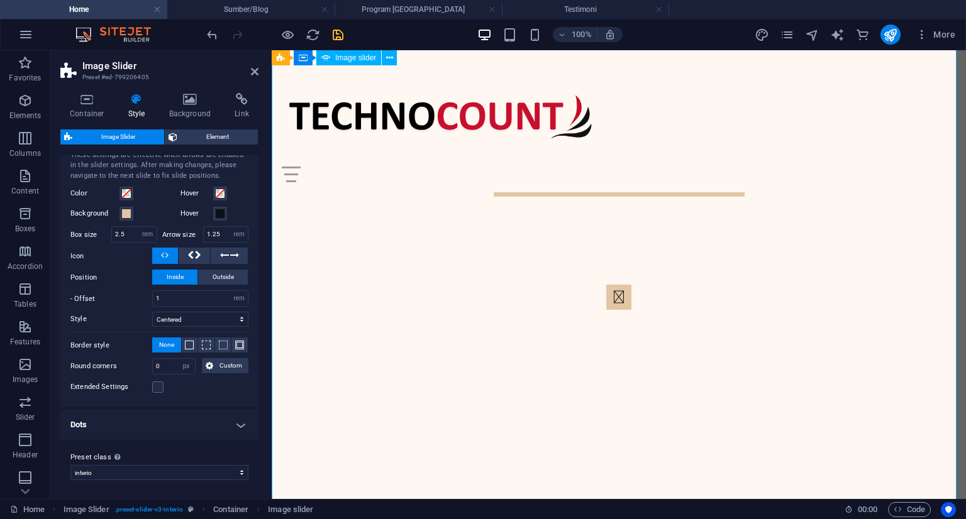
scroll to position [761, 0]
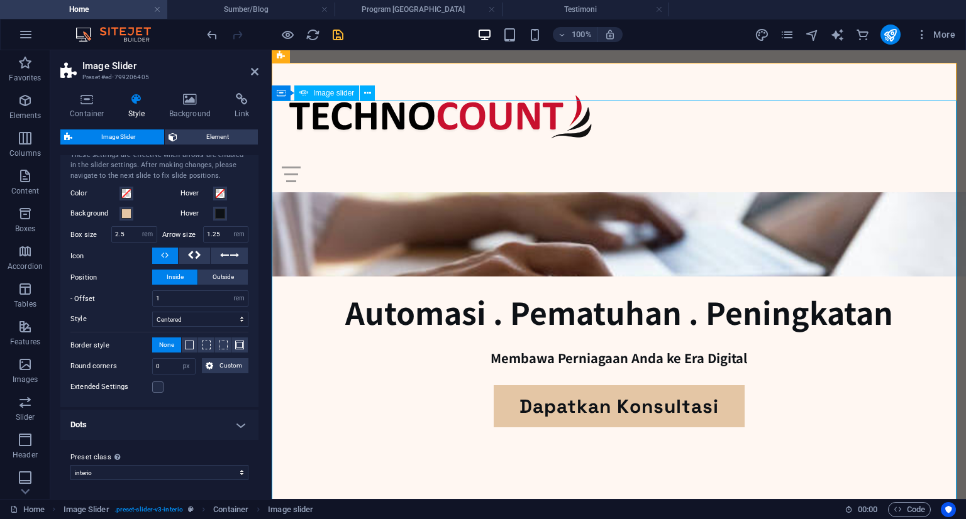
scroll to position [536, 0]
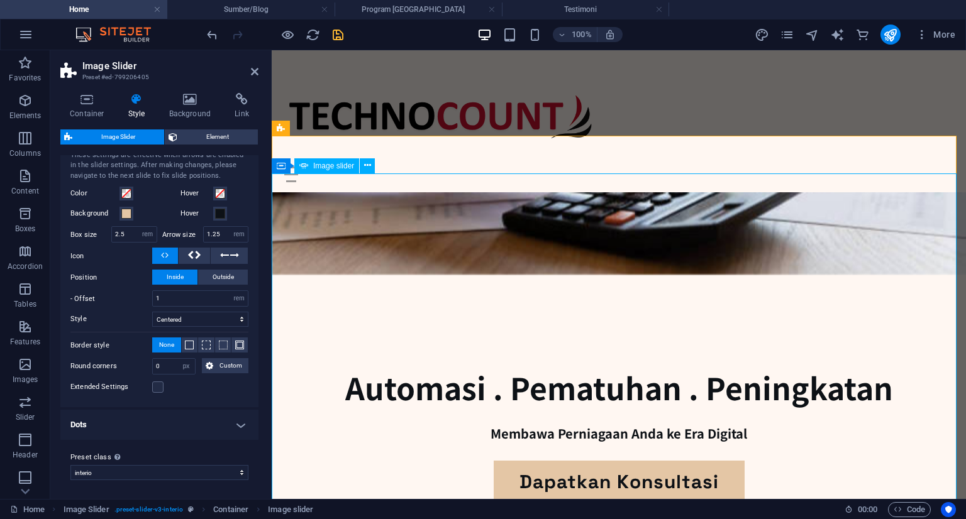
scroll to position [611, 0]
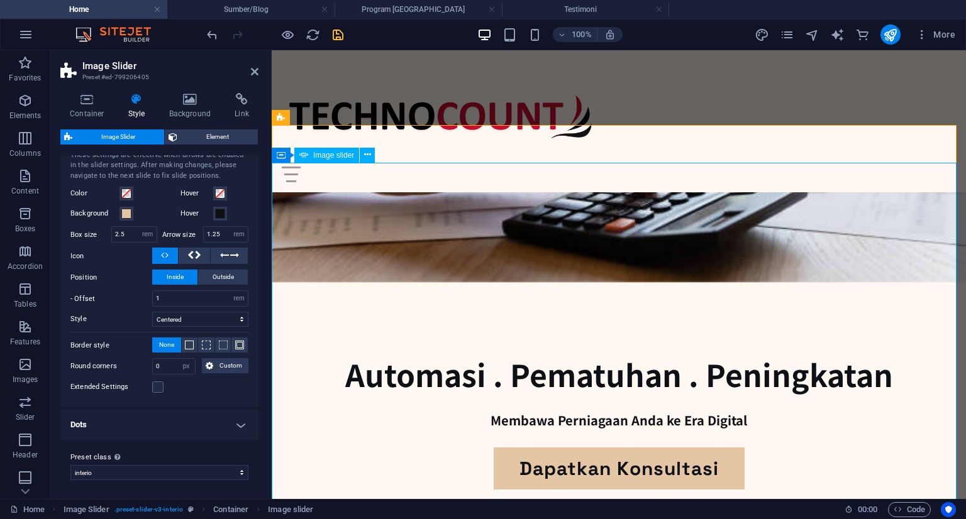
scroll to position [565, 0]
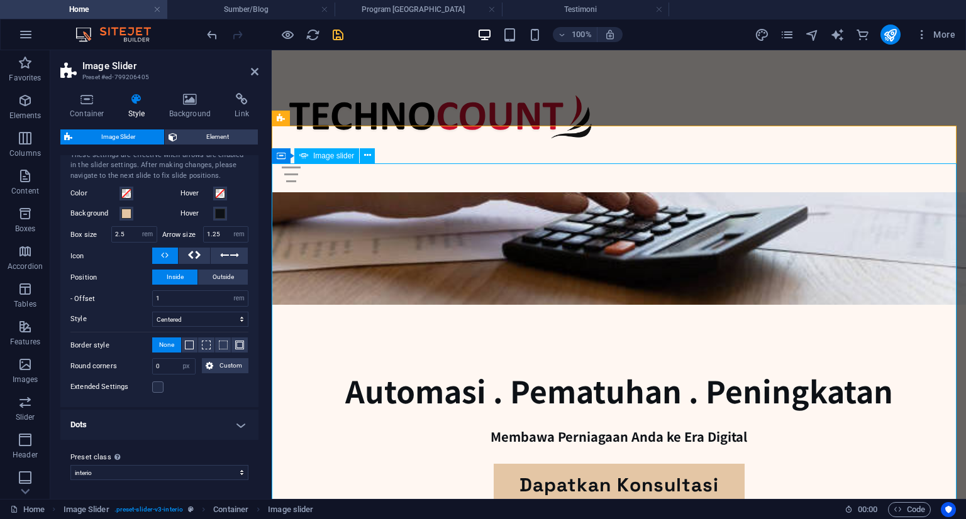
scroll to position [385, 0]
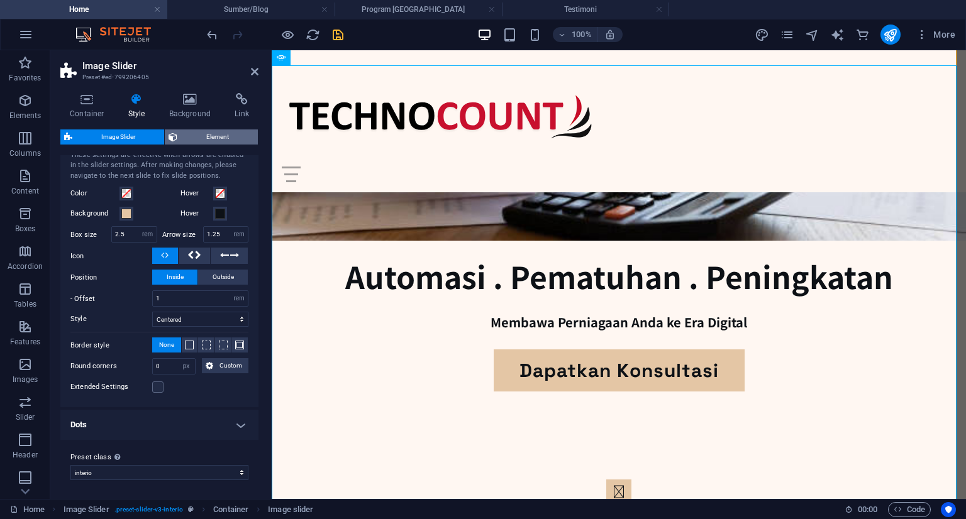
click at [211, 136] on span "Element" at bounding box center [217, 137] width 73 height 15
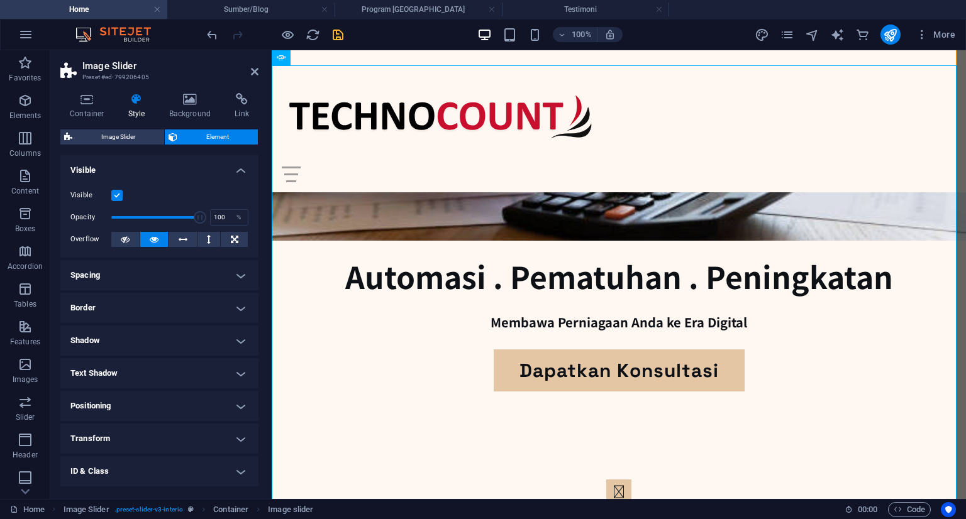
click at [169, 275] on h4 "Spacing" at bounding box center [159, 275] width 198 height 30
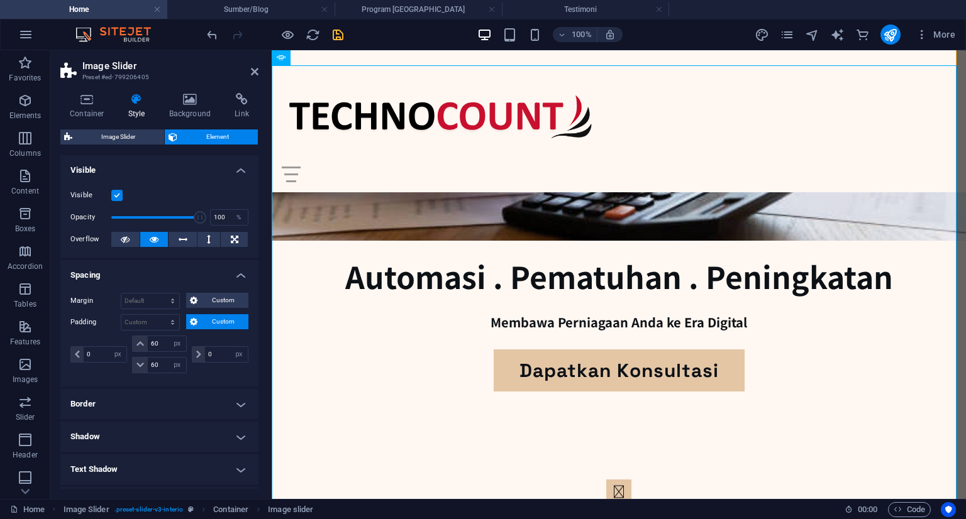
click at [136, 411] on h4 "Border" at bounding box center [159, 404] width 198 height 30
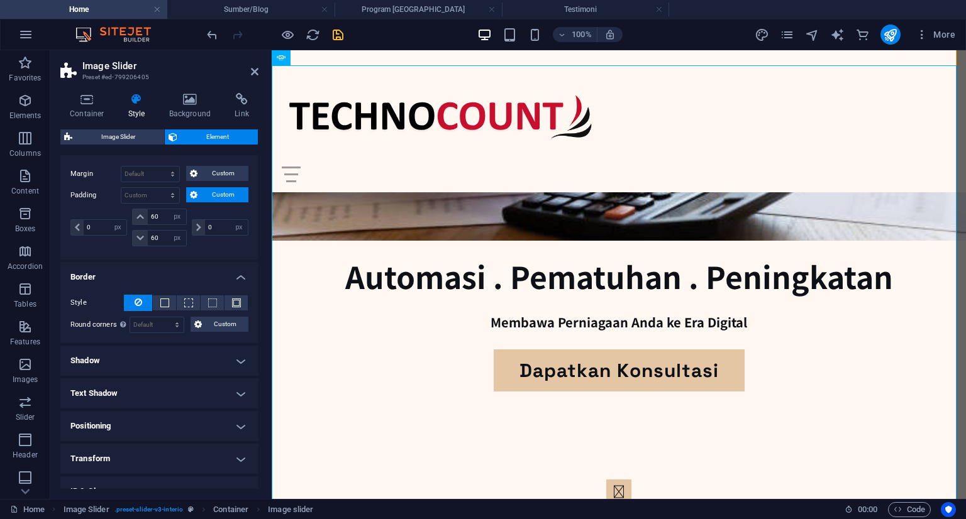
scroll to position [128, 0]
click at [158, 354] on h4 "Shadow" at bounding box center [159, 360] width 198 height 30
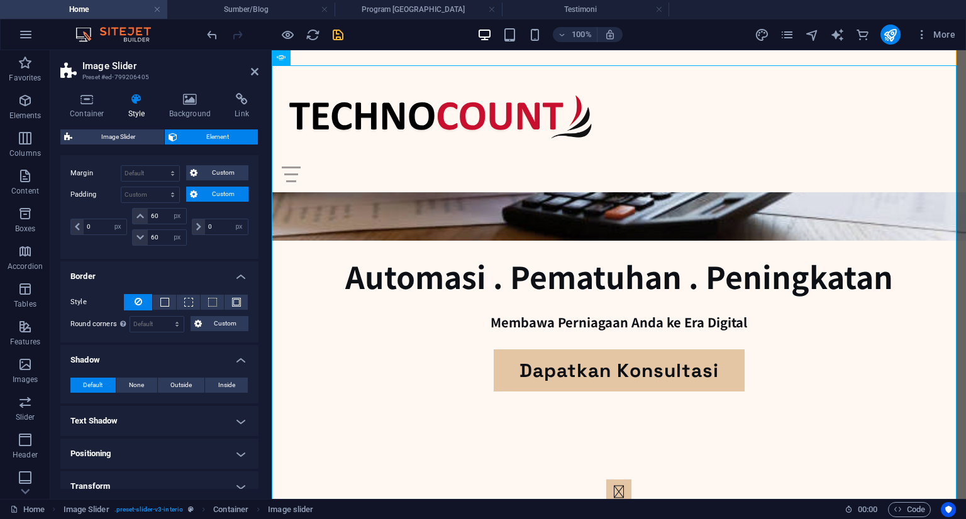
click at [146, 414] on h4 "Text Shadow" at bounding box center [159, 421] width 198 height 30
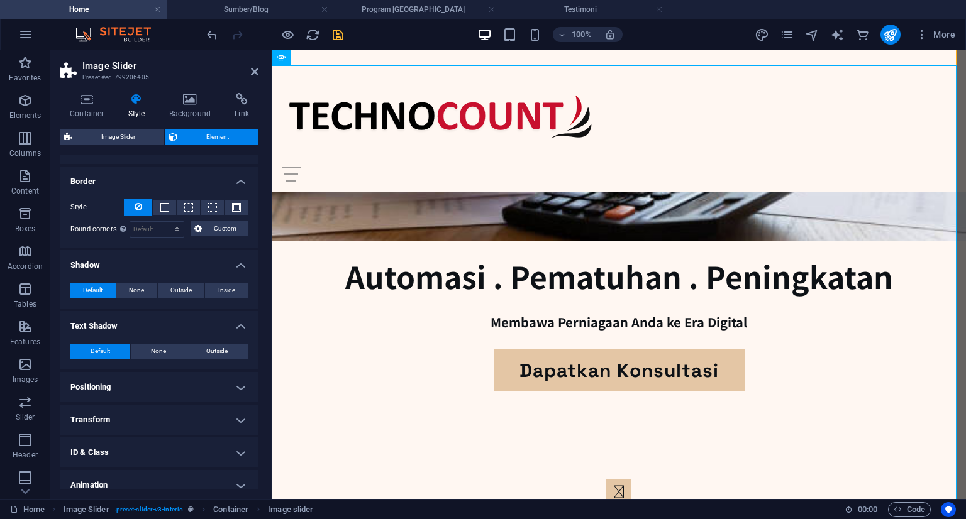
scroll to position [265, 0]
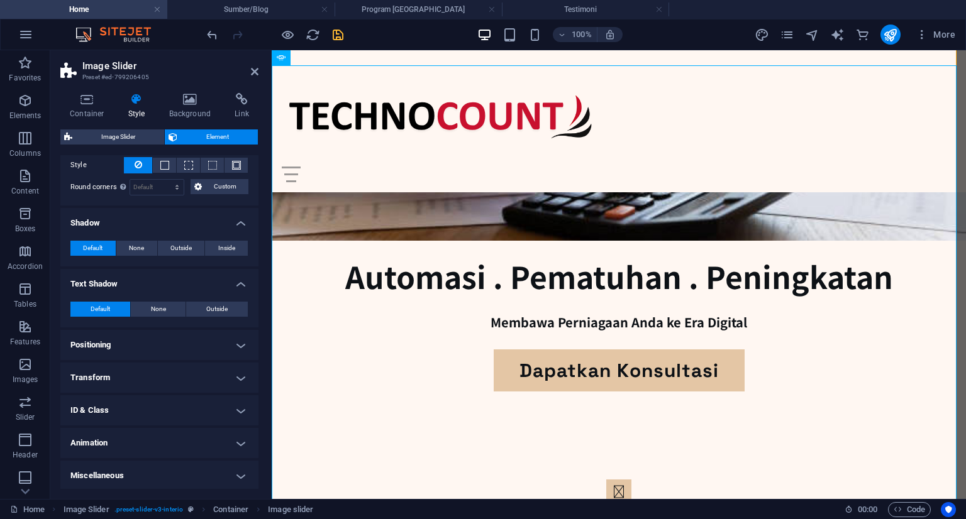
click at [177, 343] on h4 "Positioning" at bounding box center [159, 345] width 198 height 30
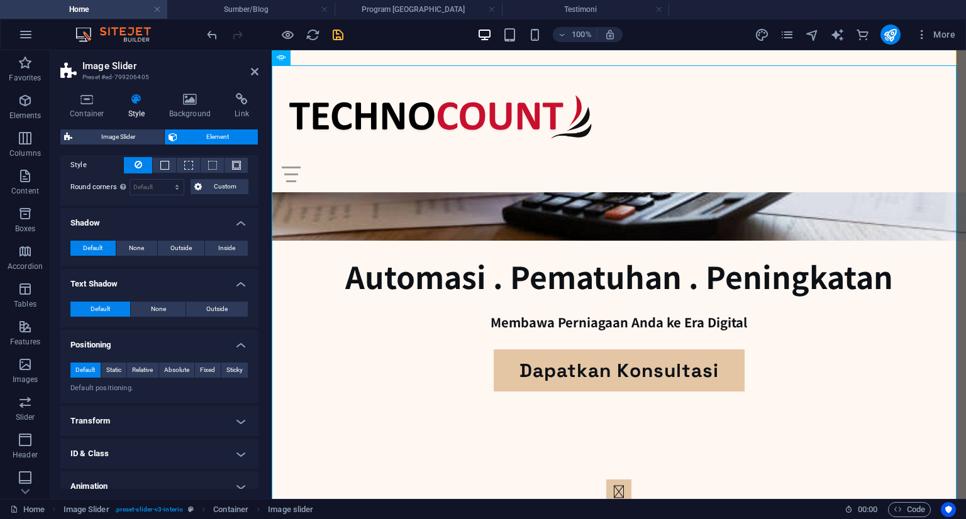
scroll to position [309, 0]
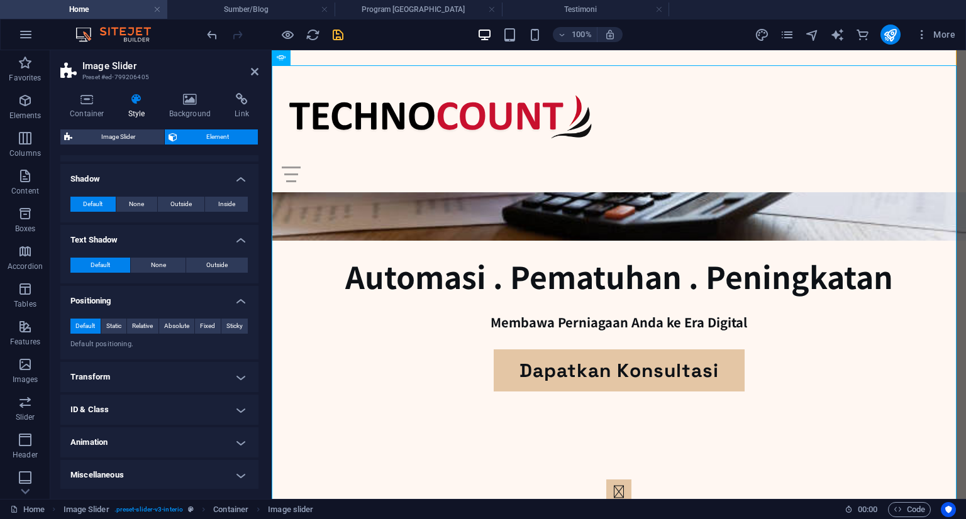
click at [201, 384] on h4 "Transform" at bounding box center [159, 377] width 198 height 30
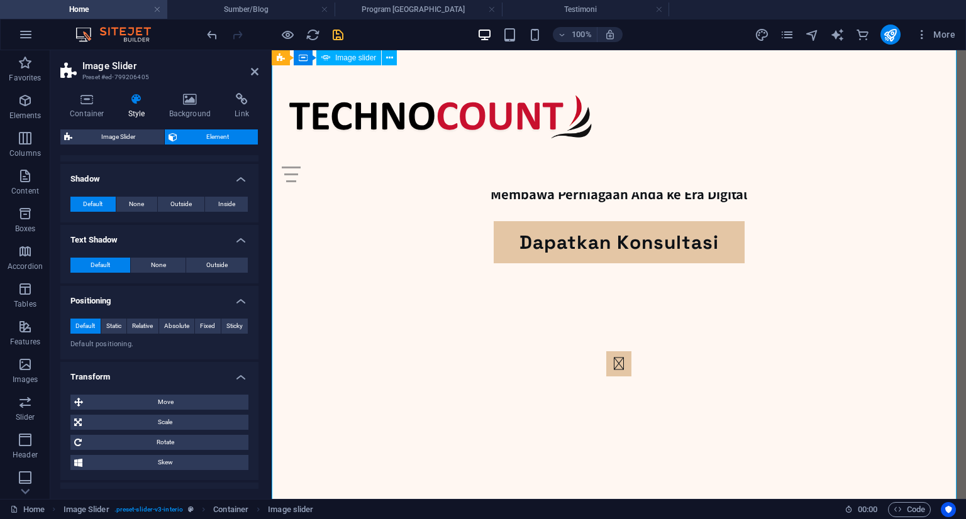
scroll to position [294, 0]
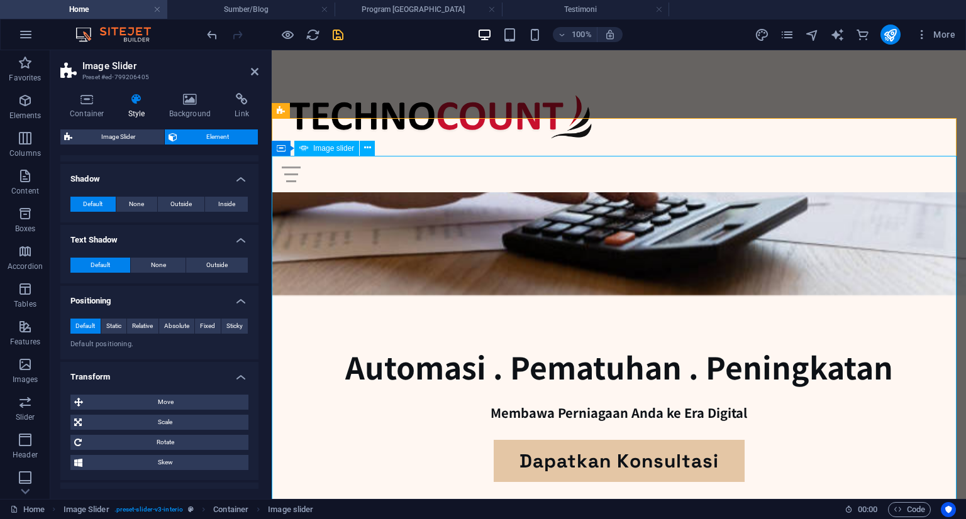
click at [337, 147] on icon at bounding box center [336, 147] width 7 height 13
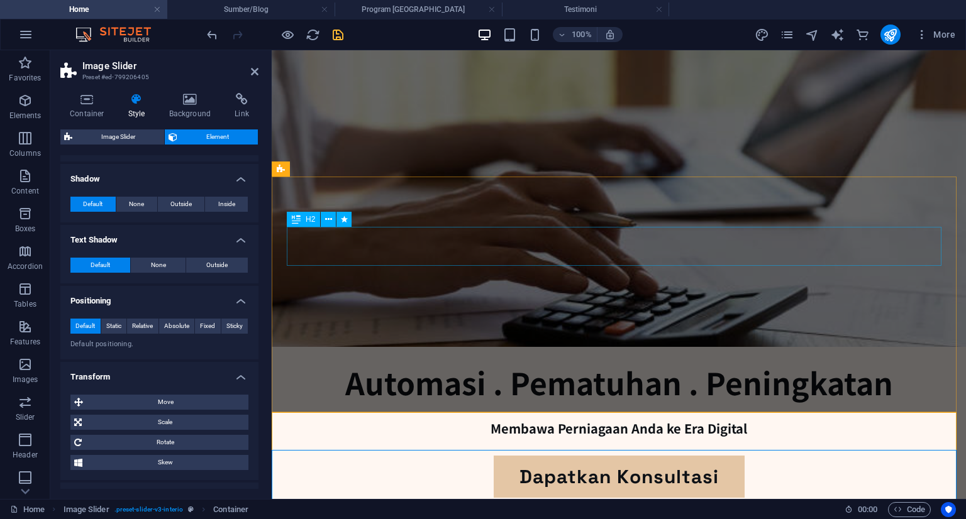
scroll to position [0, 0]
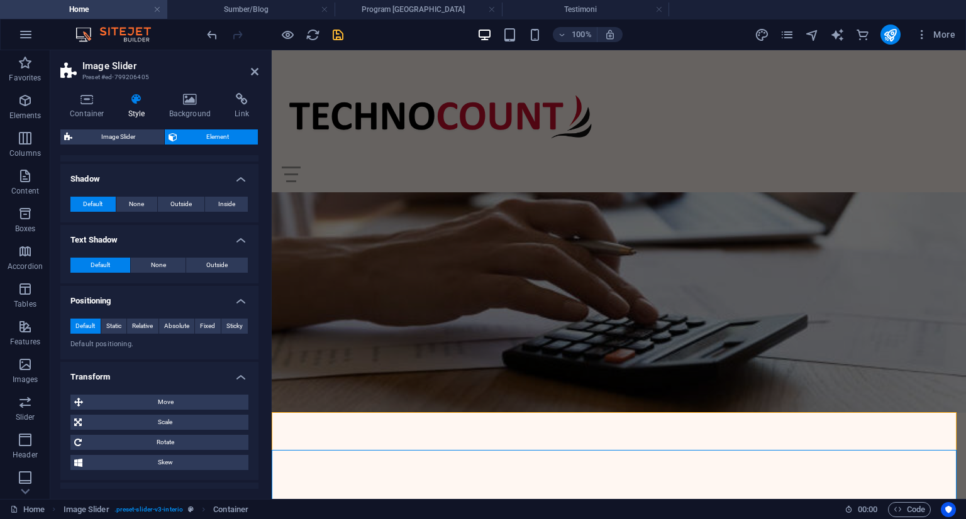
click at [382, 381] on figure at bounding box center [619, 416] width 694 height 449
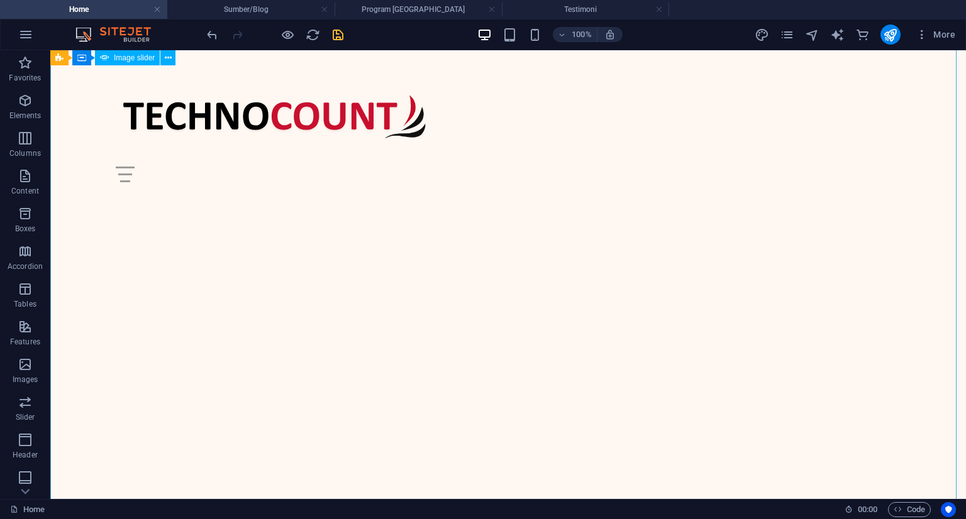
scroll to position [938, 0]
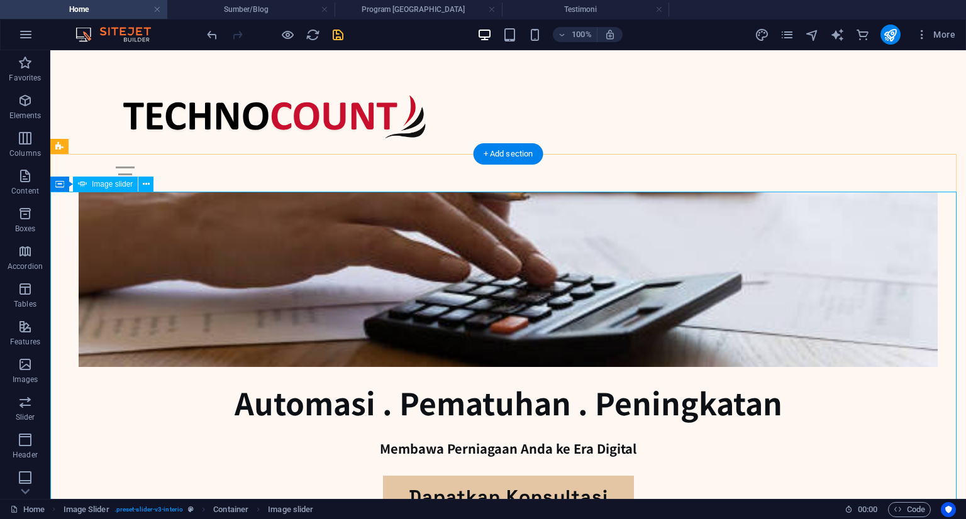
scroll to position [259, 0]
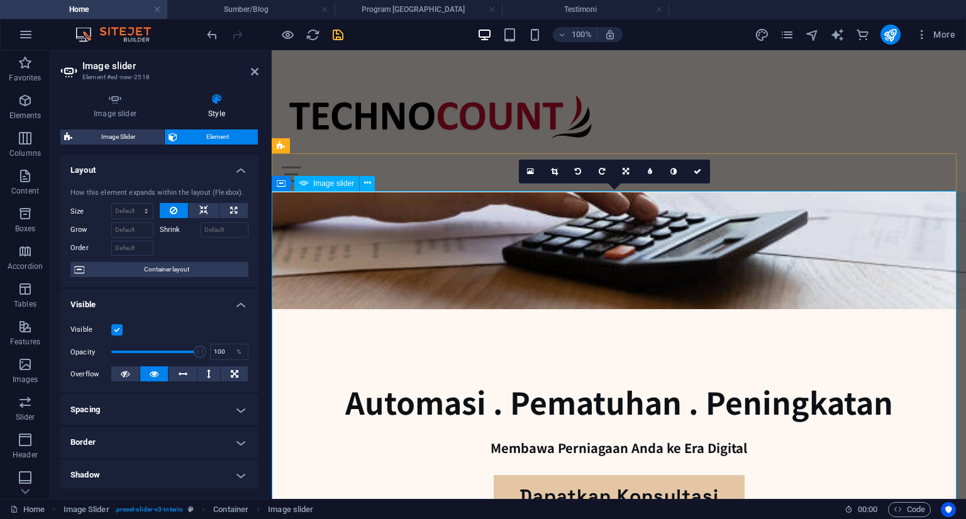
click at [553, 171] on icon at bounding box center [554, 172] width 7 height 8
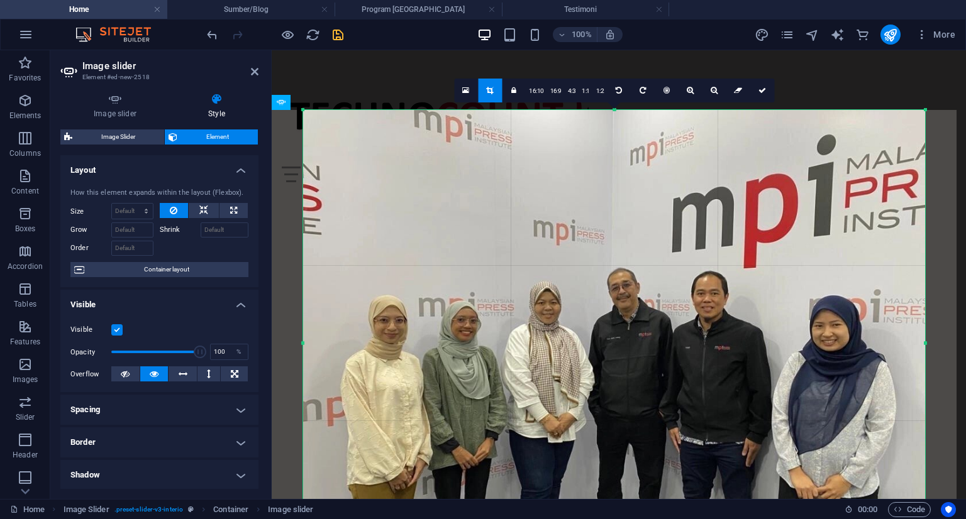
scroll to position [332, 0]
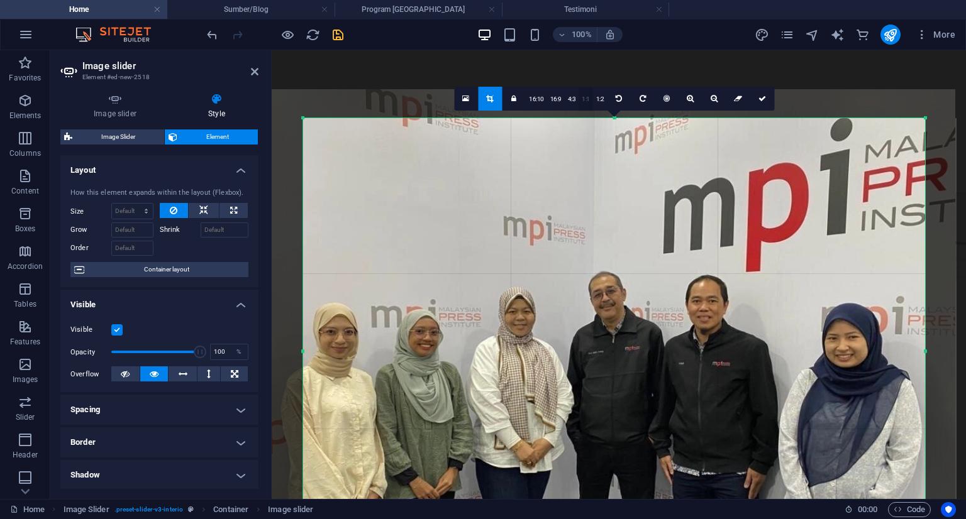
click at [589, 97] on link "1:1" at bounding box center [585, 99] width 14 height 24
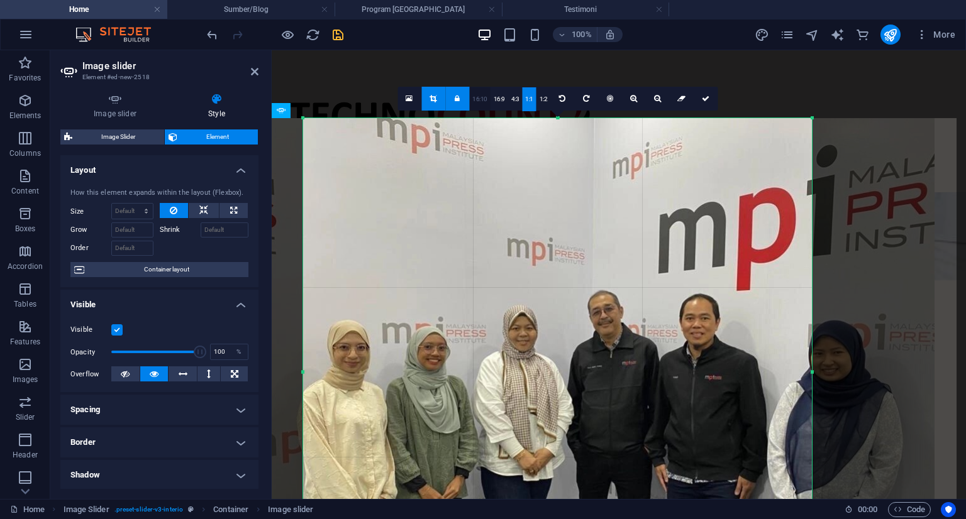
click at [477, 96] on link "16:10" at bounding box center [479, 99] width 21 height 24
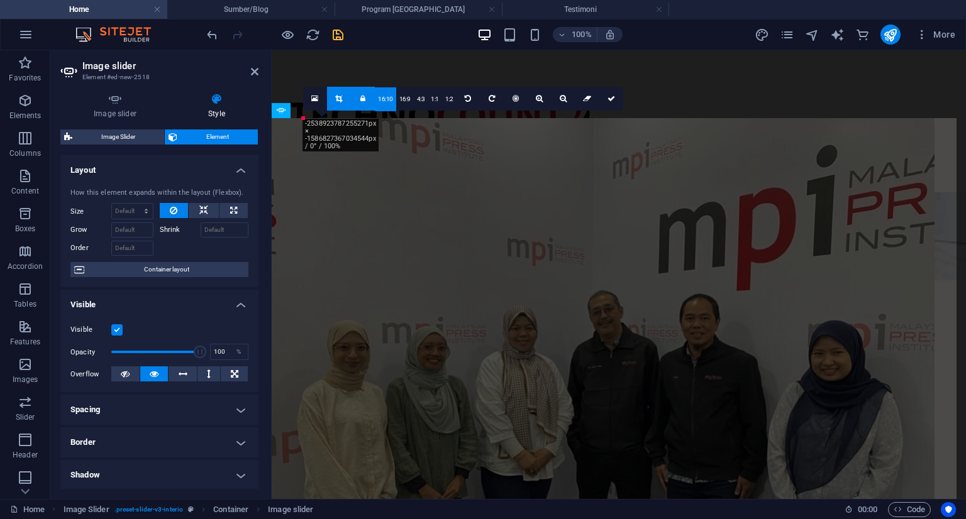
click at [365, 96] on icon at bounding box center [362, 99] width 5 height 8
click at [385, 99] on link "16:10" at bounding box center [385, 99] width 21 height 24
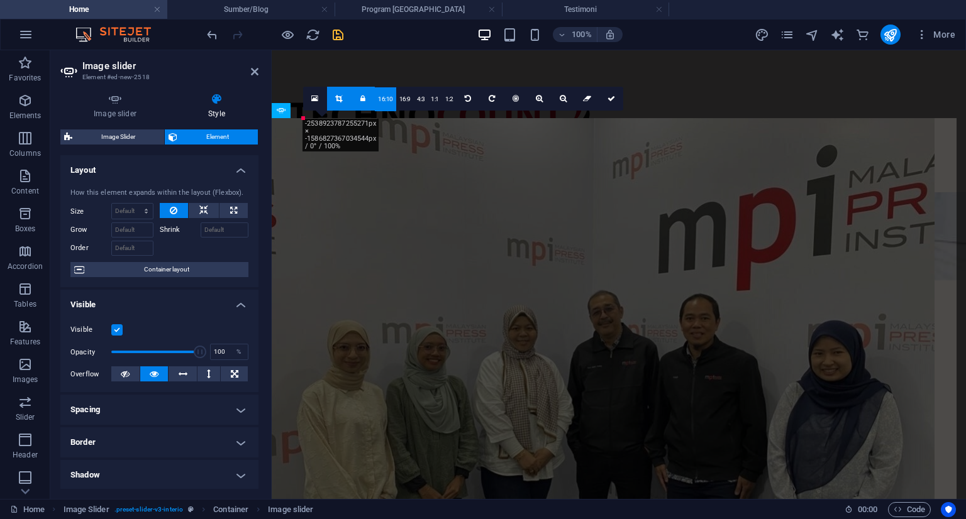
click at [371, 95] on link at bounding box center [363, 99] width 24 height 24
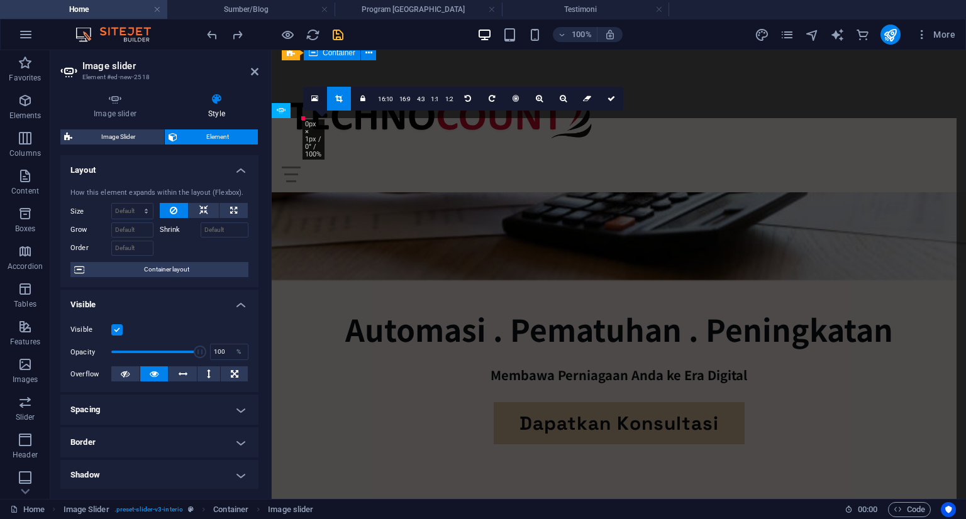
click at [576, 141] on div "Menu" at bounding box center [619, 121] width 674 height 122
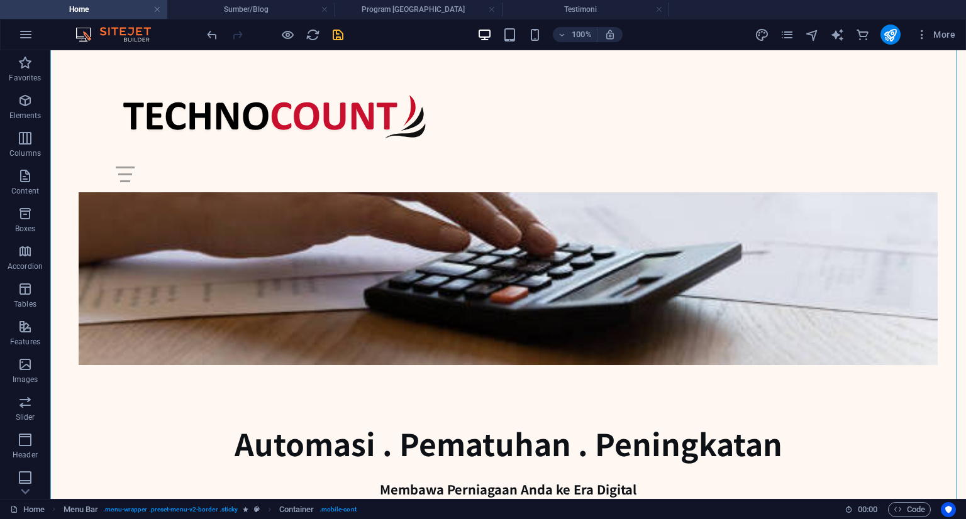
scroll to position [434, 0]
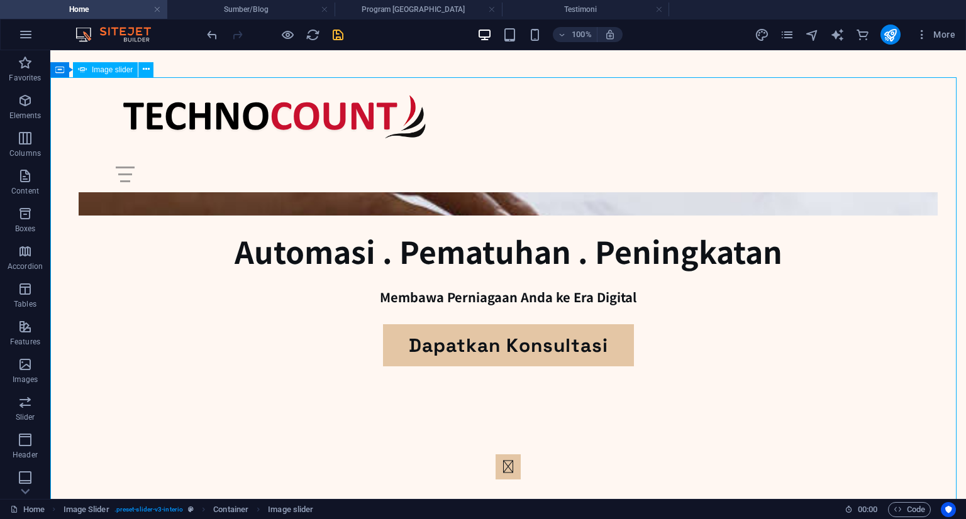
scroll to position [414, 0]
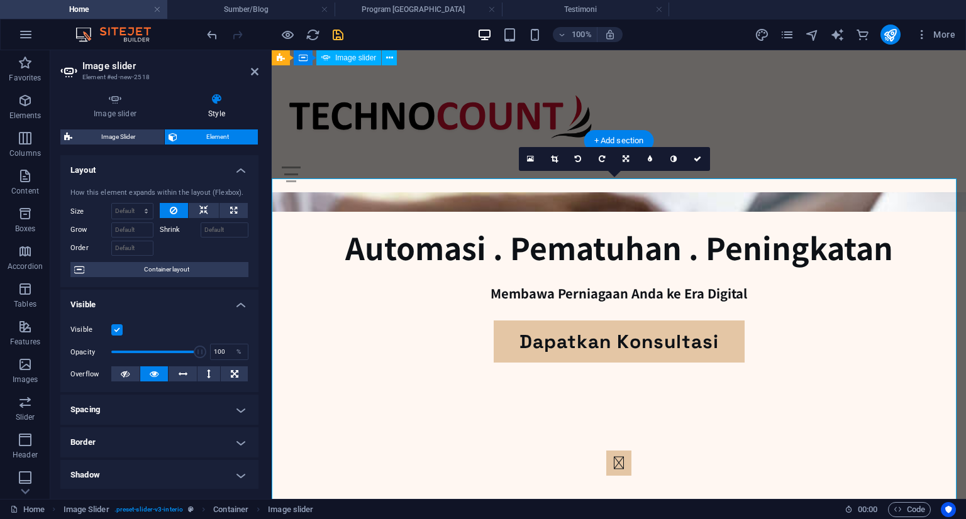
scroll to position [269, 0]
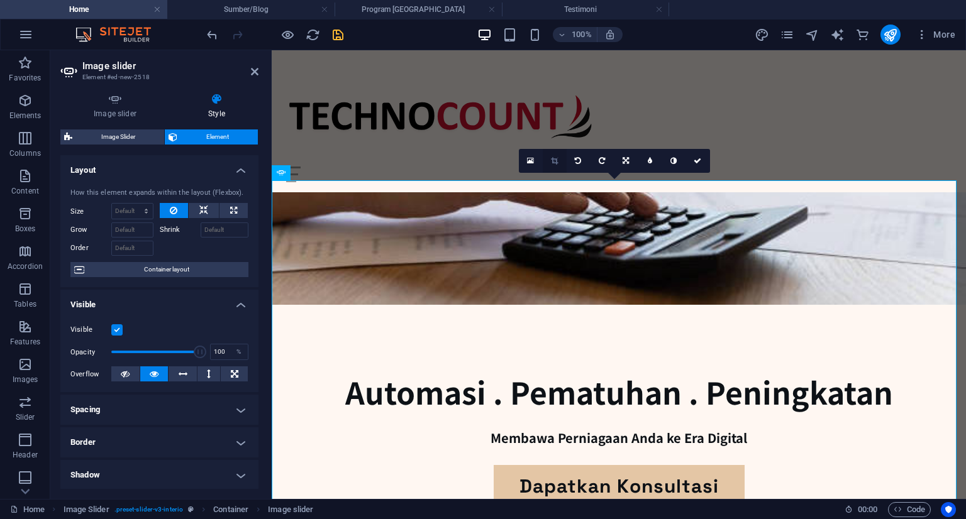
click at [550, 158] on link at bounding box center [555, 161] width 24 height 24
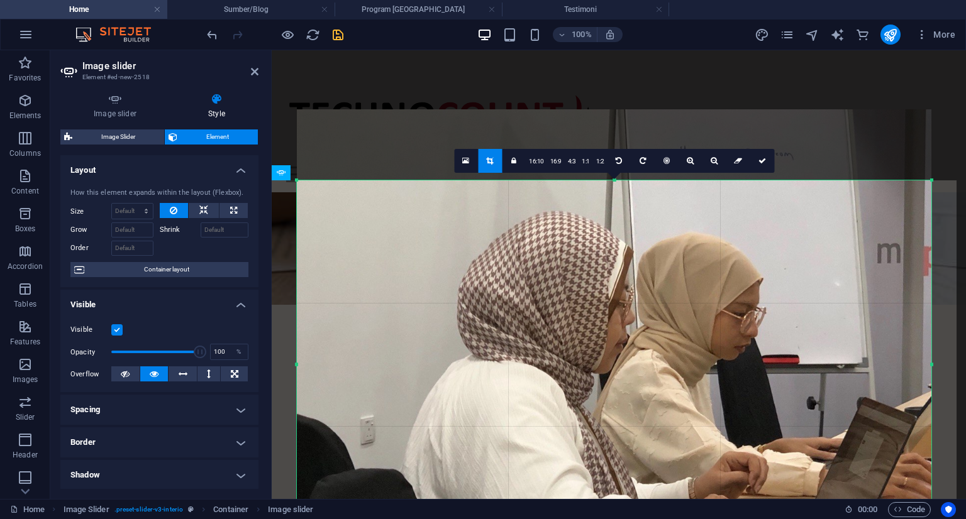
drag, startPoint x: 614, startPoint y: 180, endPoint x: 616, endPoint y: 216, distance: 36.5
click at [616, 216] on div "180 170 160 150 140 130 120 110 100 90 80 70 60 50 40 30 20 10 0 -10 -20 -30 -4…" at bounding box center [614, 364] width 634 height 369
click at [764, 162] on icon at bounding box center [762, 161] width 8 height 8
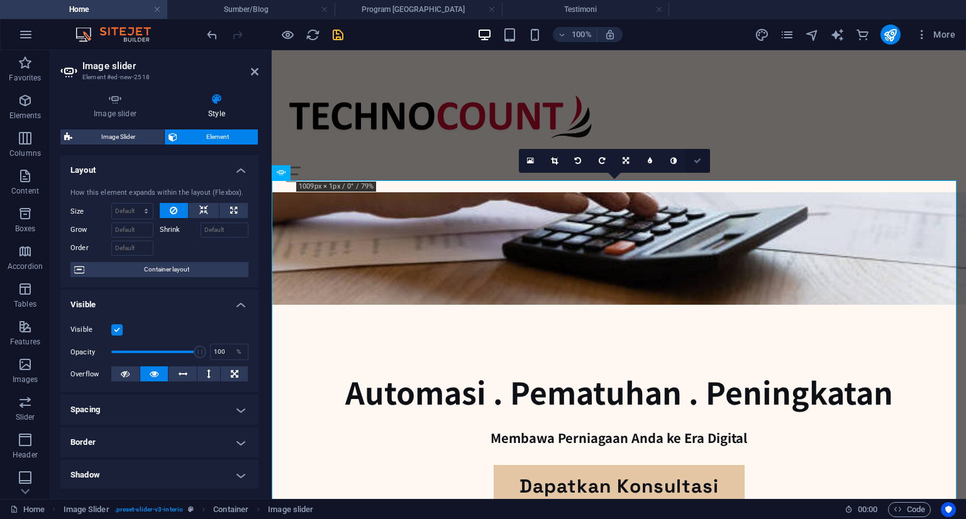
click at [697, 160] on icon at bounding box center [698, 161] width 8 height 8
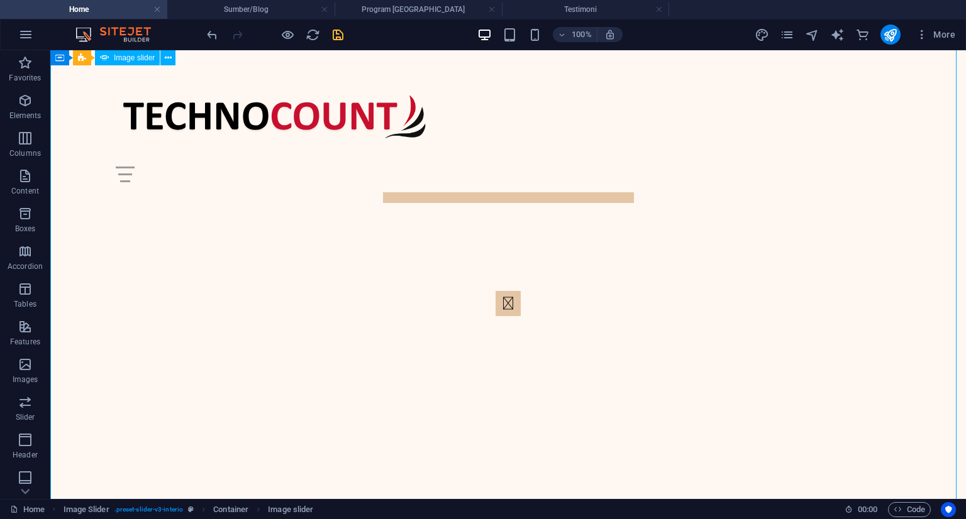
scroll to position [573, 0]
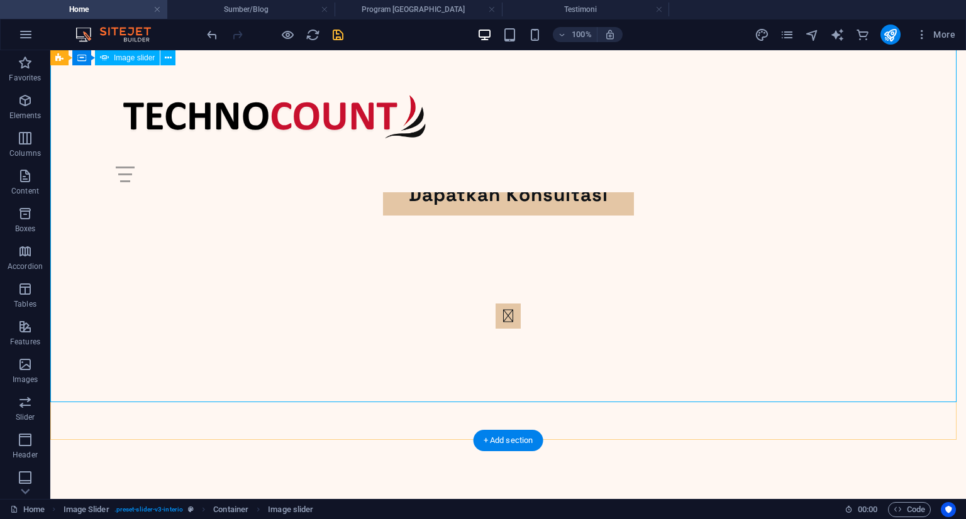
scroll to position [560, 0]
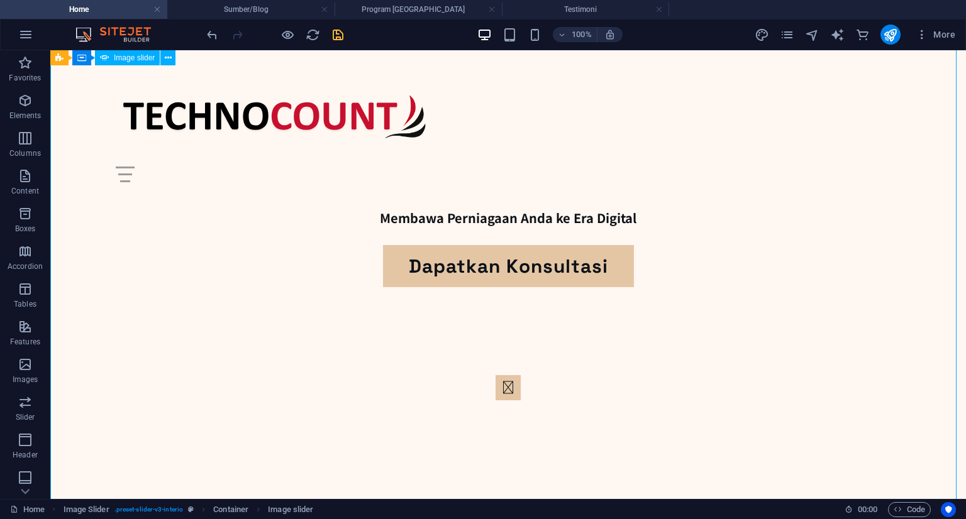
scroll to position [478, 0]
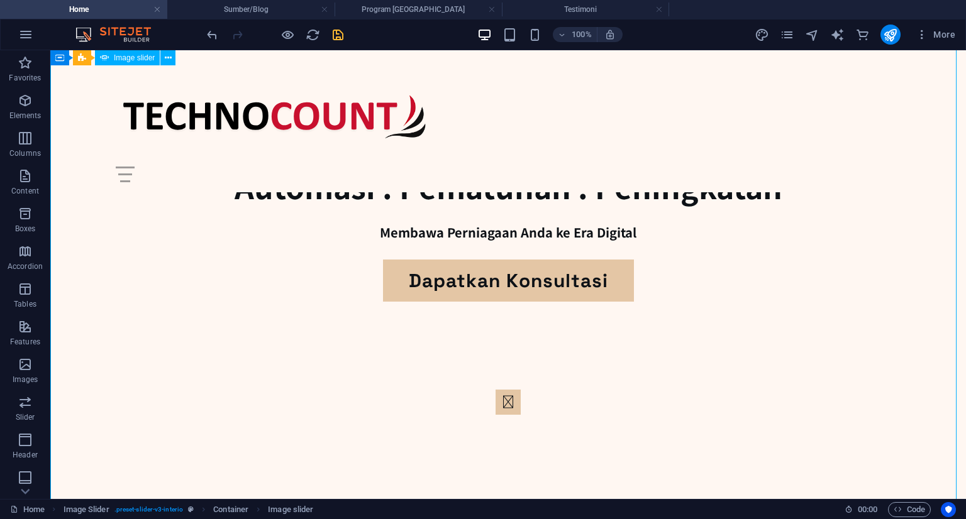
scroll to position [456, 0]
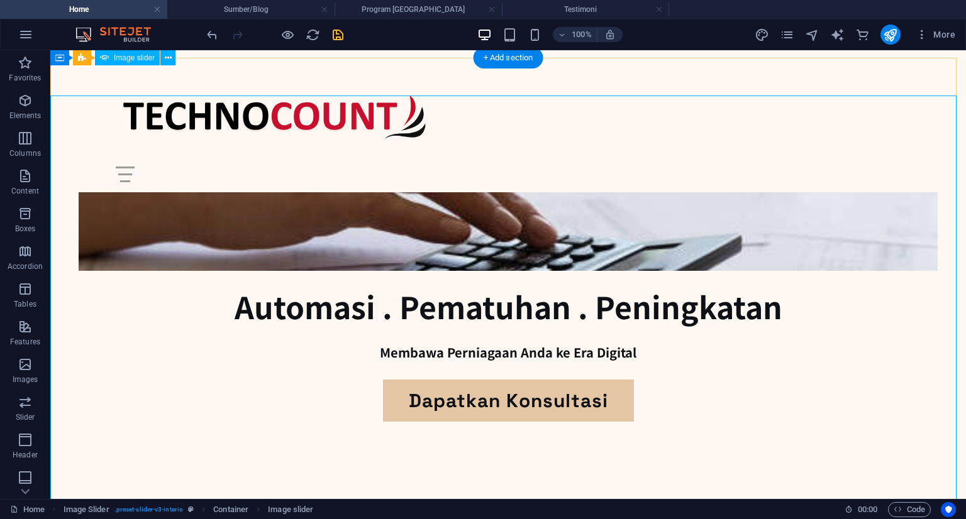
scroll to position [355, 0]
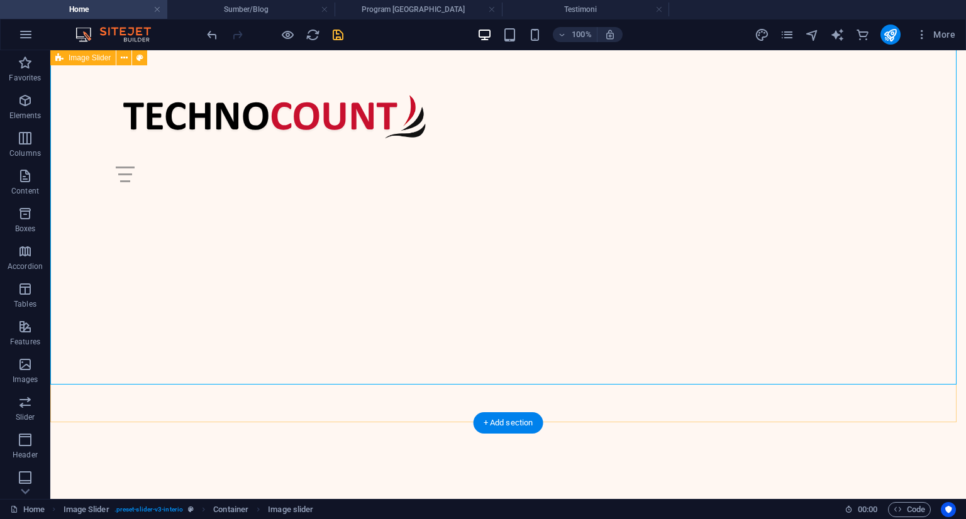
scroll to position [711, 0]
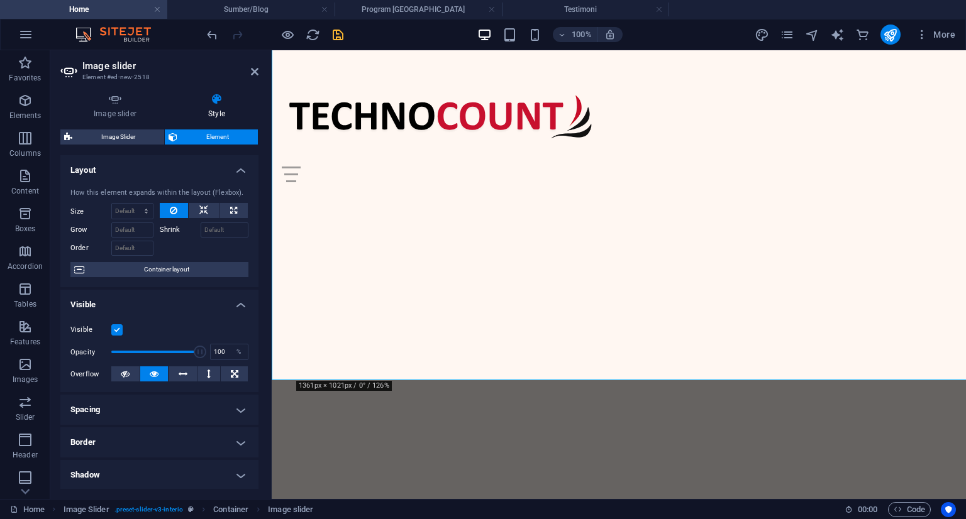
scroll to position [628, 0]
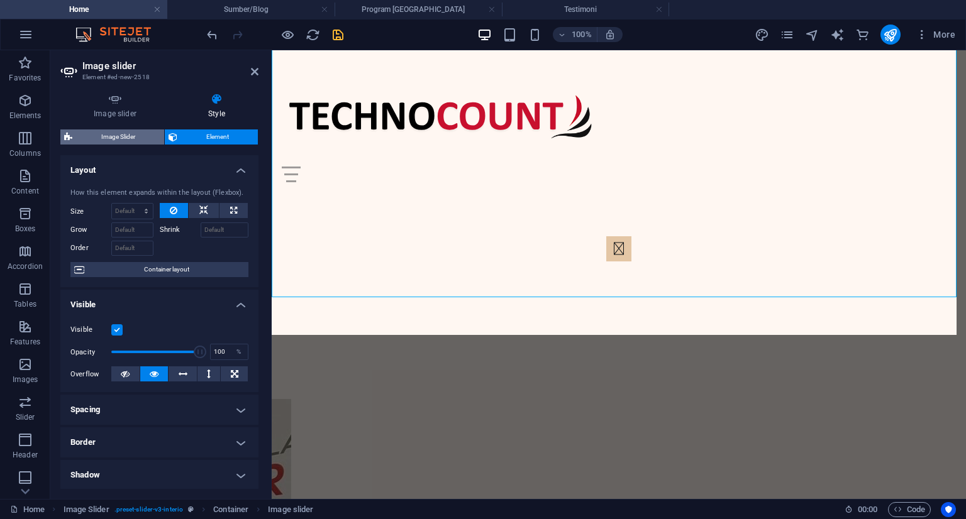
click at [132, 136] on span "Image Slider" at bounding box center [118, 137] width 84 height 15
select select "px"
select select "rem"
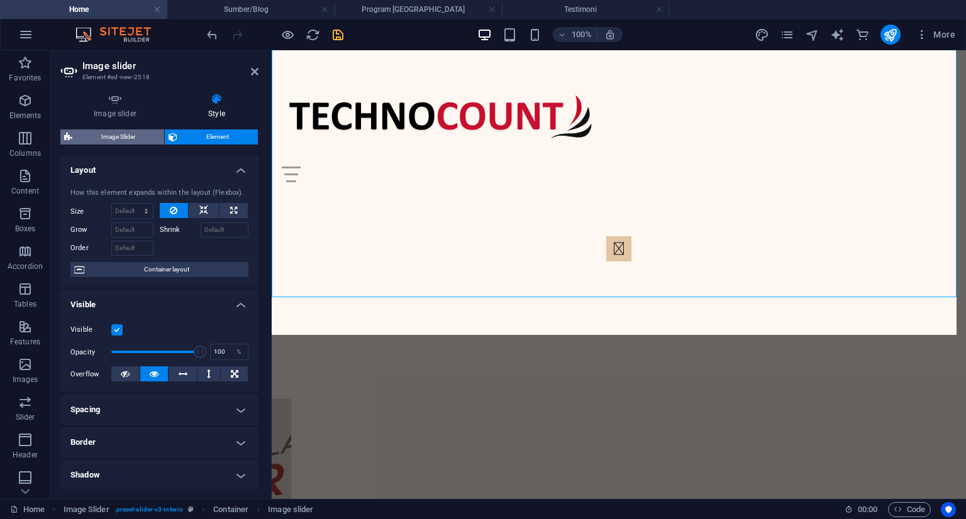
select select "px"
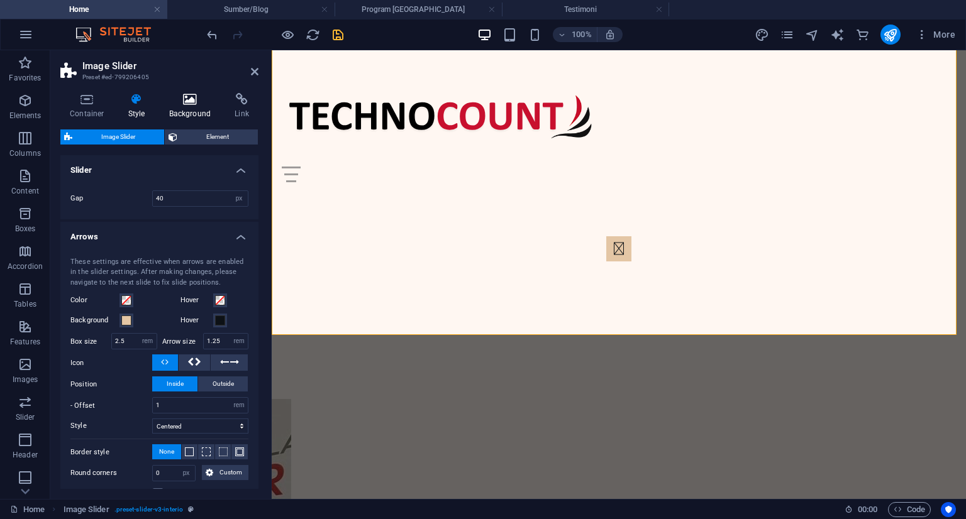
click at [188, 110] on h4 "Background" at bounding box center [193, 106] width 66 height 26
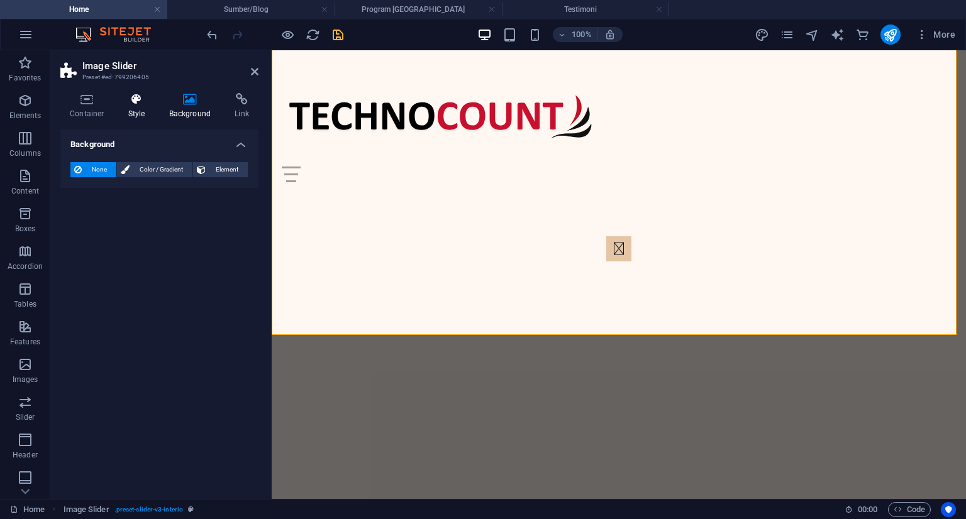
click at [126, 104] on icon at bounding box center [137, 99] width 36 height 13
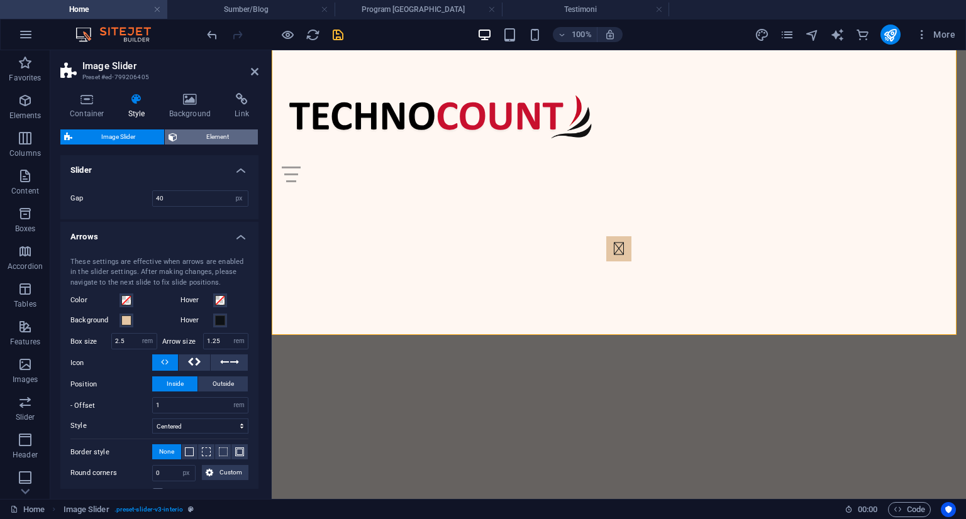
click at [198, 135] on span "Element" at bounding box center [217, 137] width 73 height 15
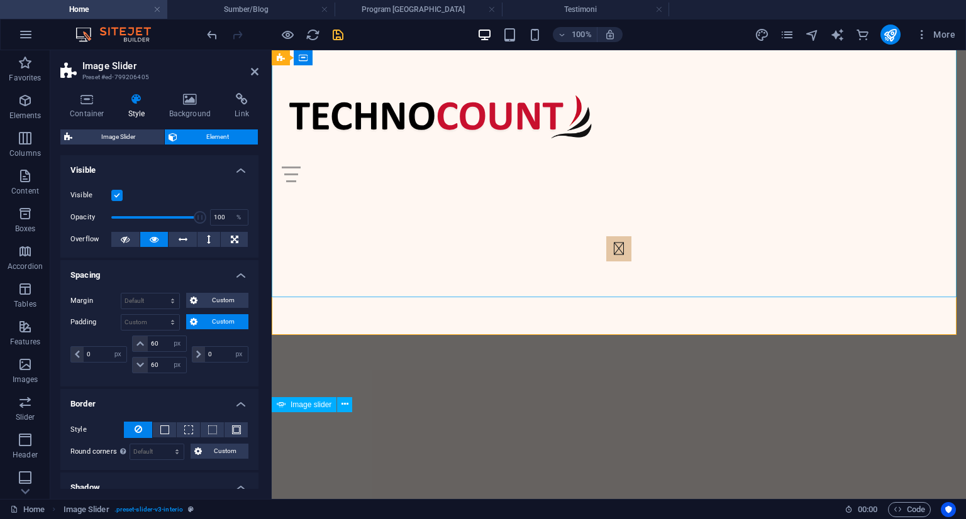
scroll to position [523, 0]
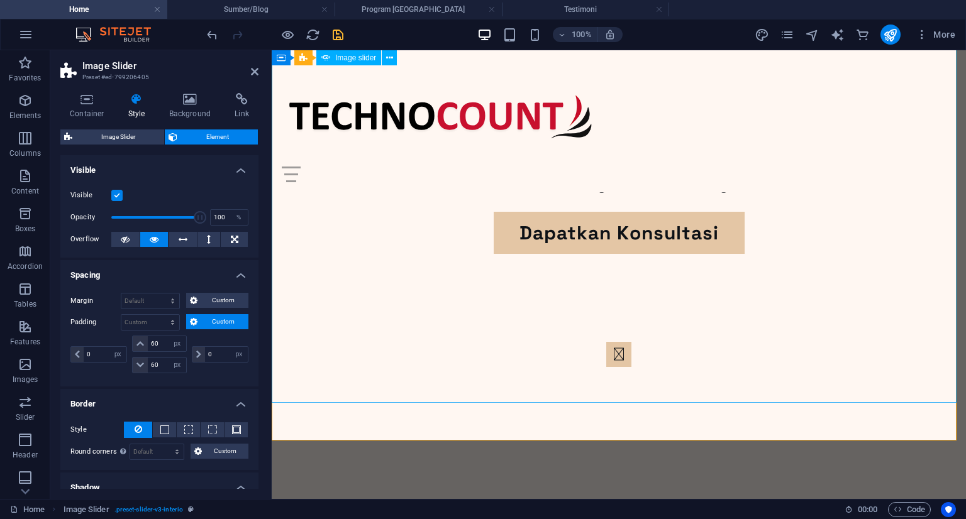
select select "ms"
select select "s"
select select "progressive"
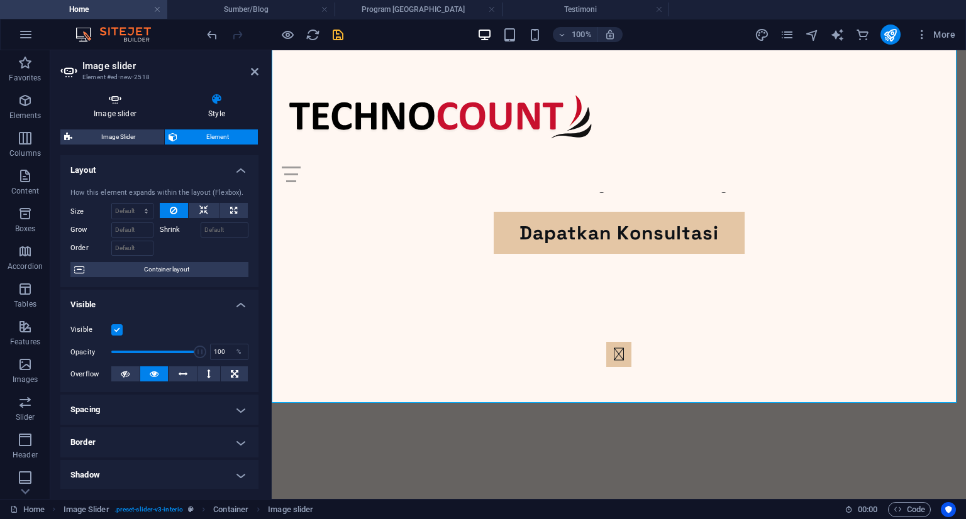
click at [121, 104] on icon at bounding box center [114, 99] width 109 height 13
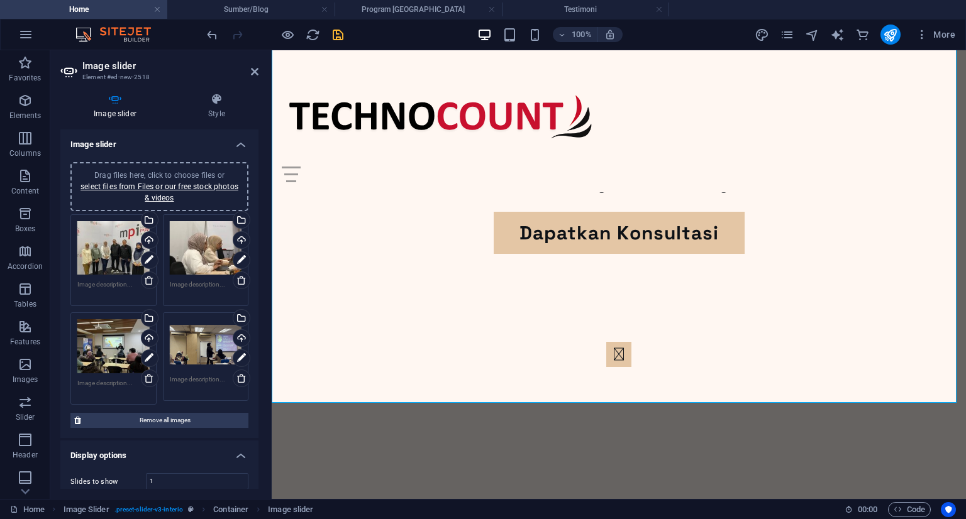
scroll to position [0, 0]
click at [167, 169] on div "Drag files here, click to choose files or select files from Files or our free s…" at bounding box center [159, 186] width 178 height 49
click at [151, 171] on span "Drag files here, click to choose files or select files from Files or our free s…" at bounding box center [159, 186] width 158 height 31
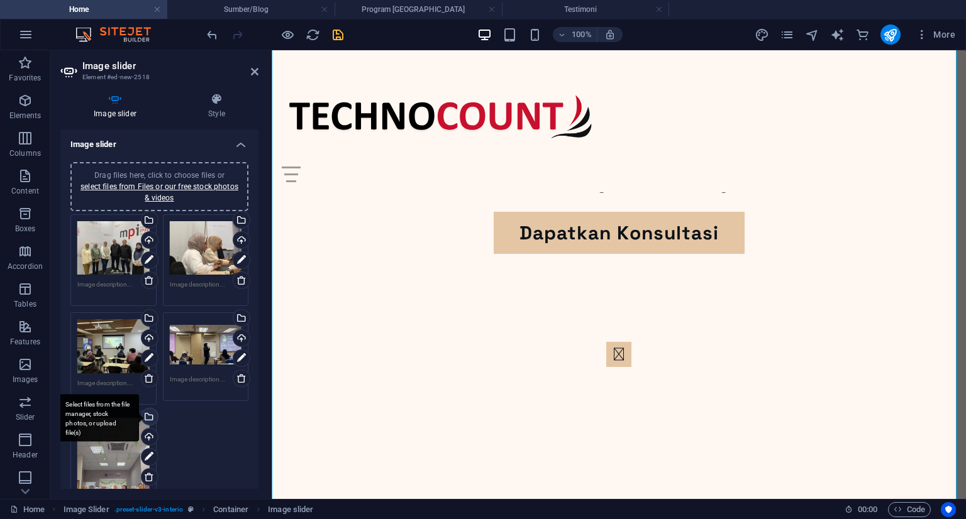
click at [119, 438] on div "Select files from the file manager, stock photos, or upload file(s)" at bounding box center [98, 418] width 82 height 47
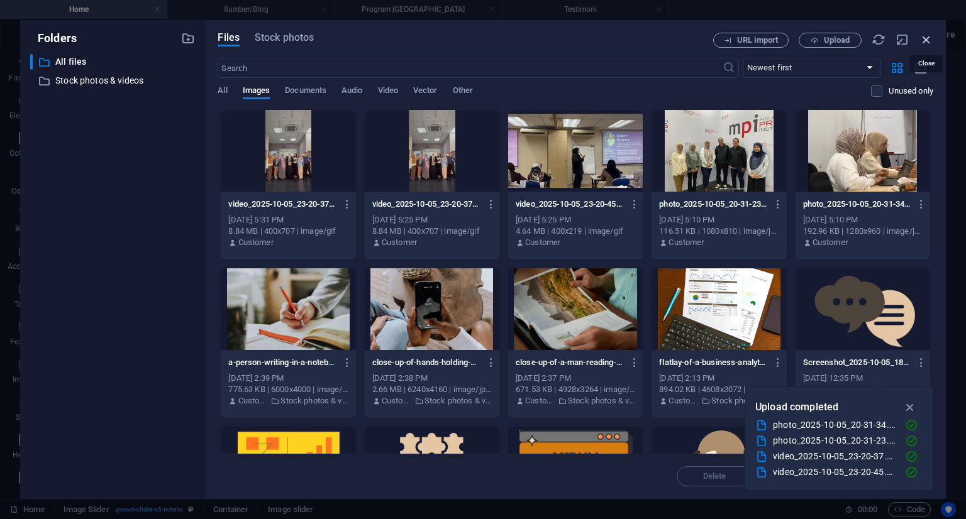
click at [930, 43] on icon "button" at bounding box center [926, 40] width 14 height 14
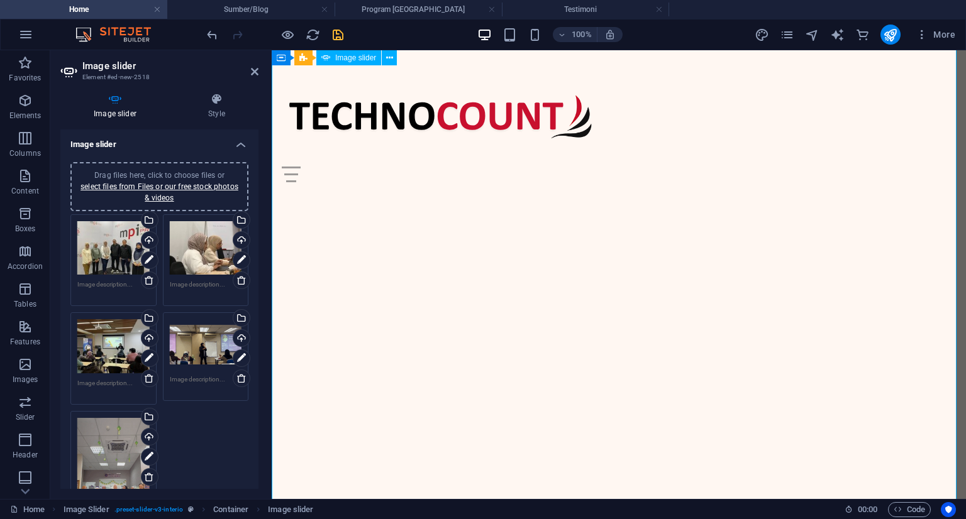
scroll to position [733, 0]
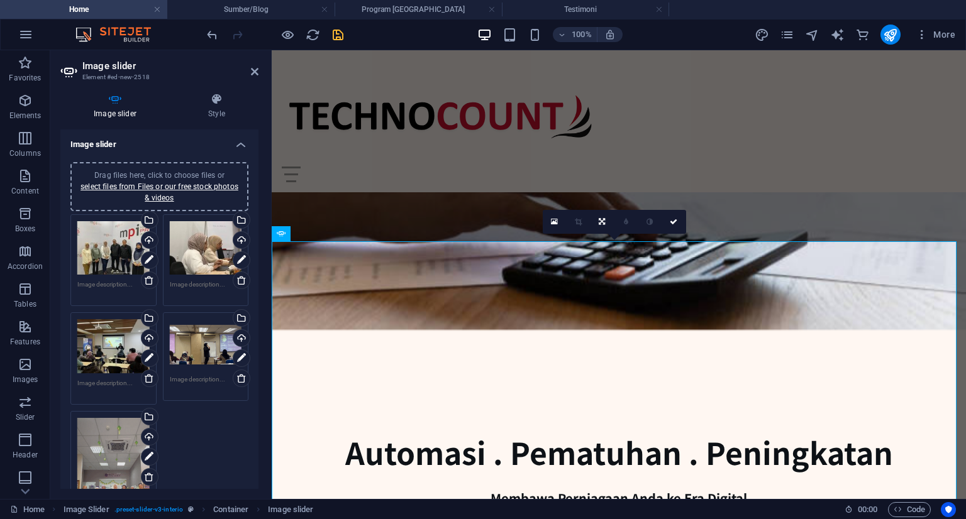
scroll to position [208, 0]
click at [600, 218] on icon at bounding box center [602, 222] width 6 height 8
click at [602, 240] on link at bounding box center [602, 246] width 24 height 24
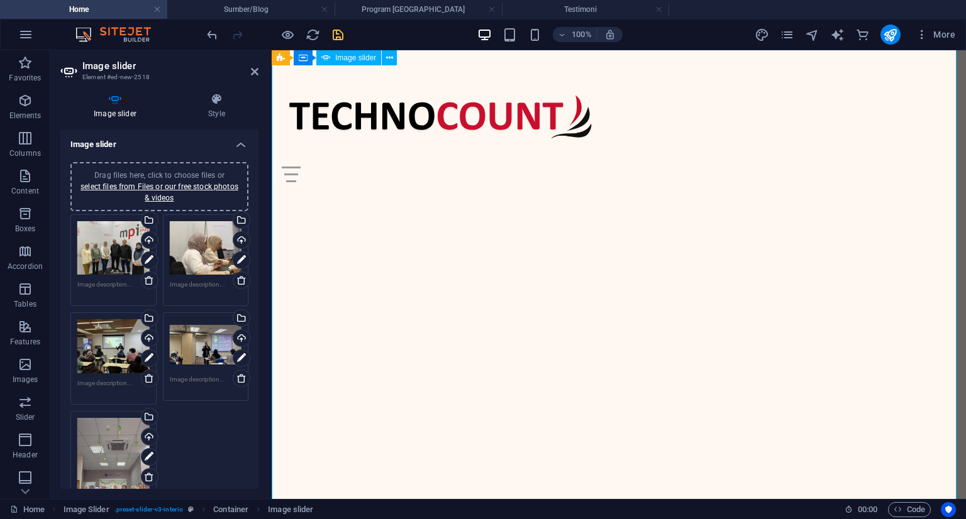
scroll to position [1054, 0]
click at [148, 475] on icon at bounding box center [149, 477] width 10 height 10
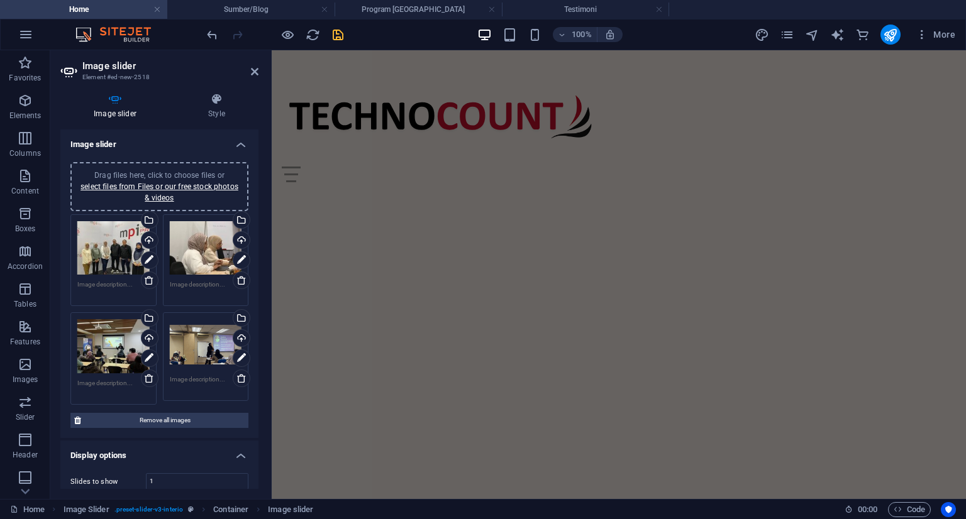
click at [174, 172] on span "Drag files here, click to choose files or select files from Files or our free s…" at bounding box center [159, 186] width 158 height 31
click at [165, 182] on link "select files from Files or our free stock photos & videos" at bounding box center [159, 192] width 158 height 20
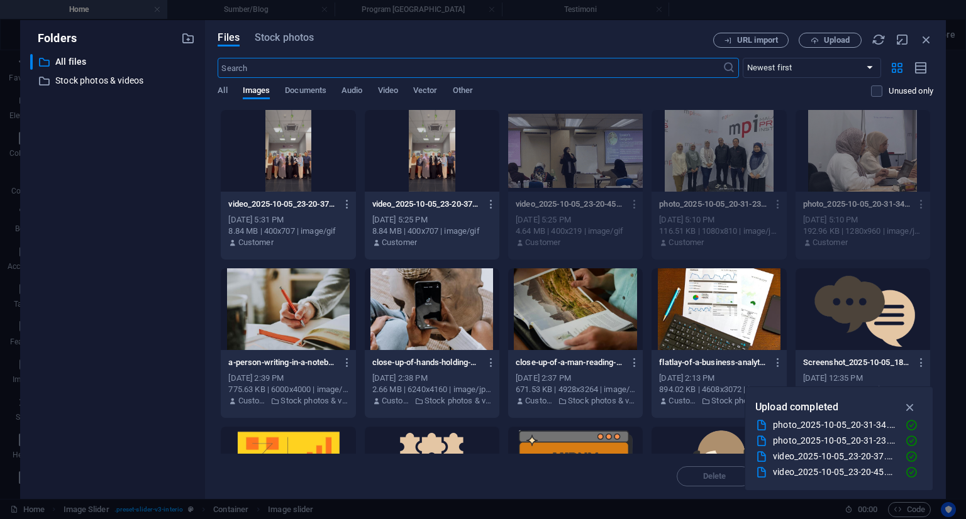
scroll to position [263, 0]
click at [832, 41] on span "Upload" at bounding box center [837, 40] width 26 height 8
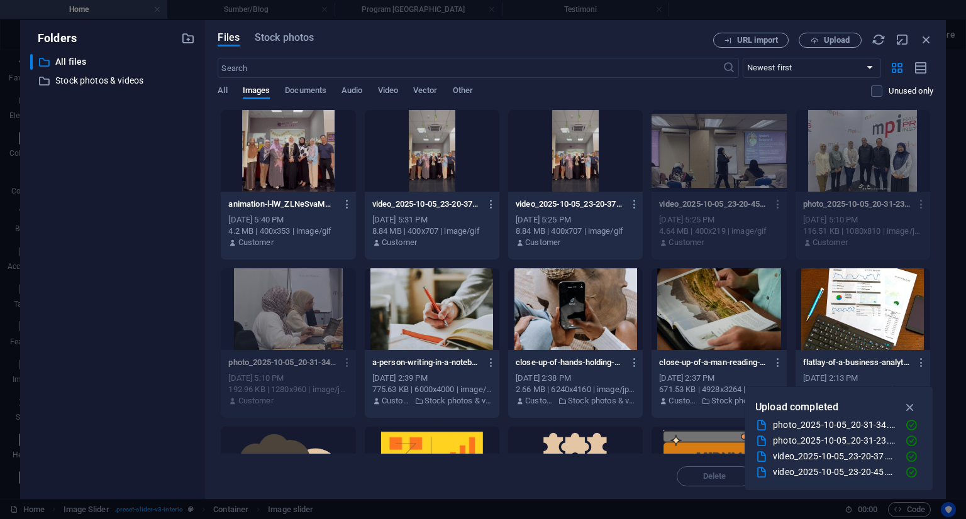
click at [335, 135] on div at bounding box center [288, 151] width 135 height 82
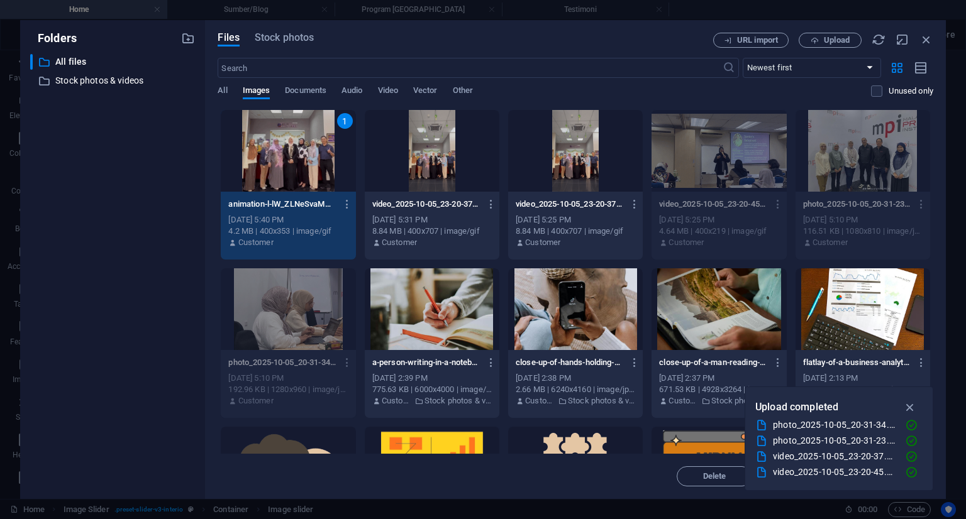
click at [335, 135] on div "1" at bounding box center [288, 151] width 135 height 82
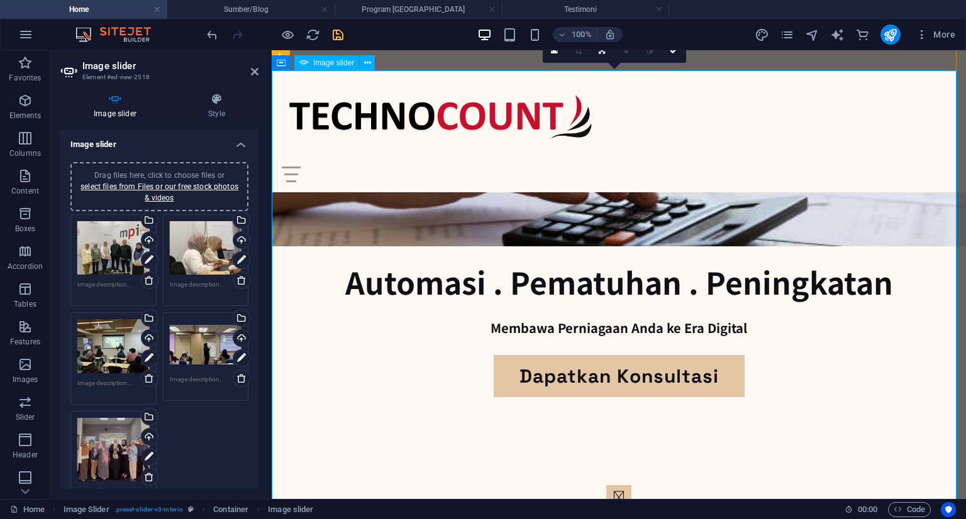
scroll to position [280, 0]
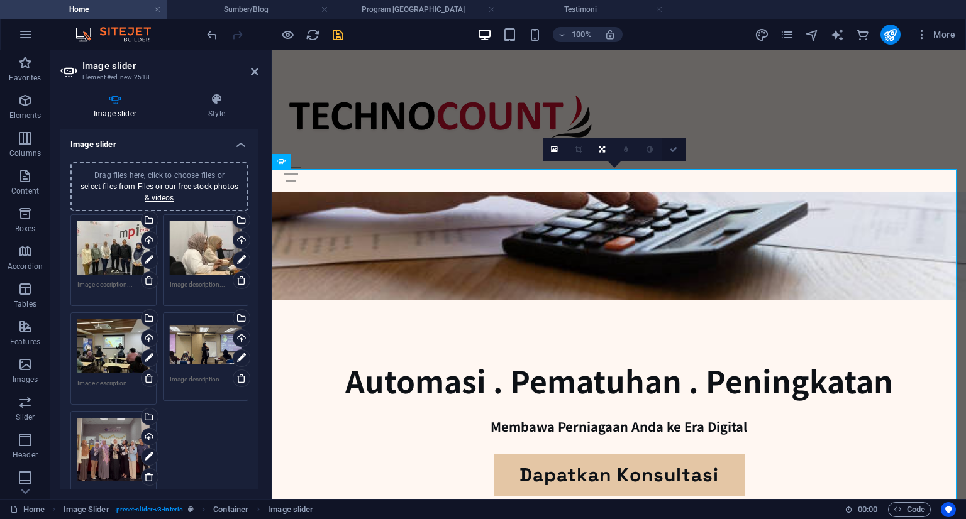
click at [675, 150] on icon at bounding box center [674, 150] width 8 height 8
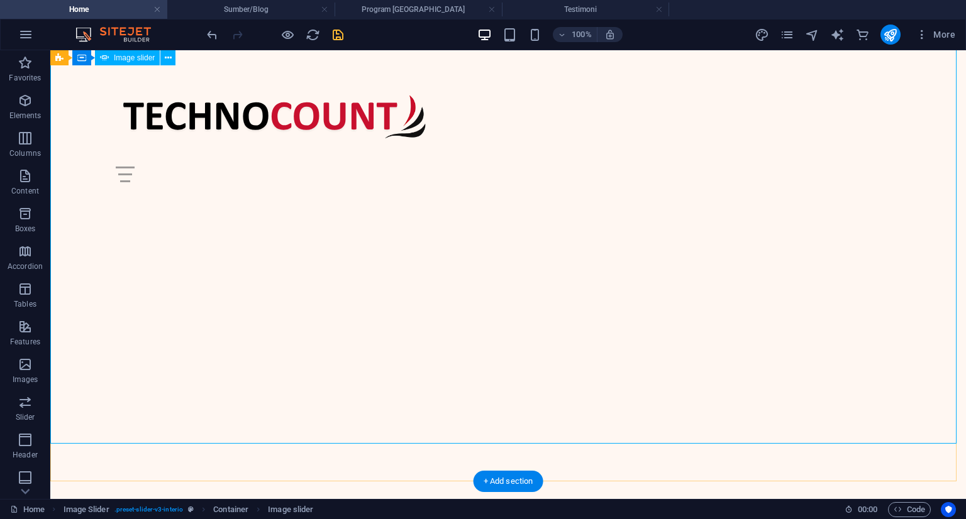
scroll to position [606, 0]
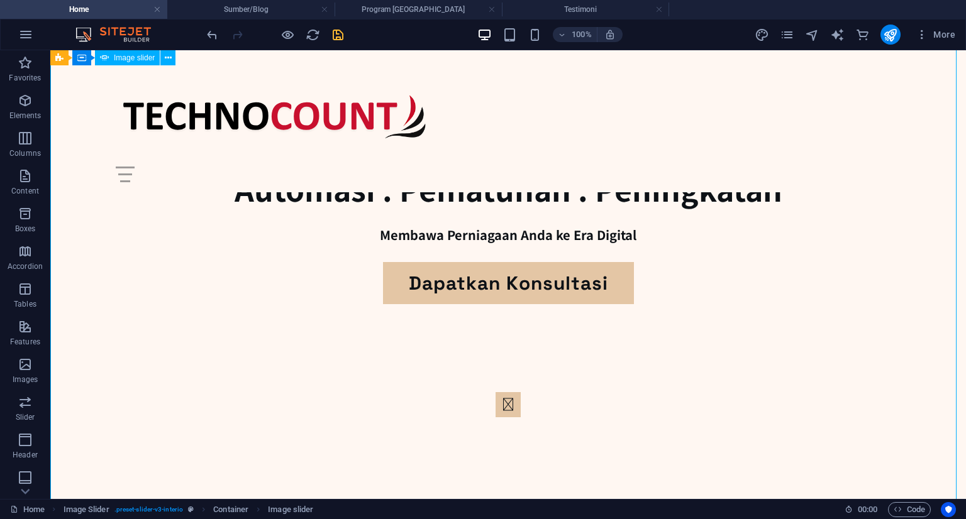
scroll to position [470, 0]
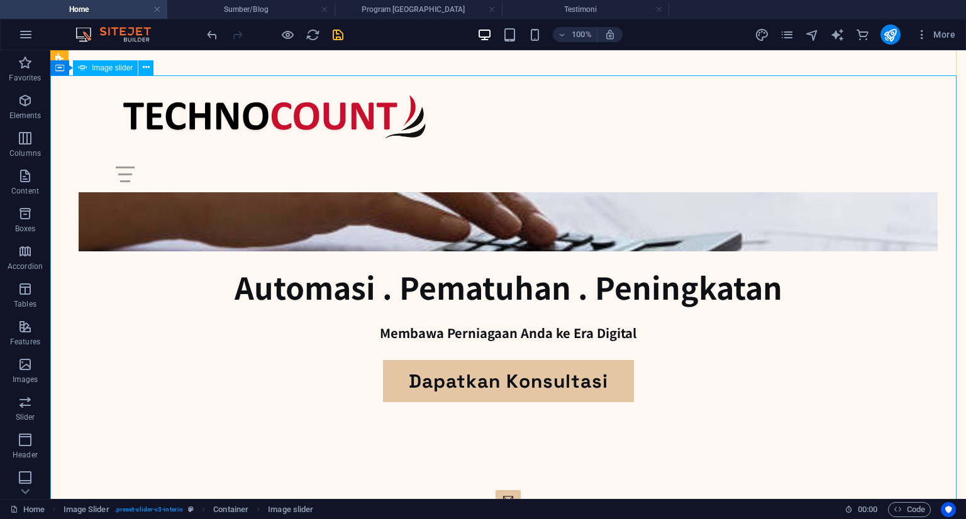
scroll to position [375, 0]
select select "ms"
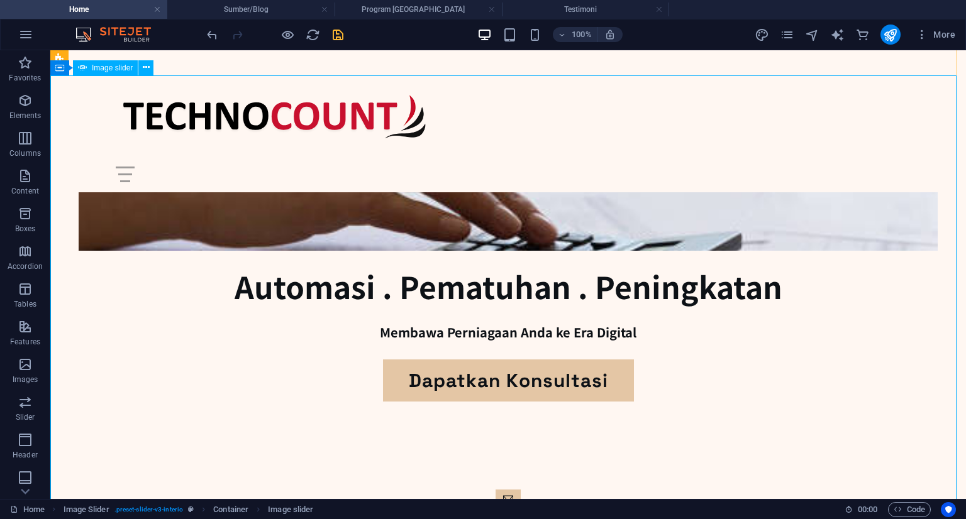
select select "s"
select select "progressive"
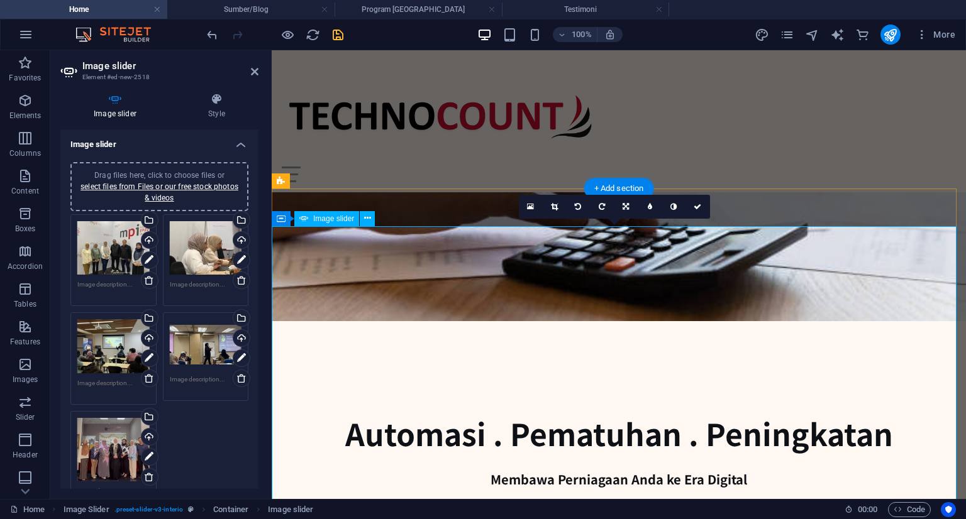
scroll to position [229, 0]
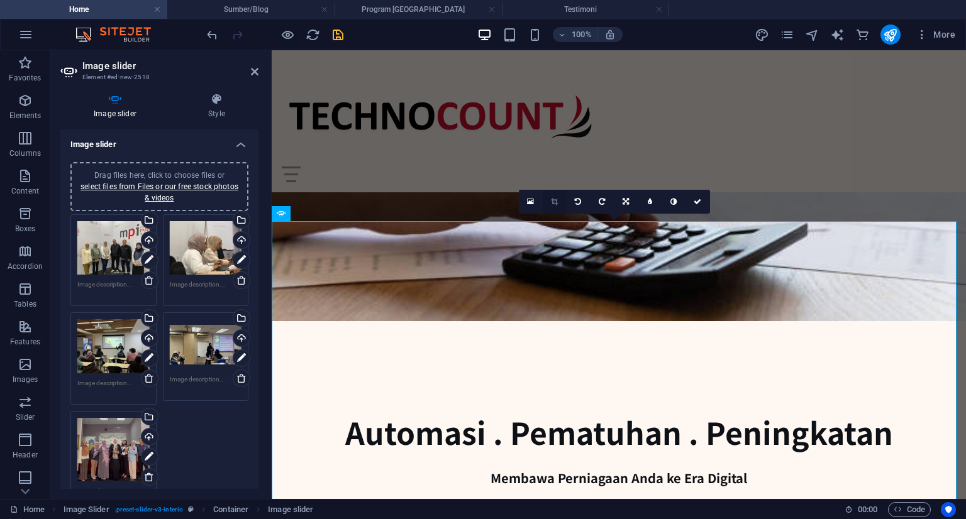
click at [555, 201] on icon at bounding box center [554, 202] width 7 height 8
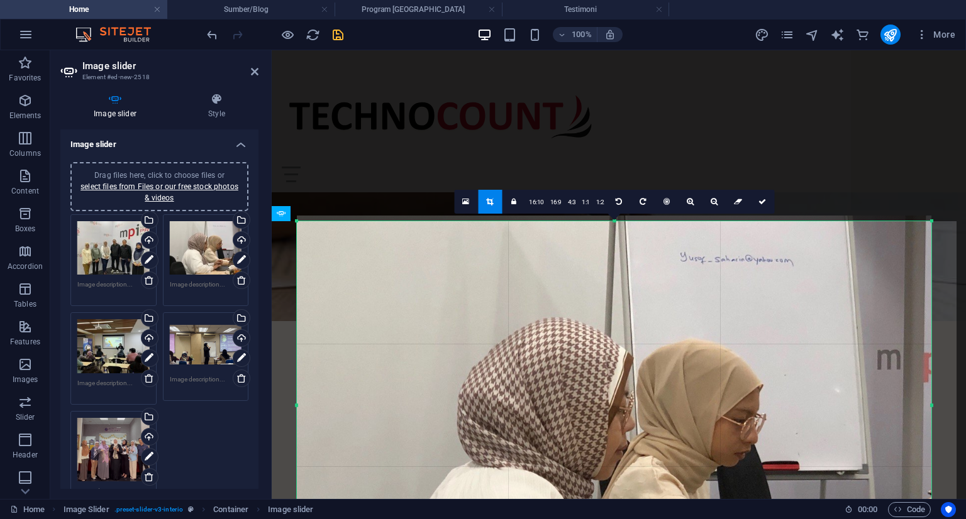
drag, startPoint x: 572, startPoint y: 322, endPoint x: 573, endPoint y: 387, distance: 65.4
click at [573, 387] on div at bounding box center [614, 454] width 634 height 476
click at [762, 199] on icon at bounding box center [762, 202] width 8 height 8
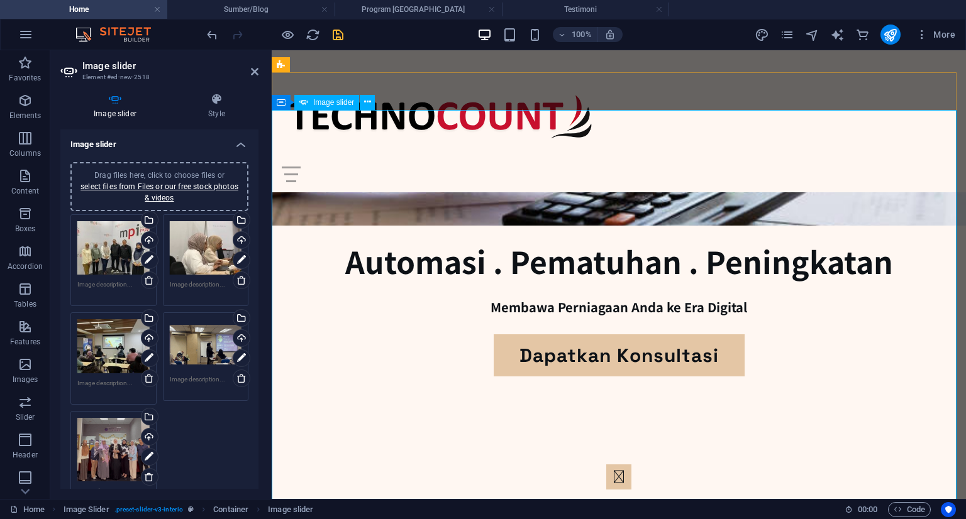
scroll to position [402, 0]
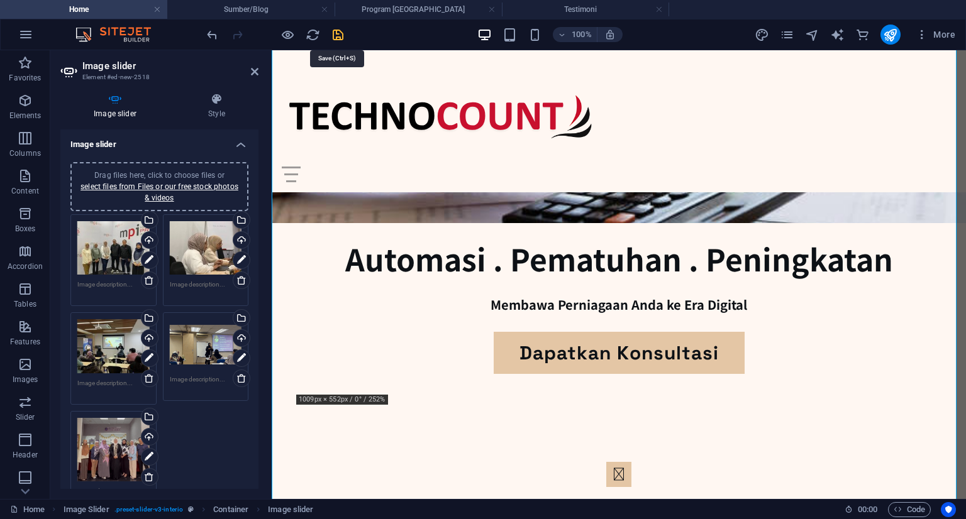
click at [340, 31] on icon "save" at bounding box center [338, 35] width 14 height 14
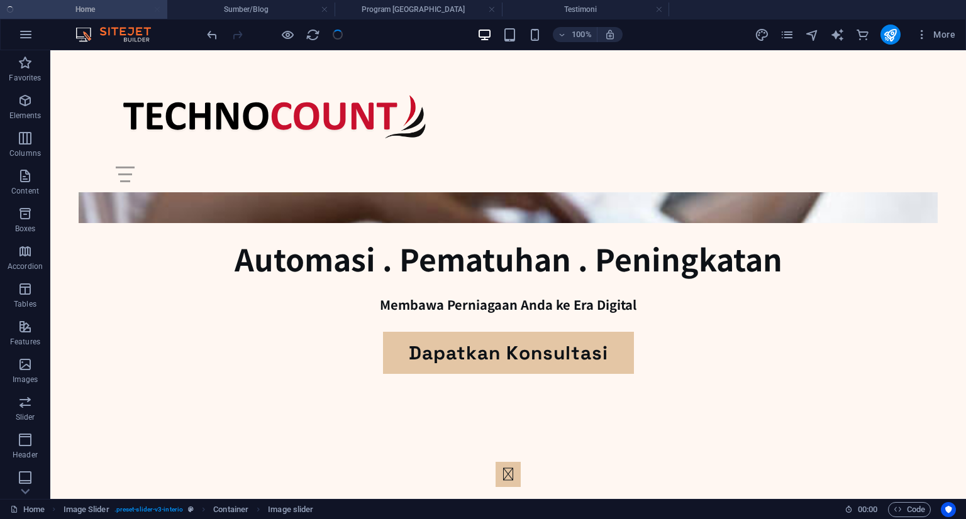
scroll to position [500, 0]
